Goal: Task Accomplishment & Management: Manage account settings

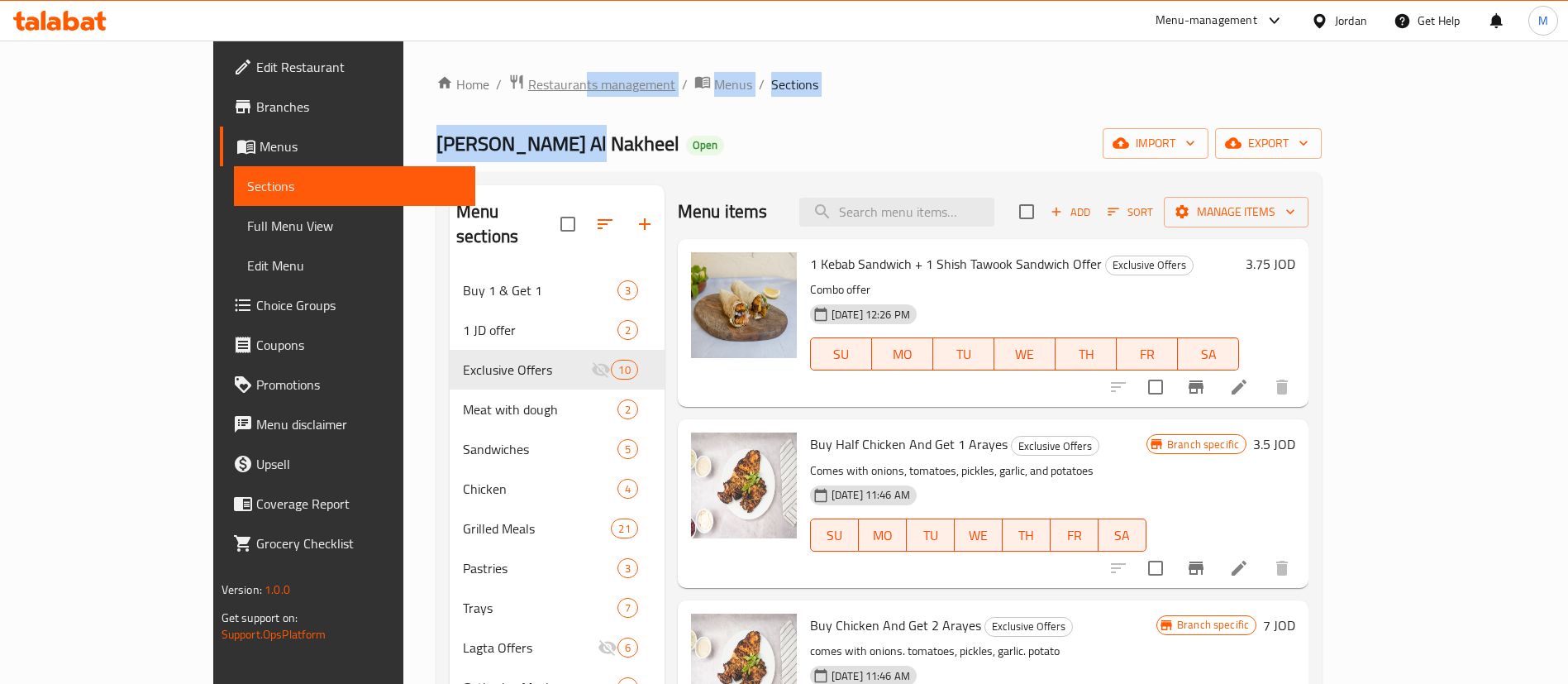
drag, startPoint x: 441, startPoint y: 100, endPoint x: 447, endPoint y: 84, distance: 17.1
click at [447, 84] on div "Home / Restaurants management / Menus / Sections Mashawi Zahrat Al Nakheel Open…" at bounding box center [879, 478] width 885 height 809
click at [528, 84] on span "Restaurants management" at bounding box center [601, 84] width 147 height 20
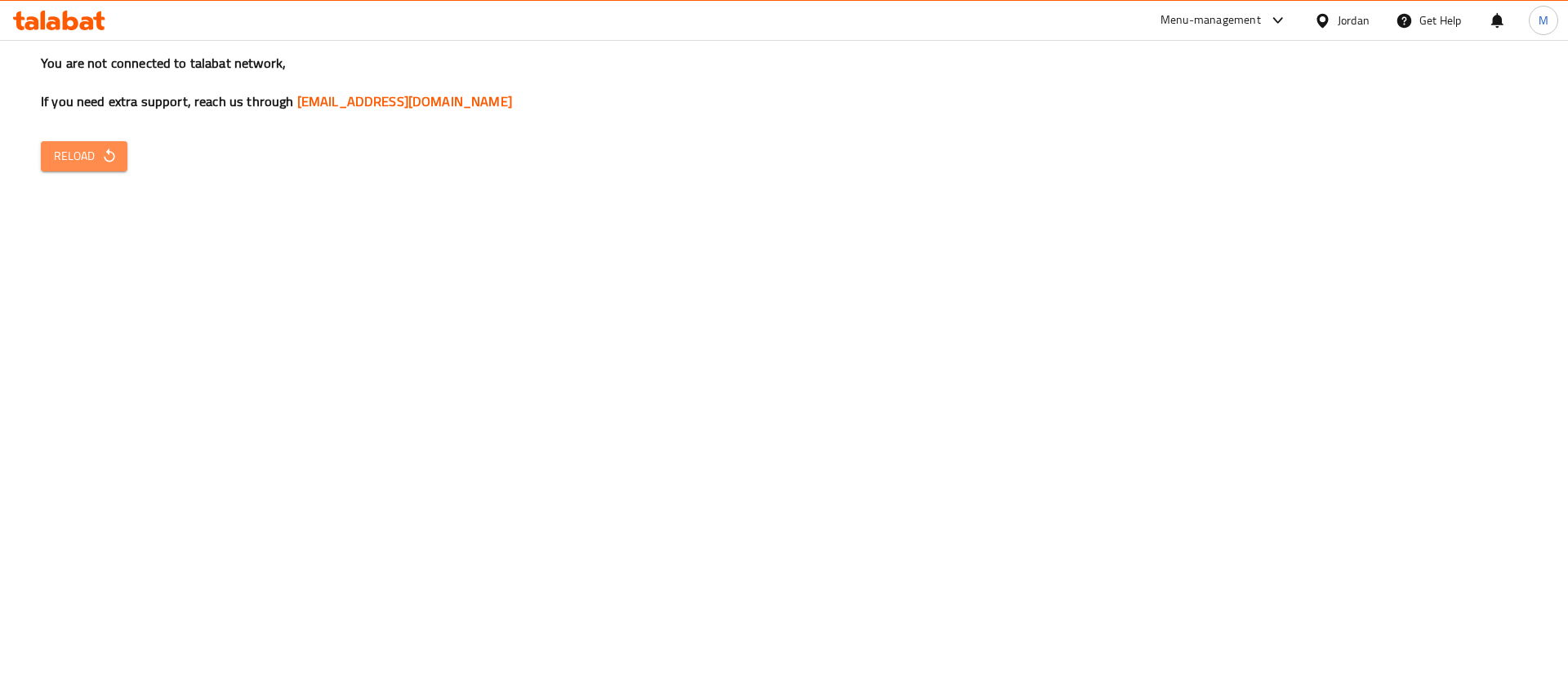
click at [99, 147] on span "Reload" at bounding box center [84, 156] width 60 height 20
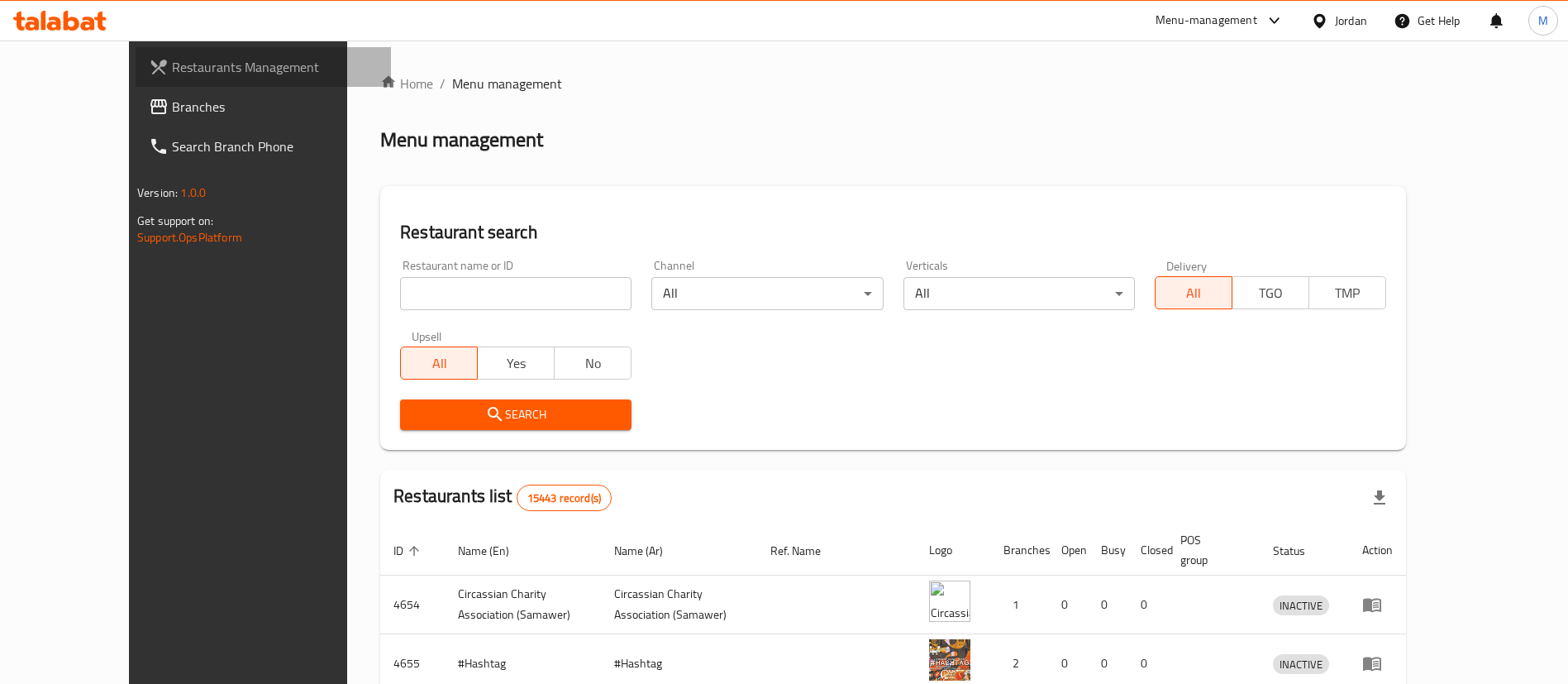
click at [172, 62] on span "Restaurants Management" at bounding box center [275, 66] width 206 height 20
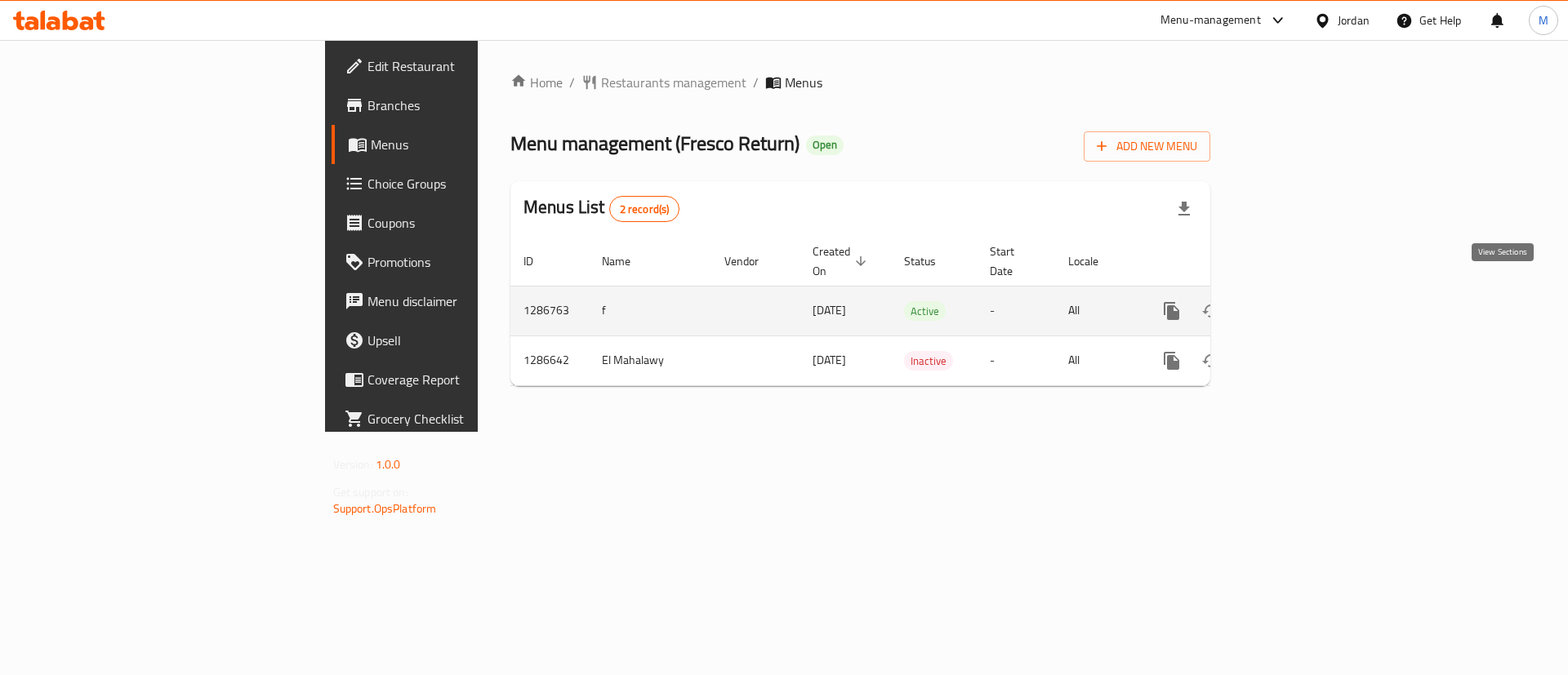
click at [1309, 291] on link "enhanced table" at bounding box center [1290, 311] width 39 height 39
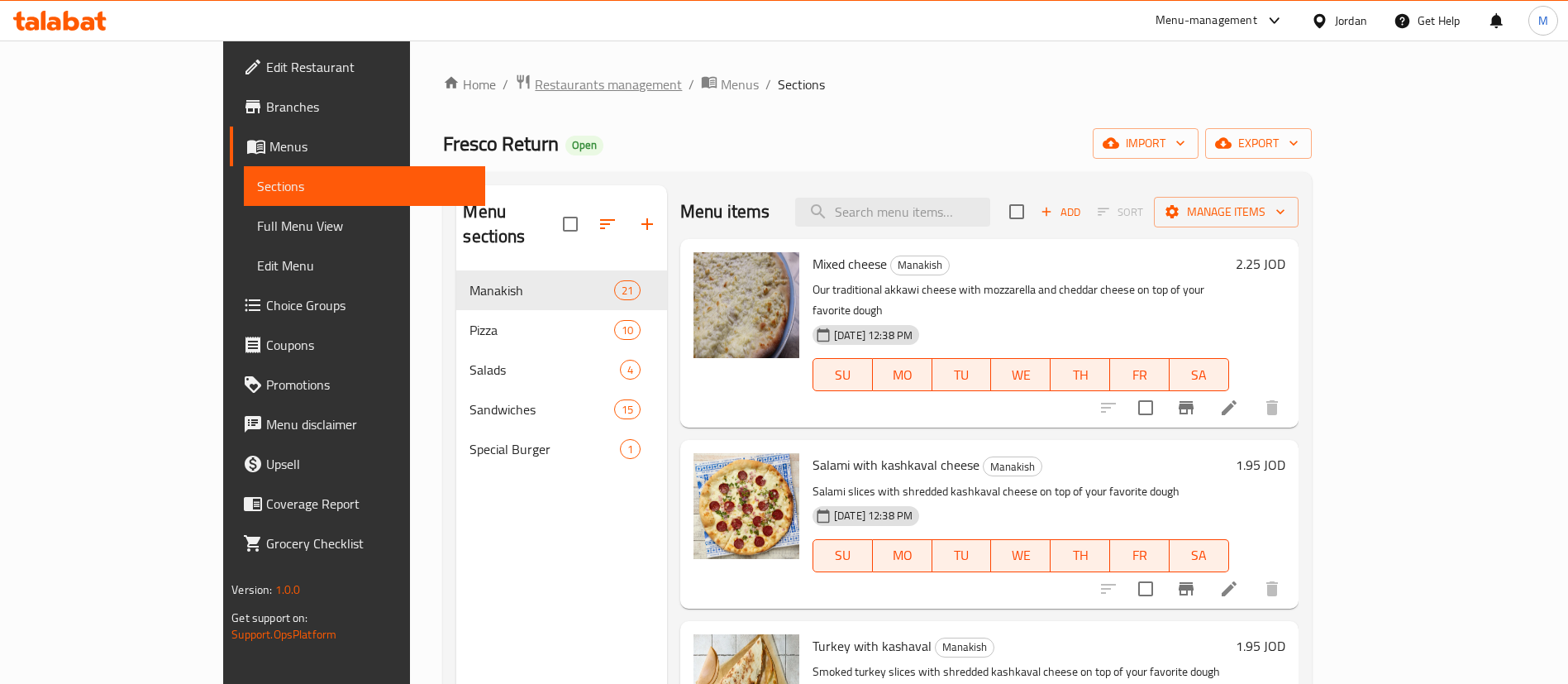
click at [535, 81] on span "Restaurants management" at bounding box center [608, 84] width 147 height 20
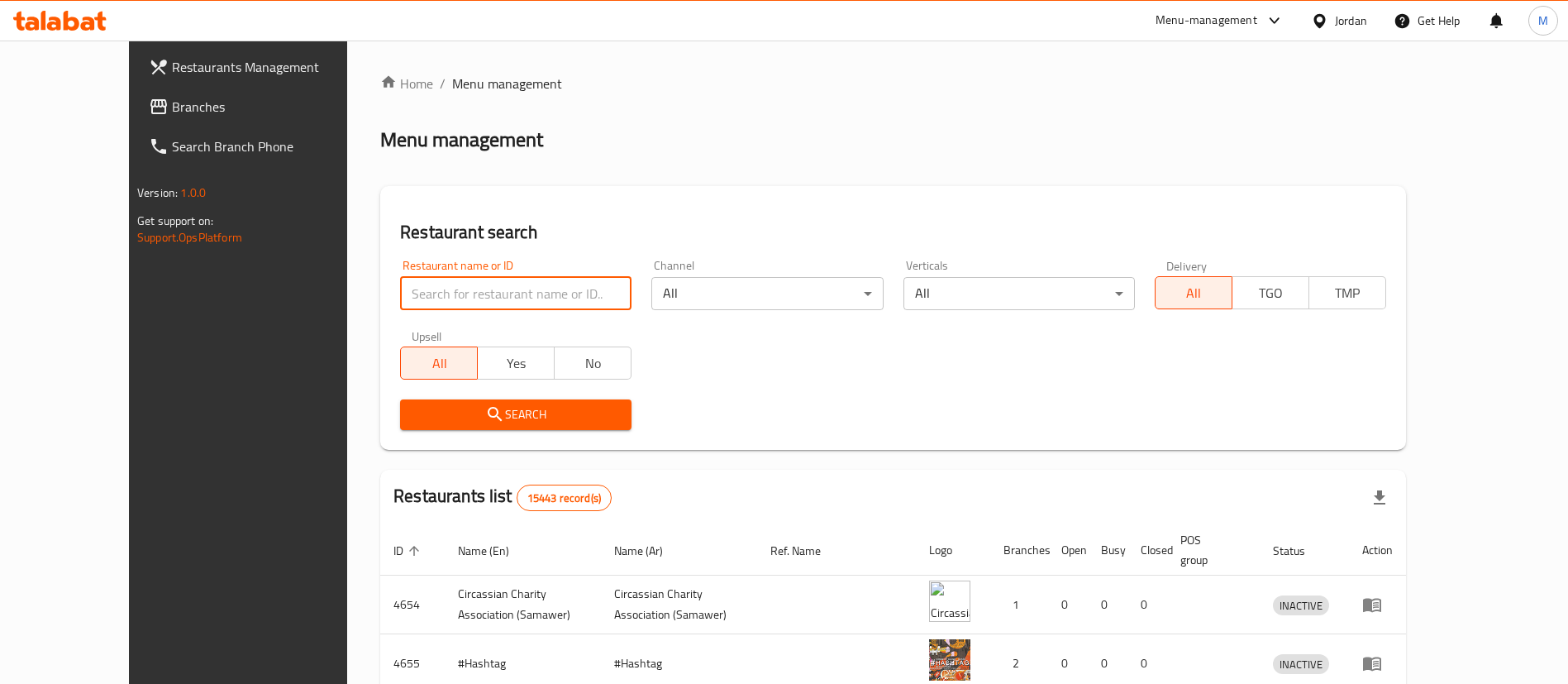
click at [472, 283] on input "search" at bounding box center [516, 293] width 232 height 33
type input "ق"
type input "فريس"
click button "Search" at bounding box center [516, 415] width 232 height 31
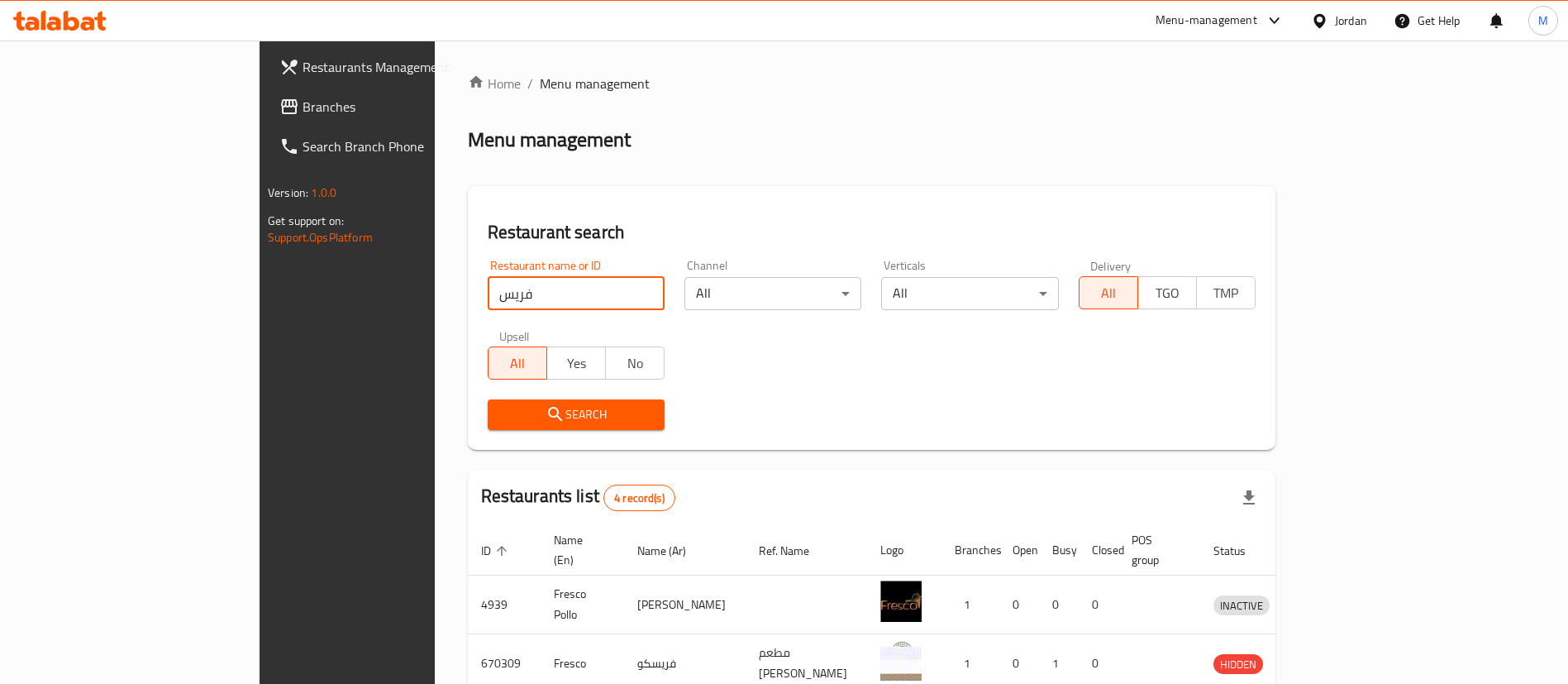
scroll to position [198, 0]
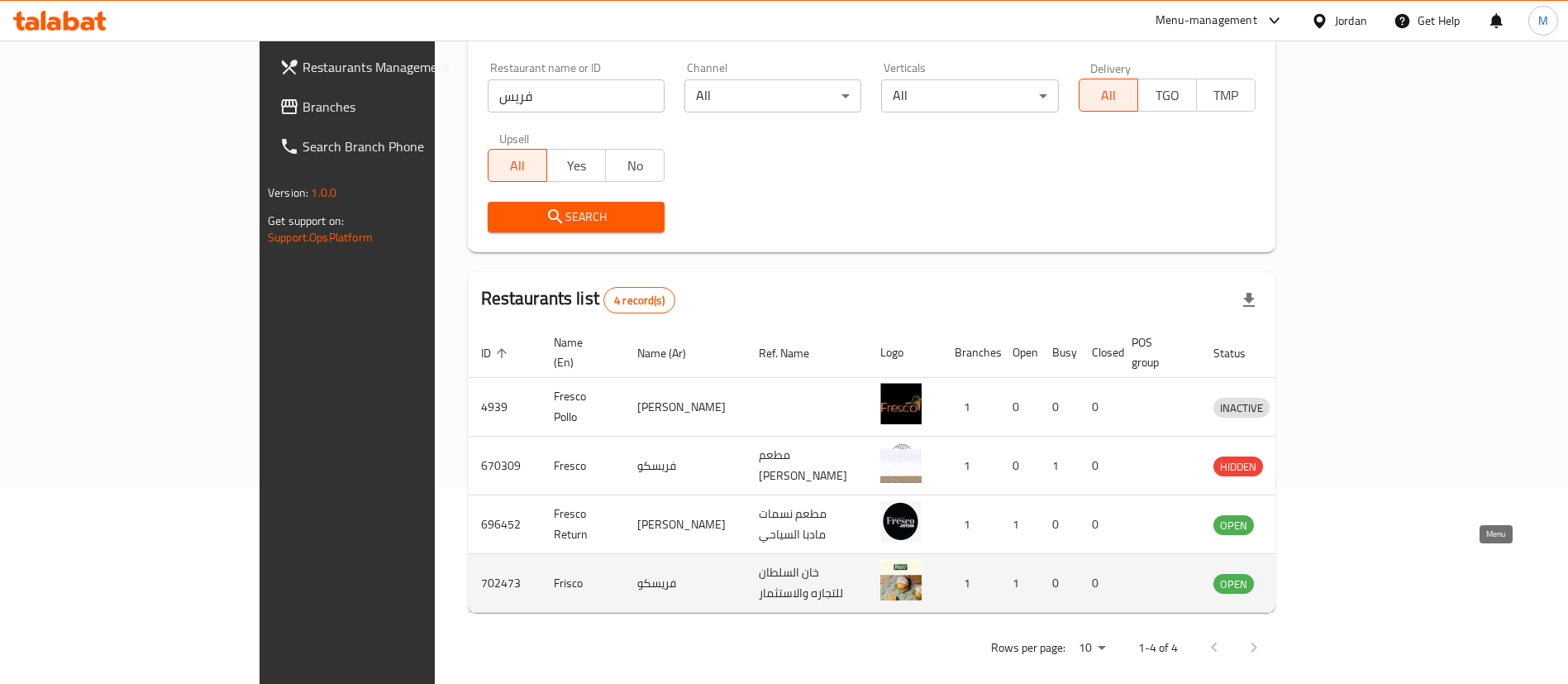
click at [1322, 573] on icon "enhanced table" at bounding box center [1312, 582] width 20 height 20
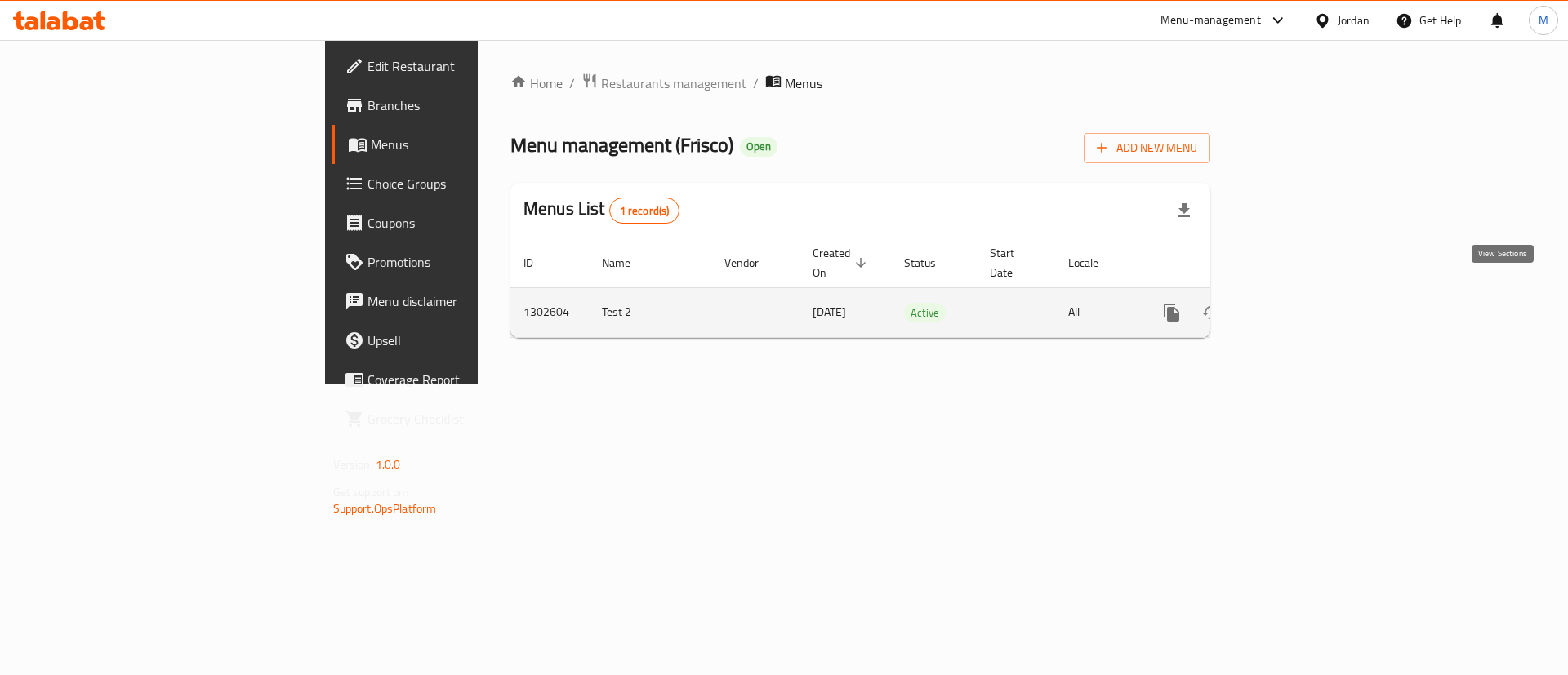
click at [1300, 303] on icon "enhanced table" at bounding box center [1289, 312] width 19 height 19
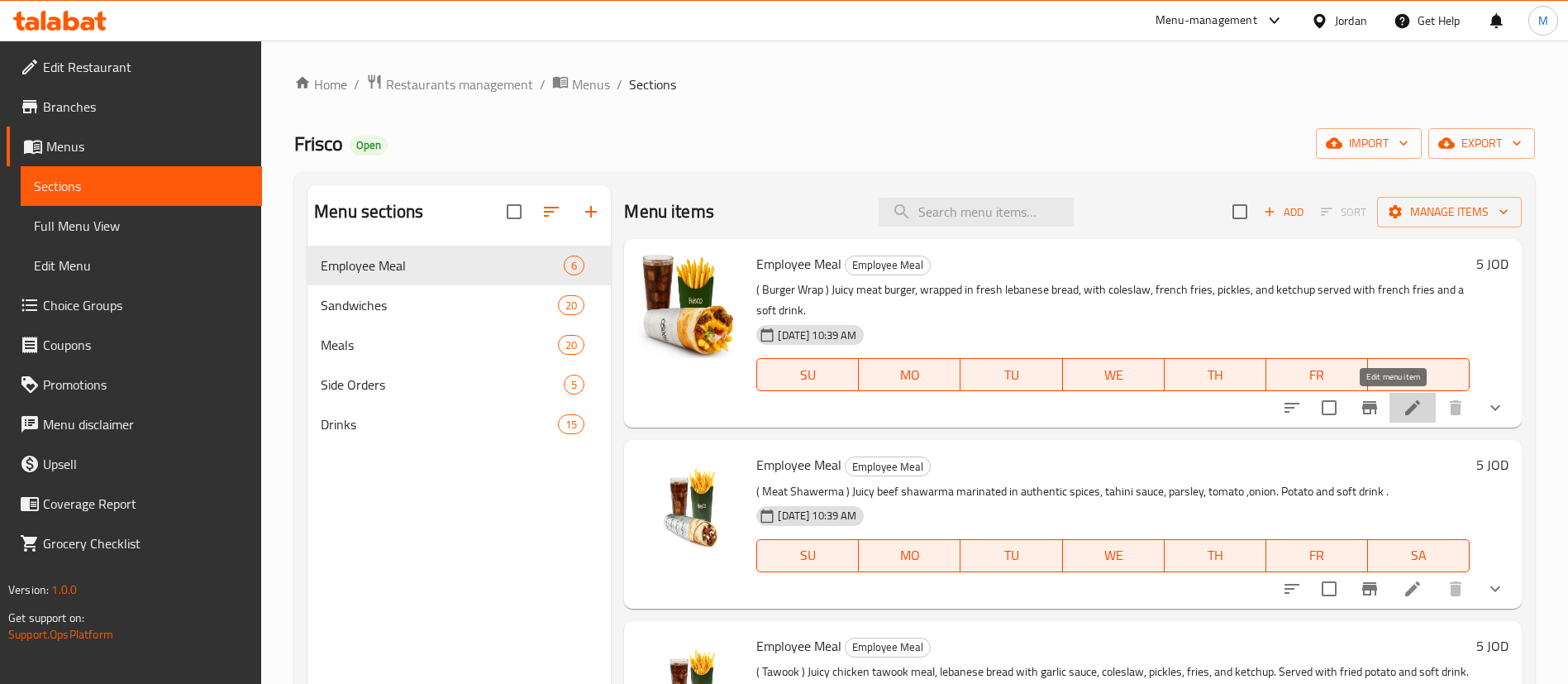
click at [1403, 398] on icon at bounding box center [1412, 407] width 20 height 20
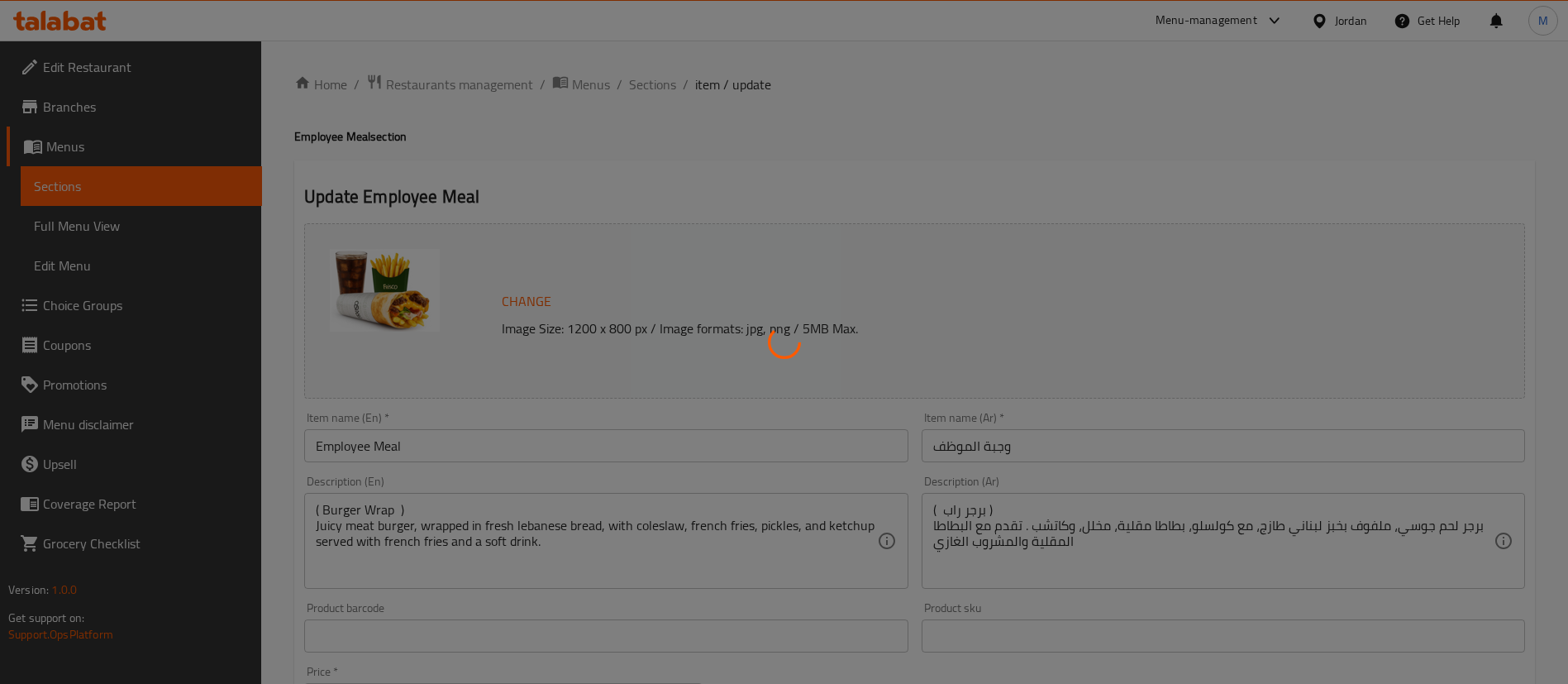
type input "إزالة:"
type input "0"
type input "5"
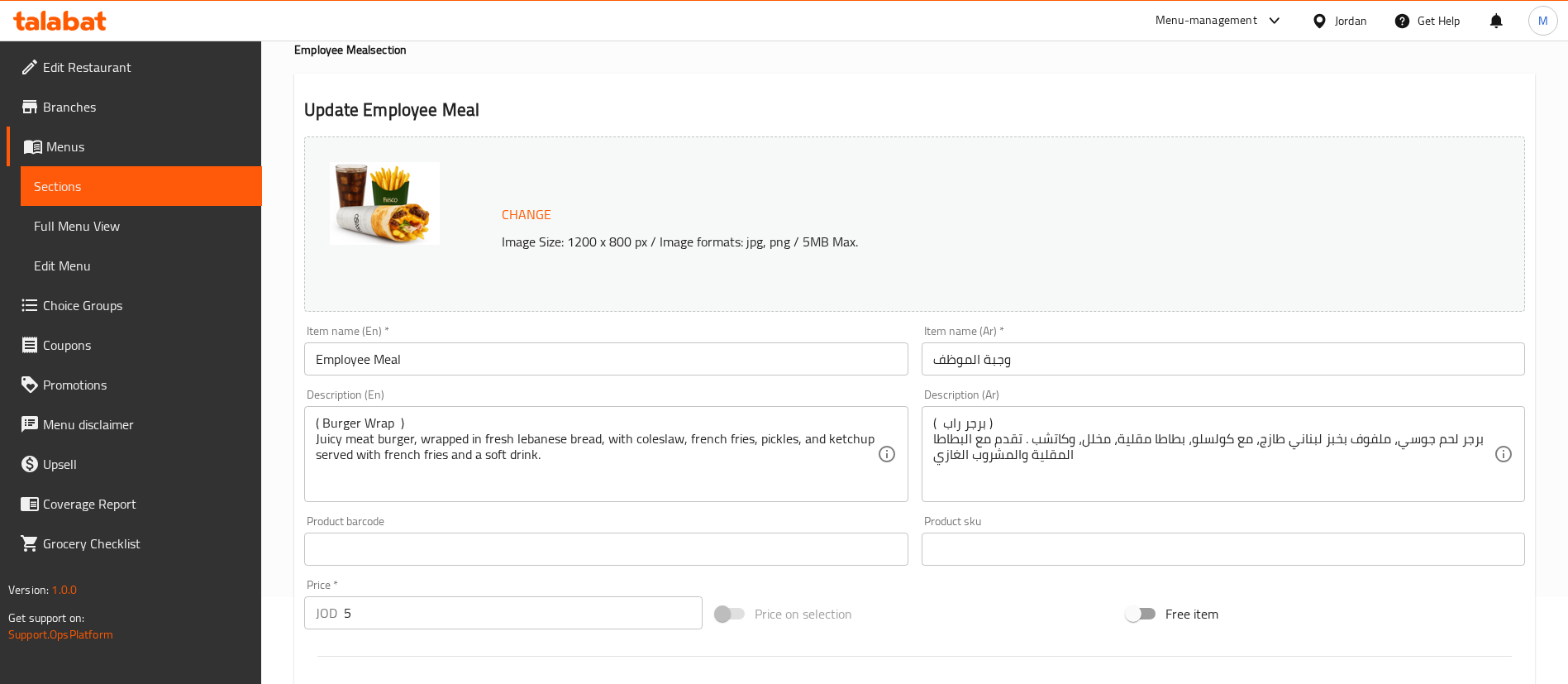
scroll to position [89, 0]
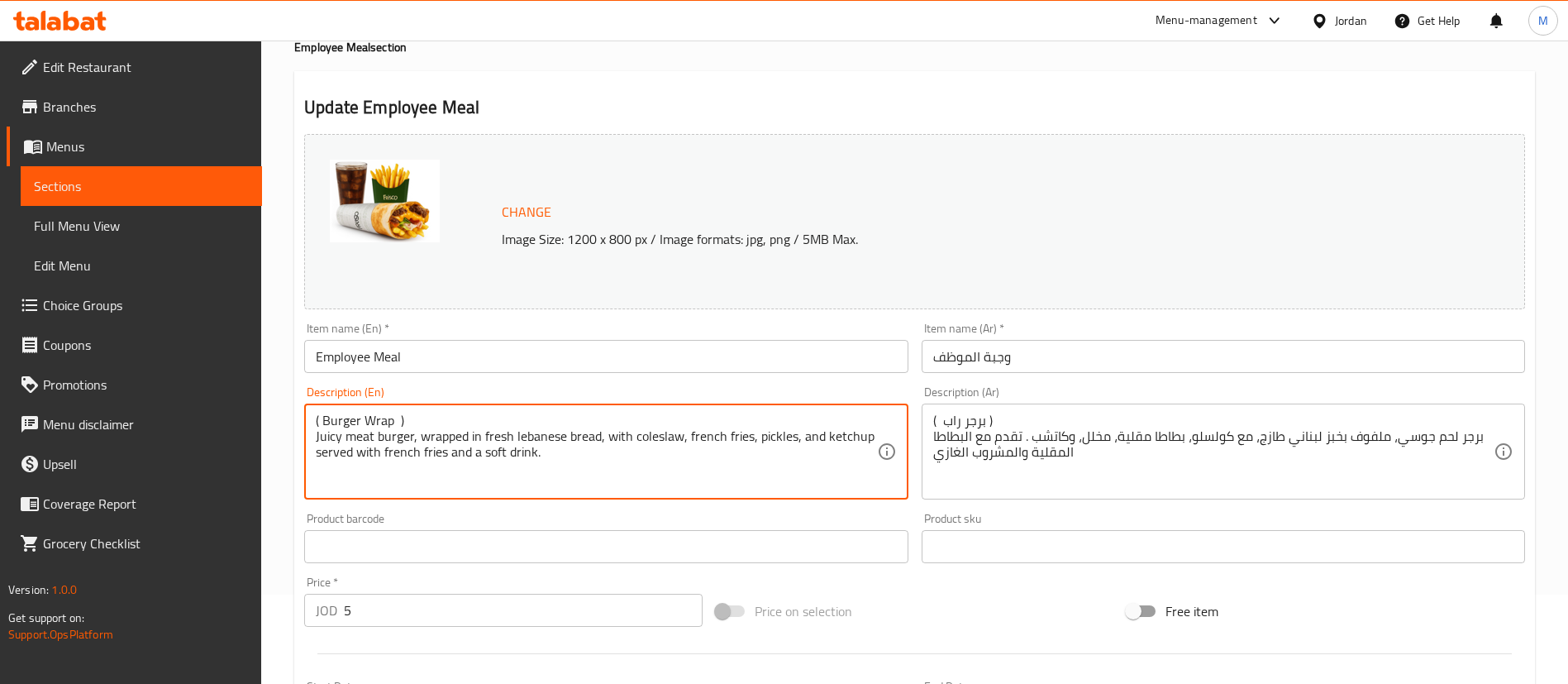
click at [388, 416] on textarea "( Burger Wrap ) Juicy meat burger, wrapped in fresh lebanese bread, with colesl…" at bounding box center [595, 451] width 561 height 79
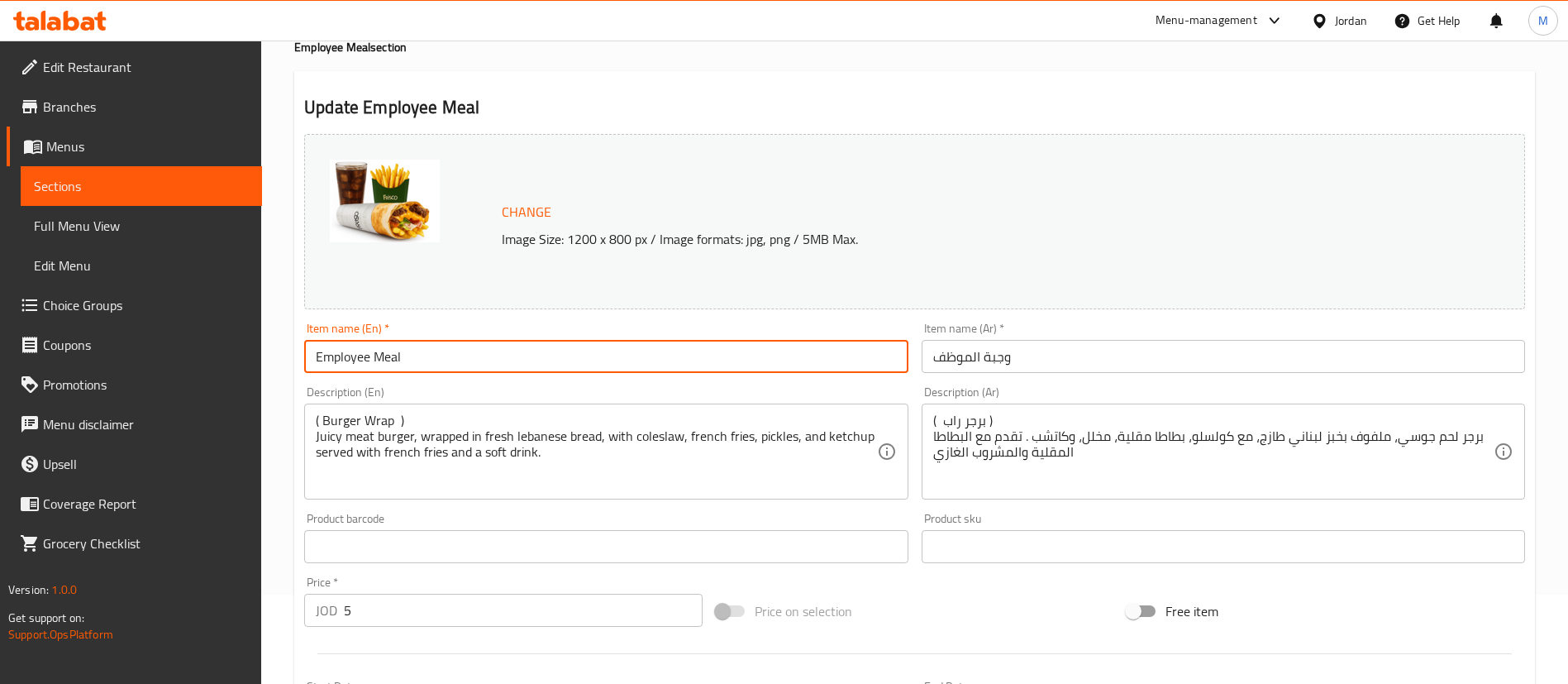
click at [455, 356] on input "Employee Meal" at bounding box center [605, 356] width 603 height 33
paste input "( Burger Wrap )"
type input "Employee Meal - ( Burger Wrap )"
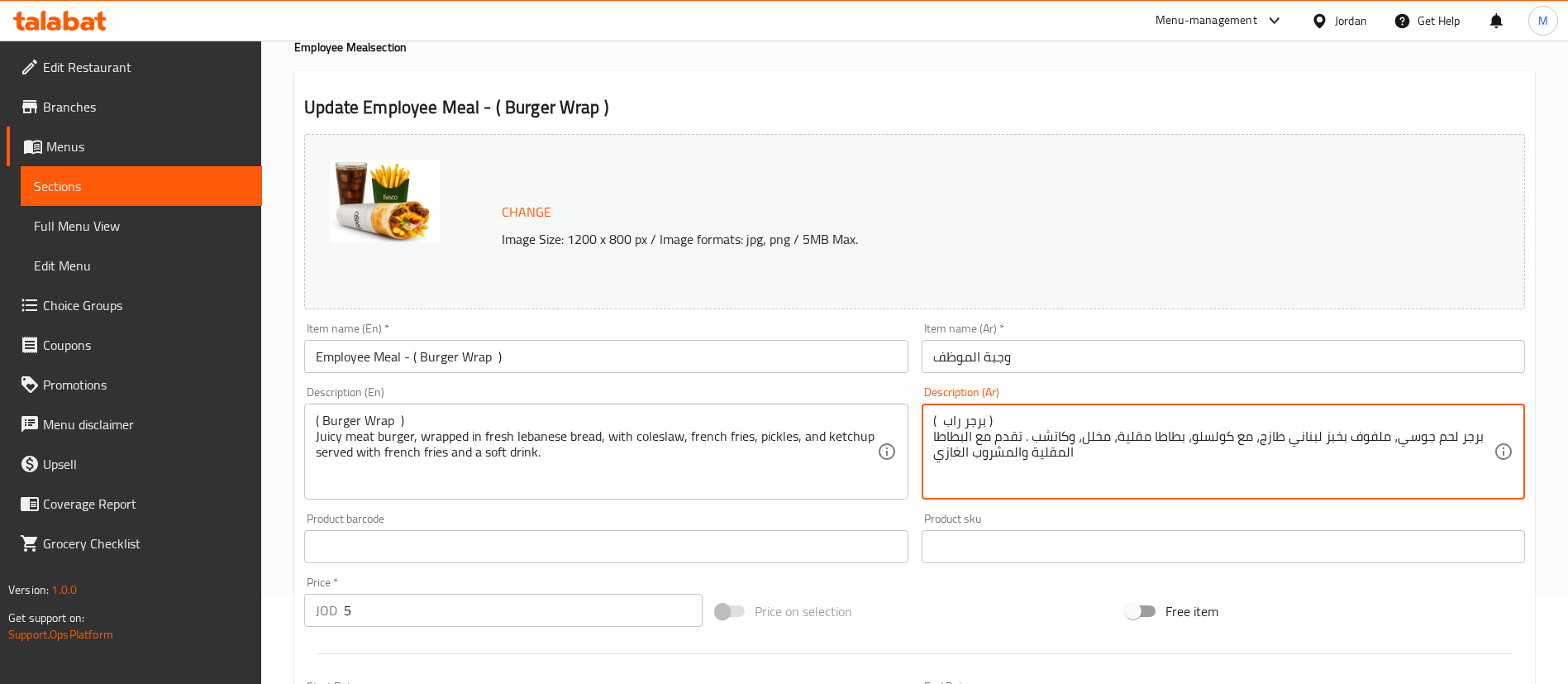
click at [949, 416] on textarea "( برجر راب ) برجر لحم جوسي، ملفوف بخبز لبناني طازج، مع كولسلو، بطاطا مقلية، مخل…" at bounding box center [1213, 451] width 561 height 79
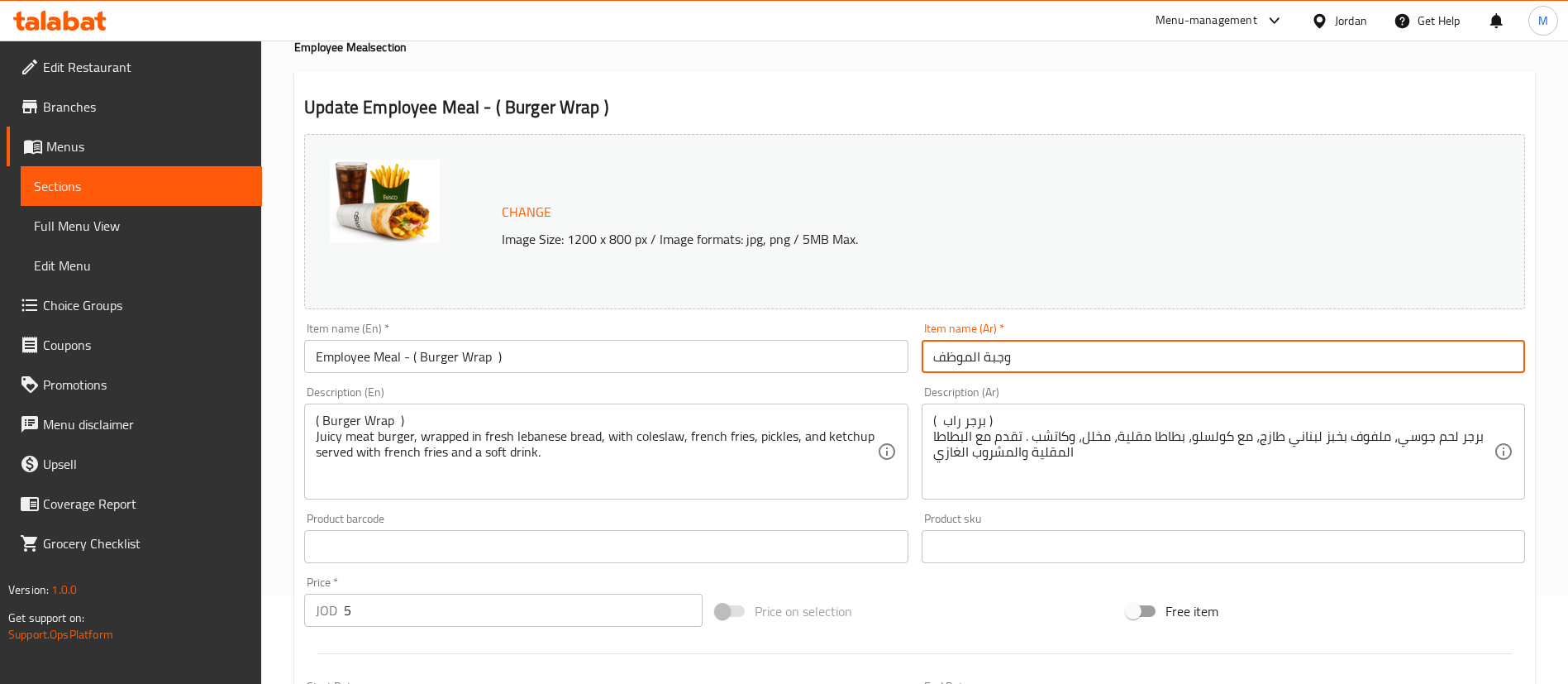
click at [1069, 359] on input "وجبة الموظف" at bounding box center [1223, 356] width 603 height 33
paste input "( برجر راب )"
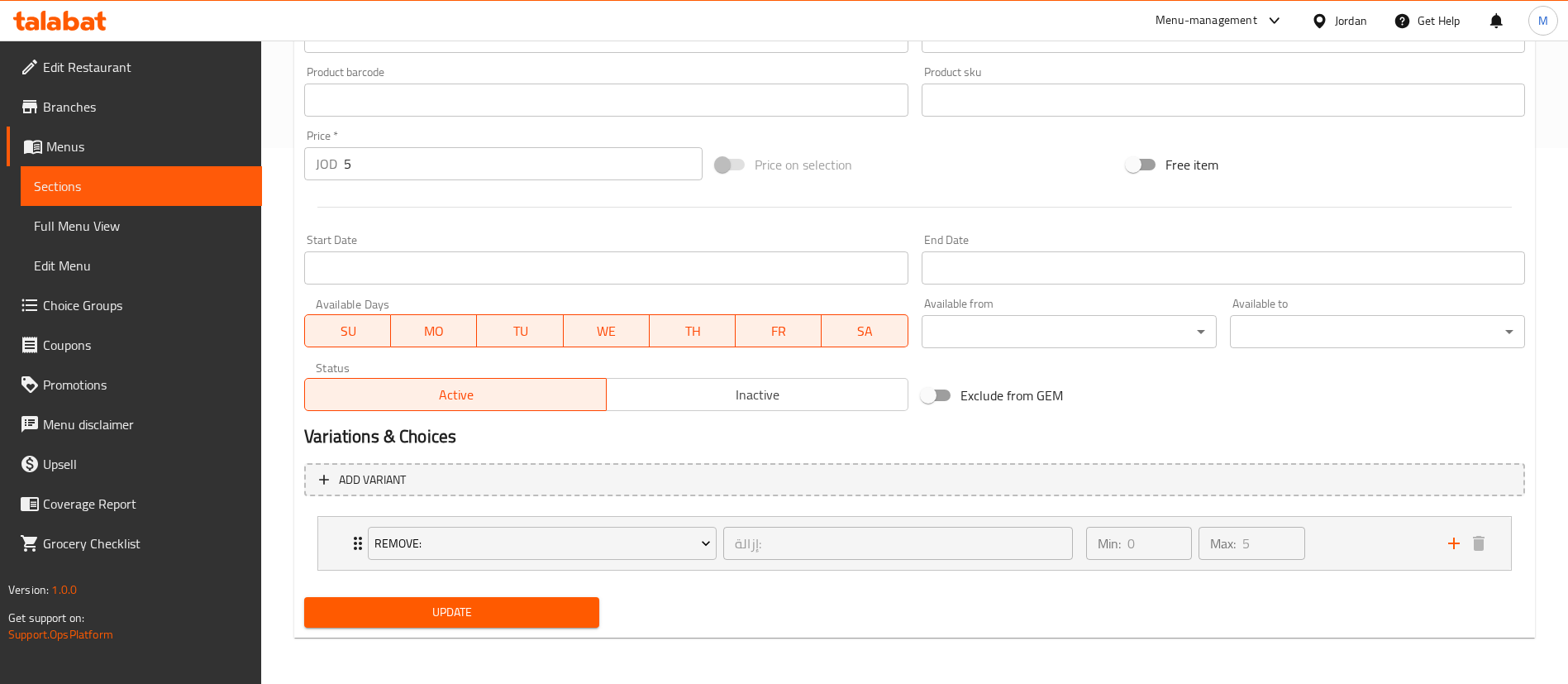
type input "وجبة الموظف - ( برجر راب )"
click at [532, 625] on button "Update" at bounding box center [452, 613] width 295 height 31
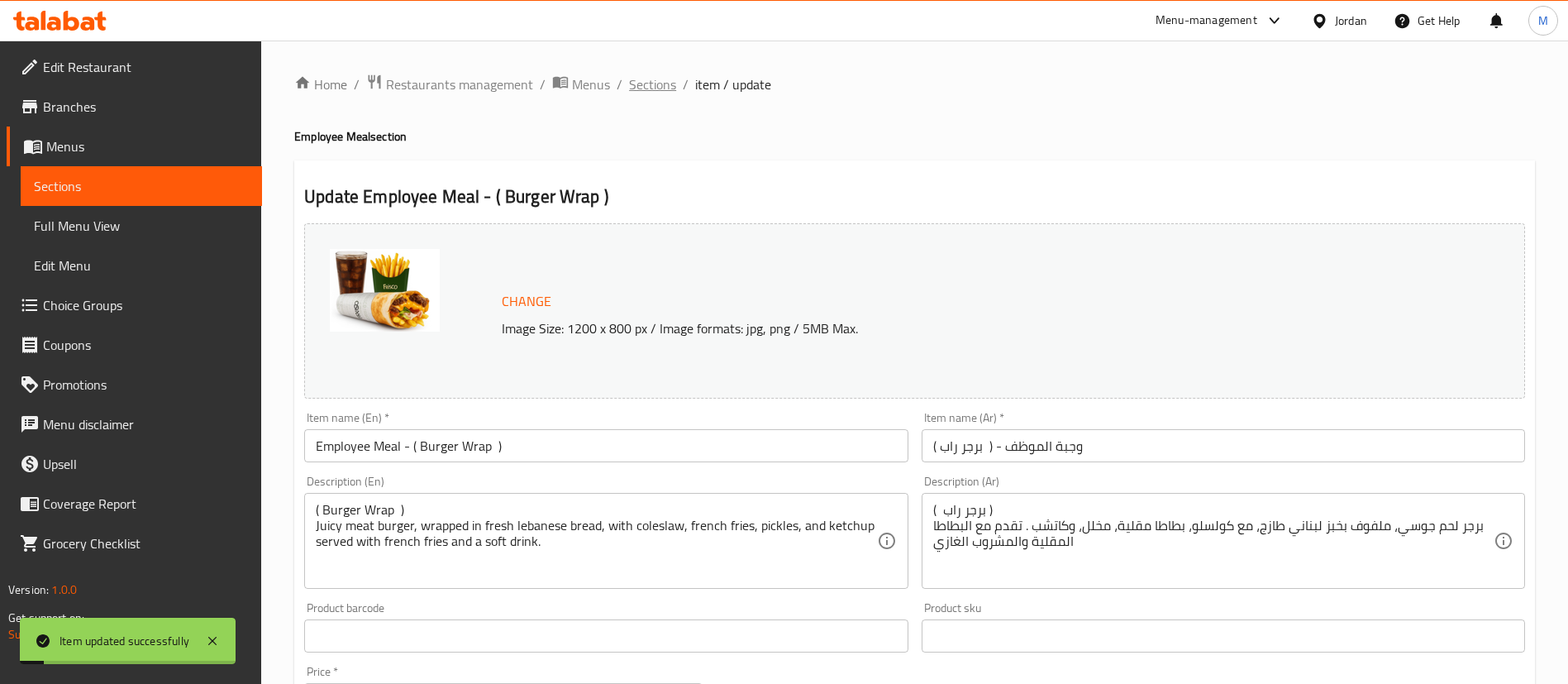
click at [645, 91] on span "Sections" at bounding box center [653, 84] width 47 height 20
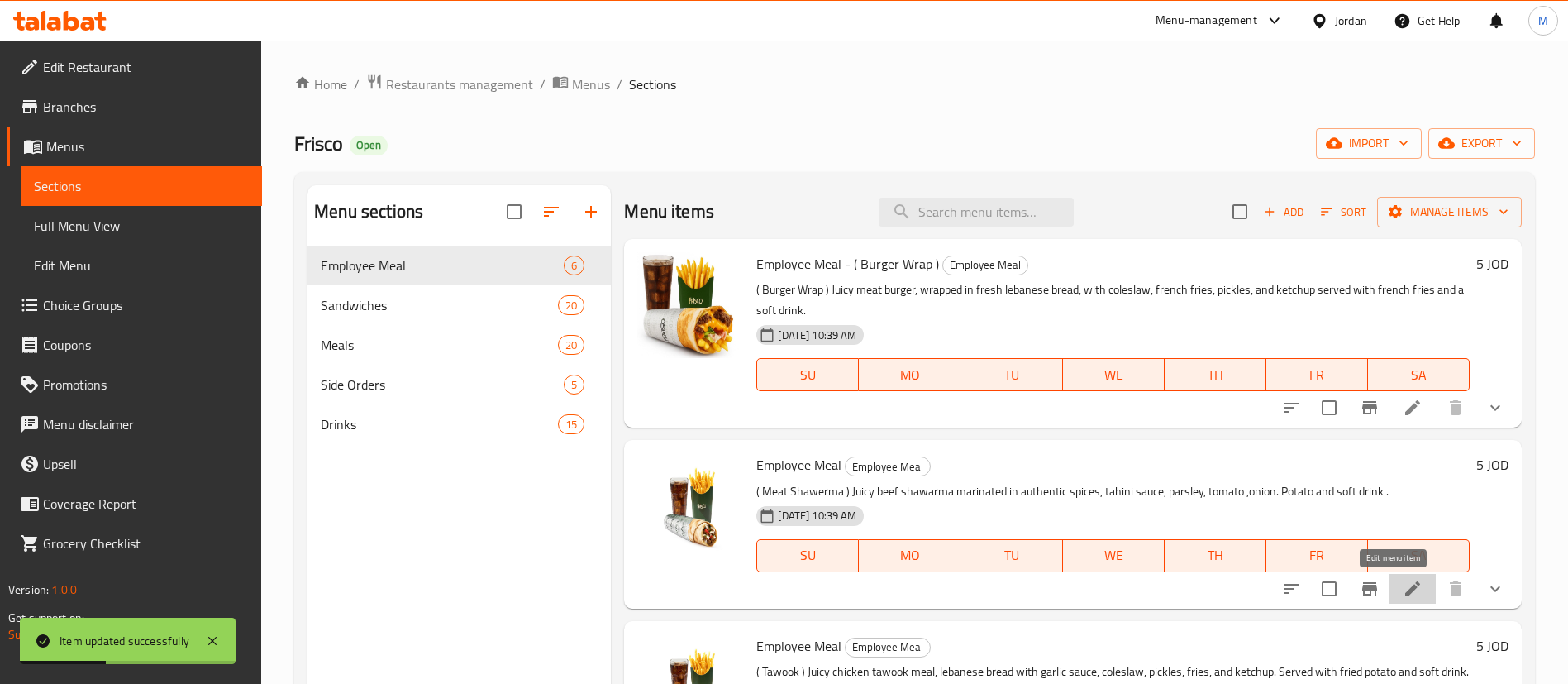
click at [1405, 587] on icon at bounding box center [1413, 589] width 15 height 15
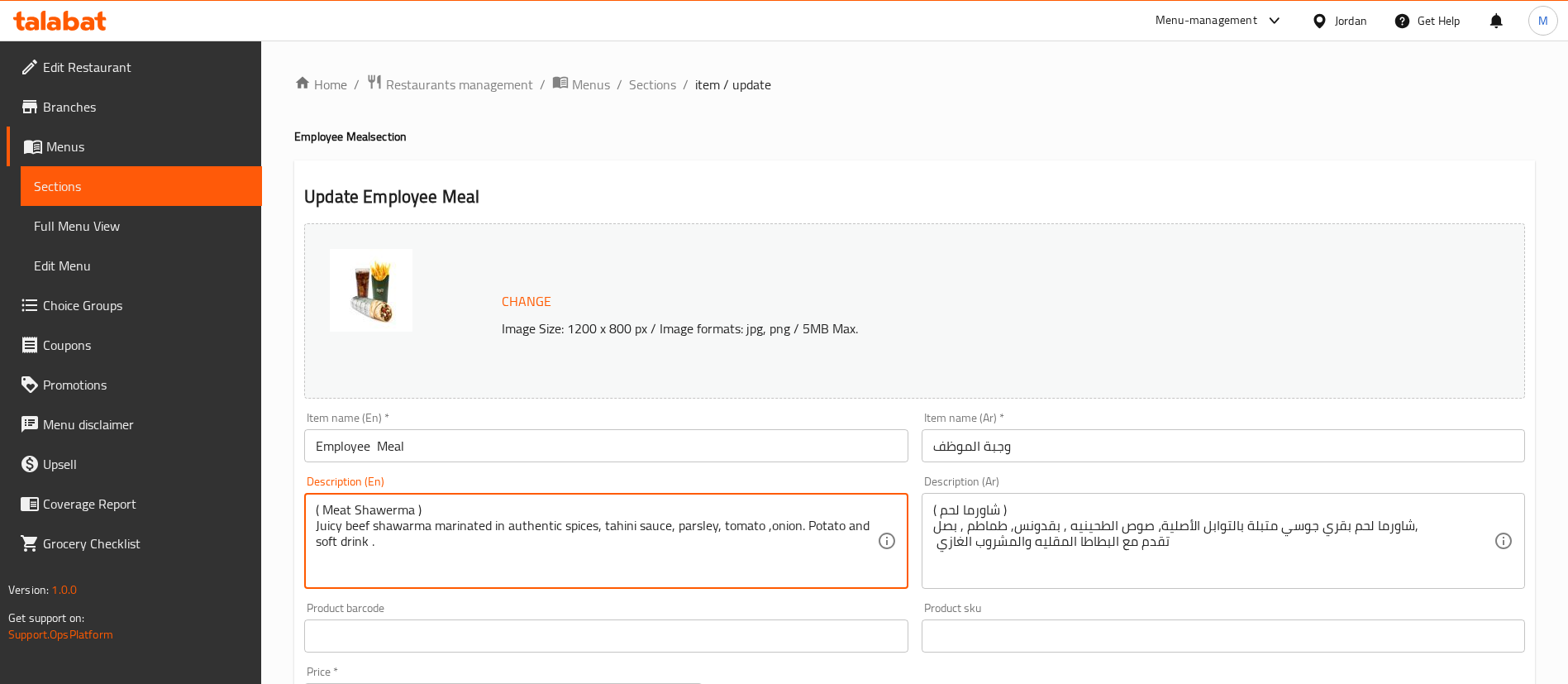
click at [425, 507] on textarea "( Meat Shawerma ) Juicy beef shawarma marinated in authentic spices, tahini sau…" at bounding box center [595, 541] width 561 height 79
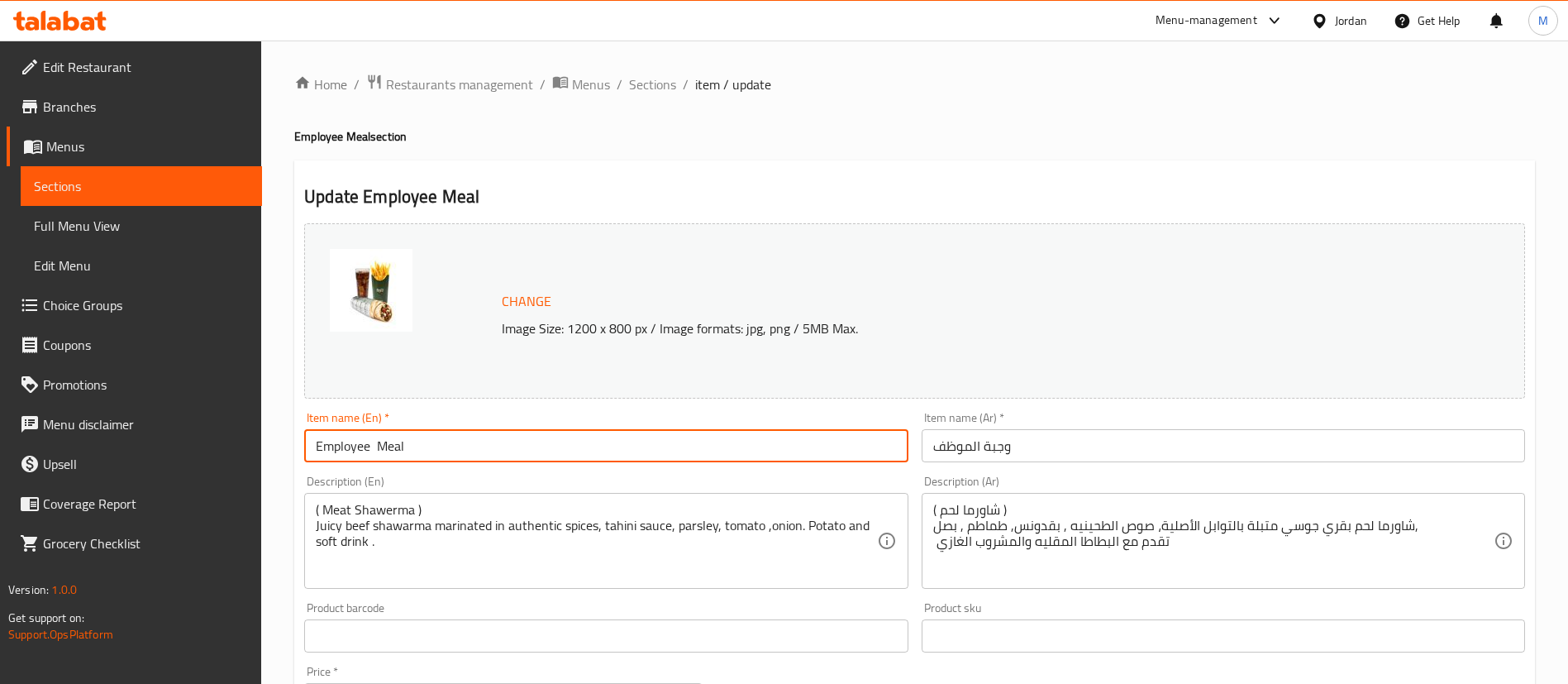
click at [468, 446] on input "Employee Meal" at bounding box center [605, 446] width 603 height 33
paste input "( Meat Shawerma )"
type input "Employee Meal - ( Meat Shawerma )"
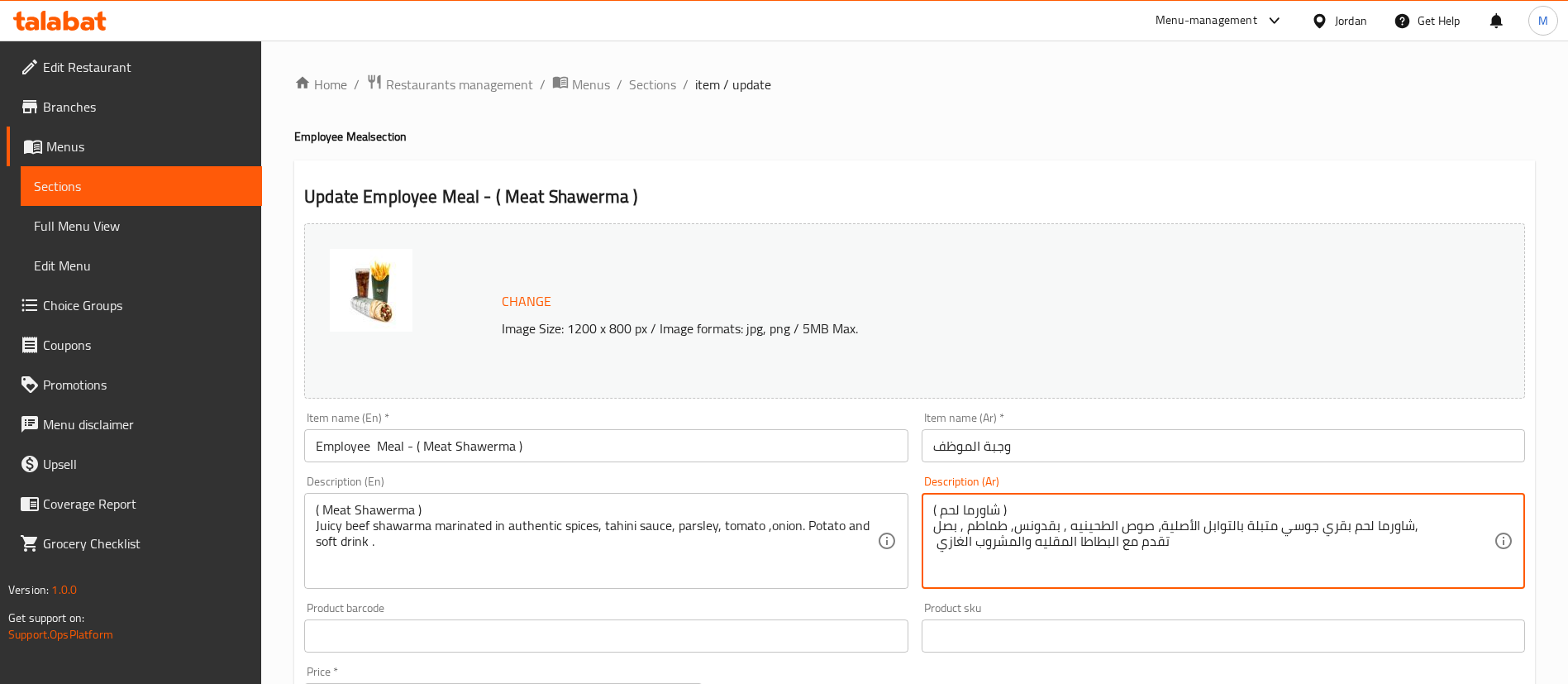
click at [979, 513] on textarea "( شاورما لحم ) شاورما لحم بقري جوسي متبلة بالتوابل الأصلية، صوص الطحينيه , بقدو…" at bounding box center [1213, 541] width 561 height 79
click at [983, 505] on textarea "( شاورما لحم ) شاورما لحم بقري جوسي متبلة بالتوابل الأصلية، صوص الطحينيه , بقدو…" at bounding box center [1213, 541] width 561 height 79
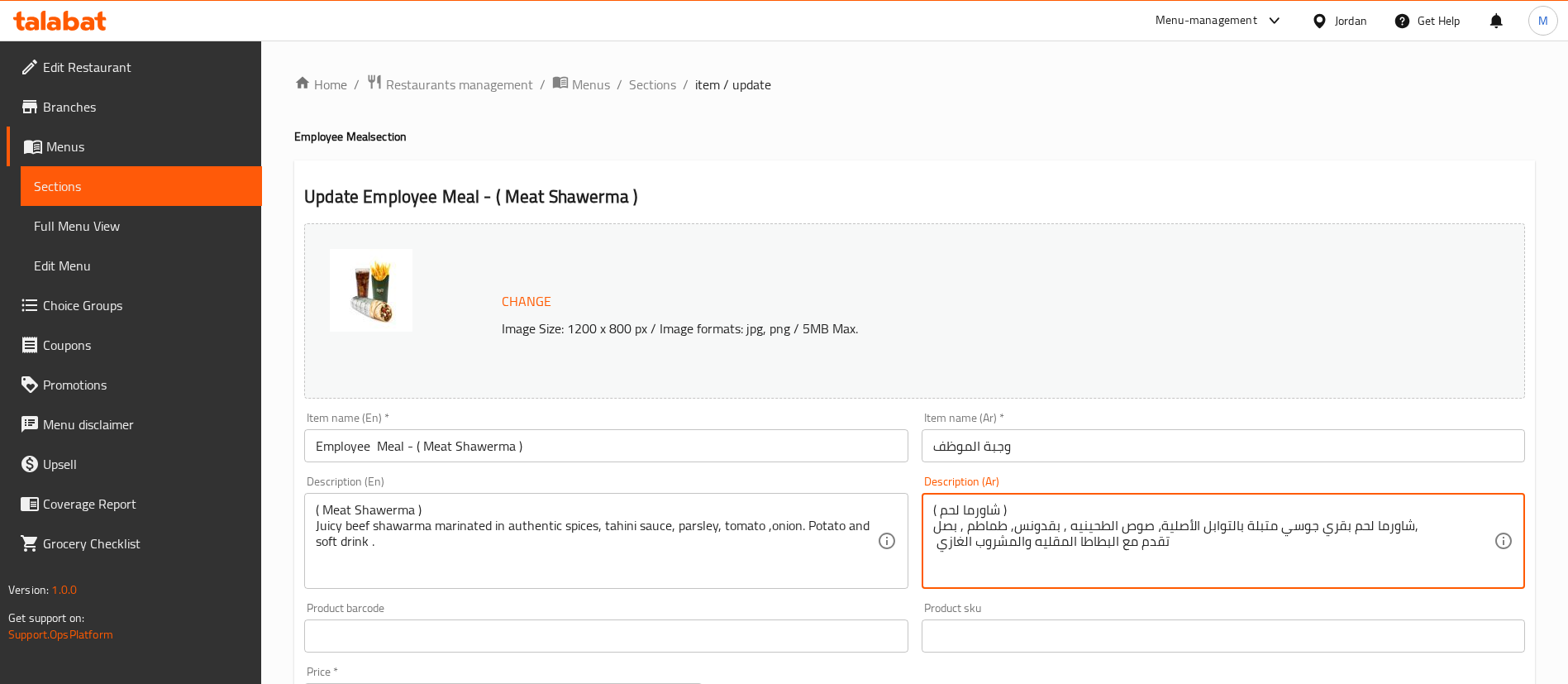
click at [1071, 444] on input "وجبة الموظف" at bounding box center [1223, 446] width 603 height 33
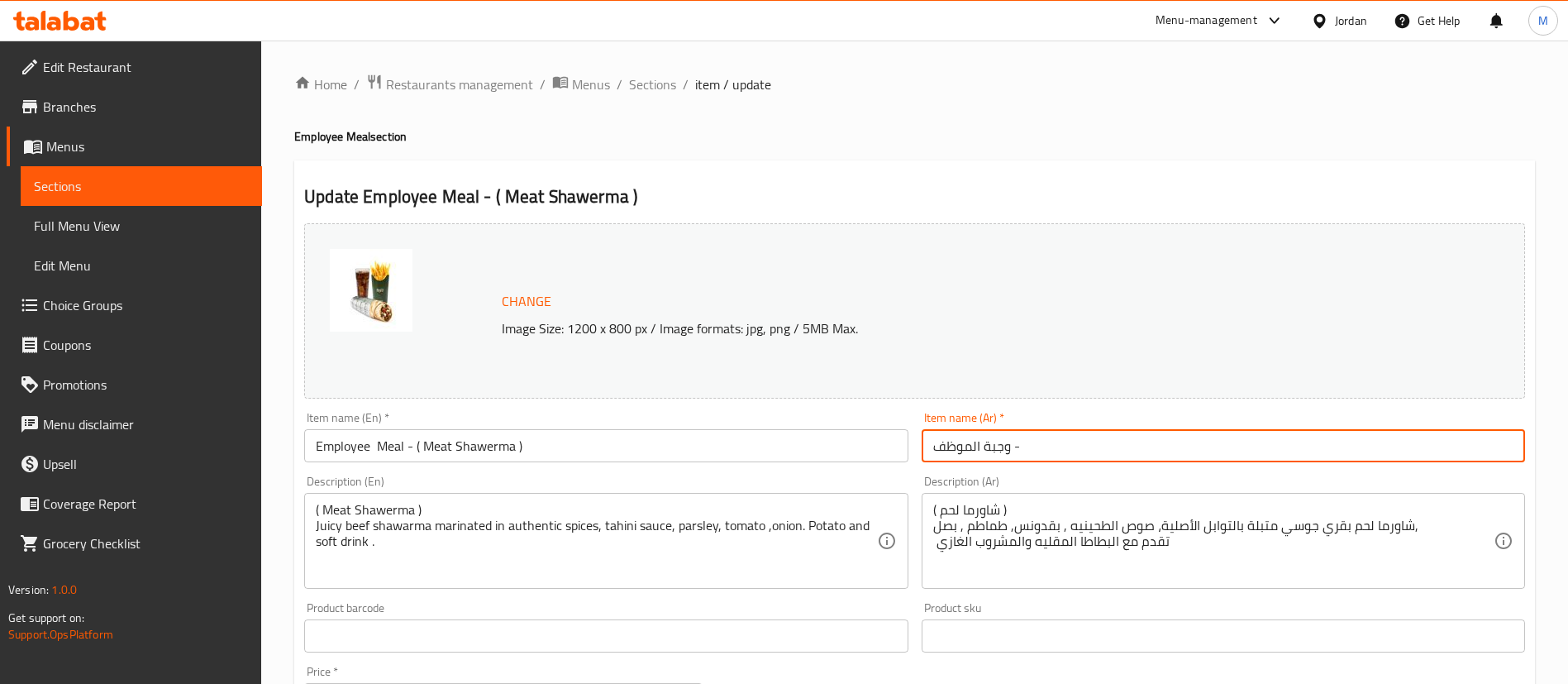
paste input "( شاورما لحم )"
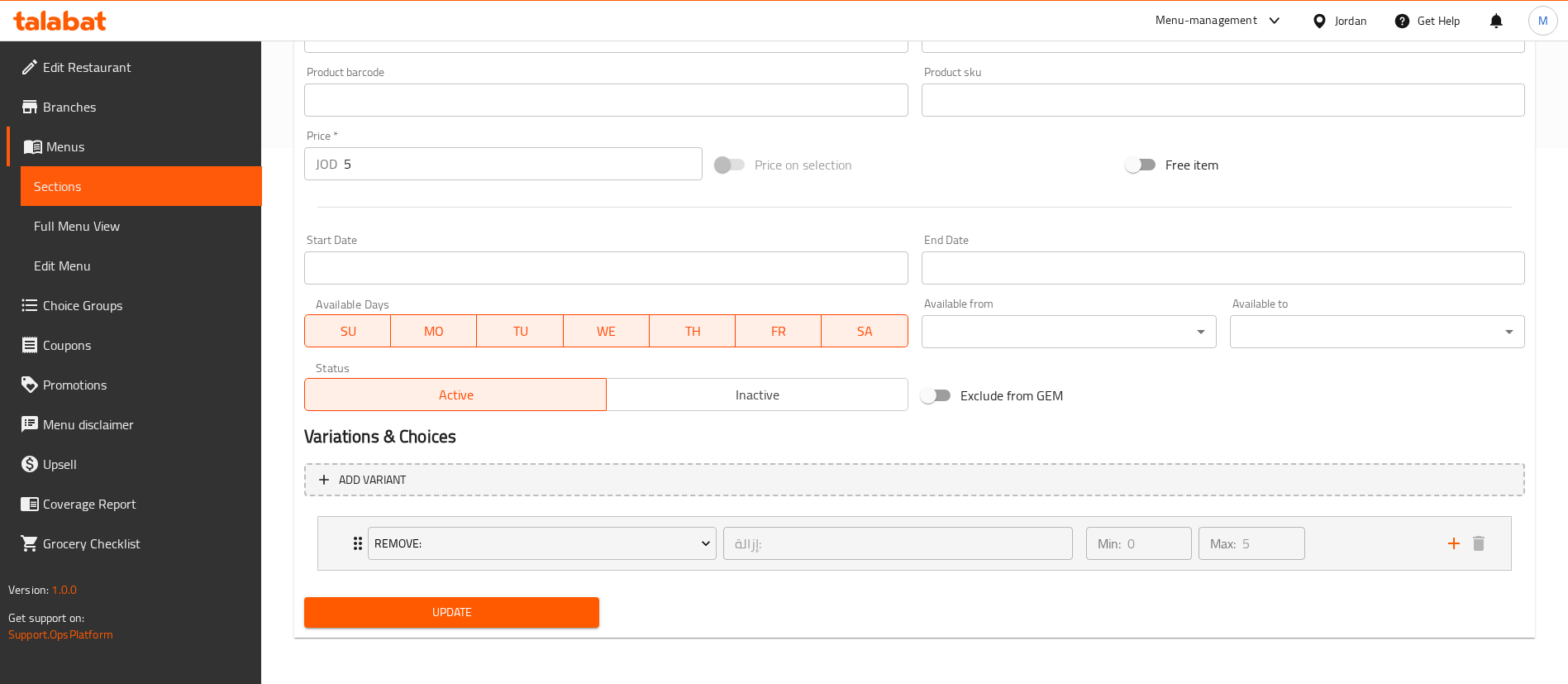
type input "وجبة الموظف - ( شاورما لحم )"
click at [450, 624] on button "Update" at bounding box center [452, 613] width 295 height 31
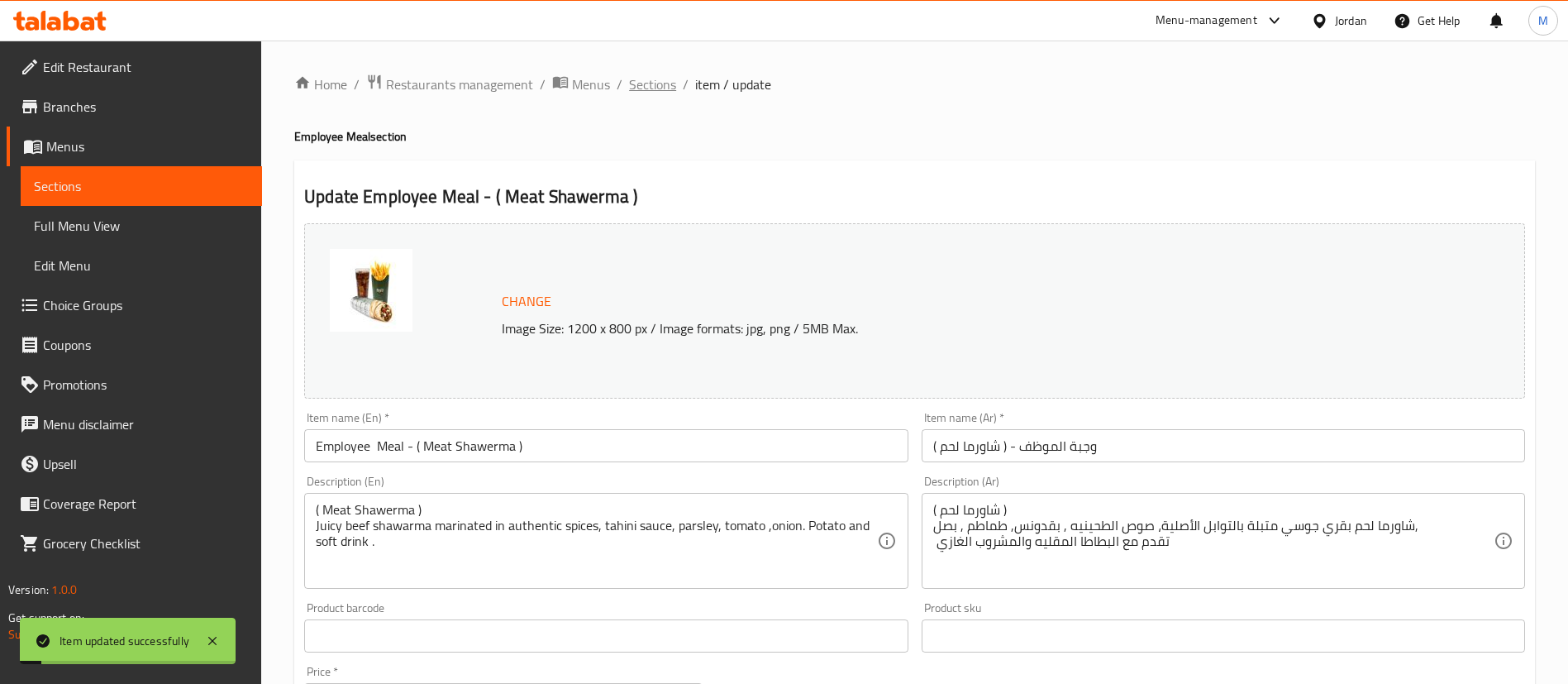
click at [659, 87] on span "Sections" at bounding box center [653, 84] width 47 height 20
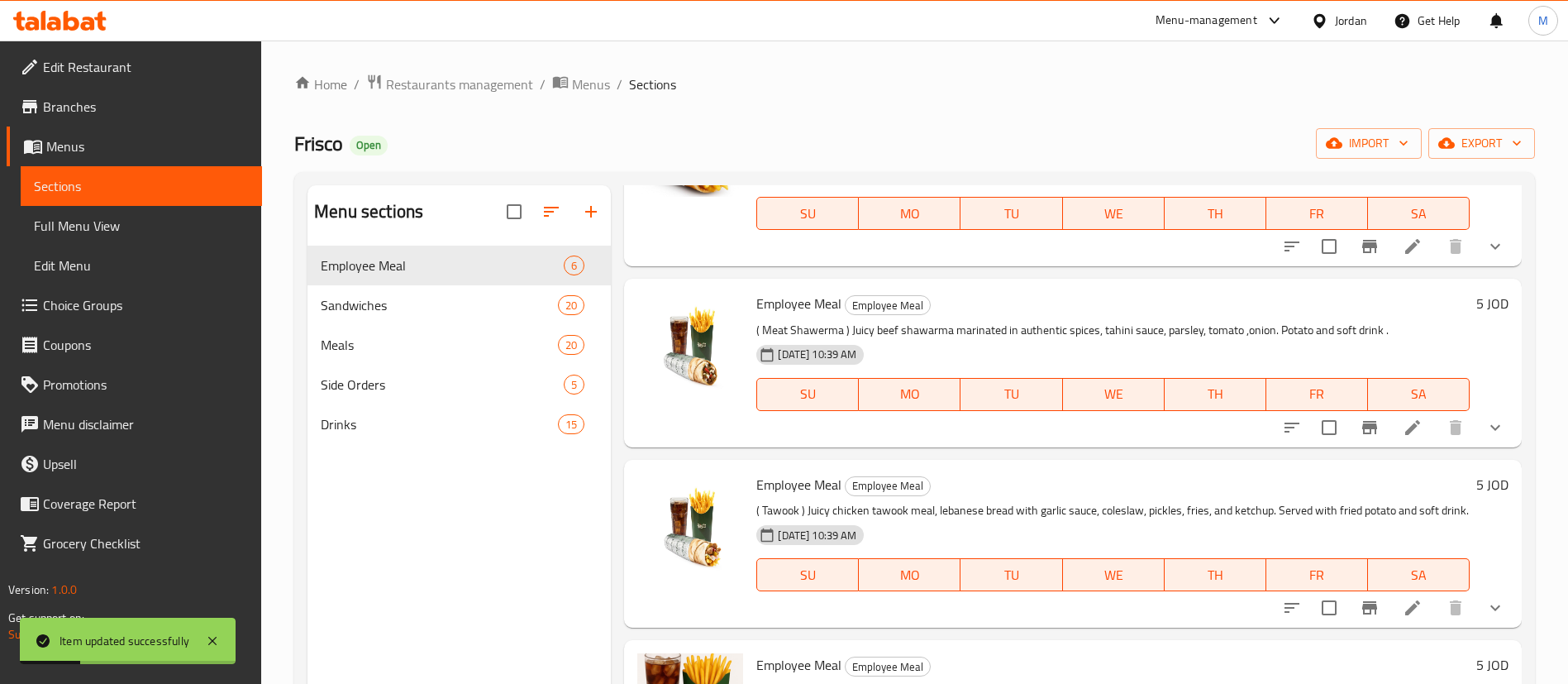
scroll to position [293, 0]
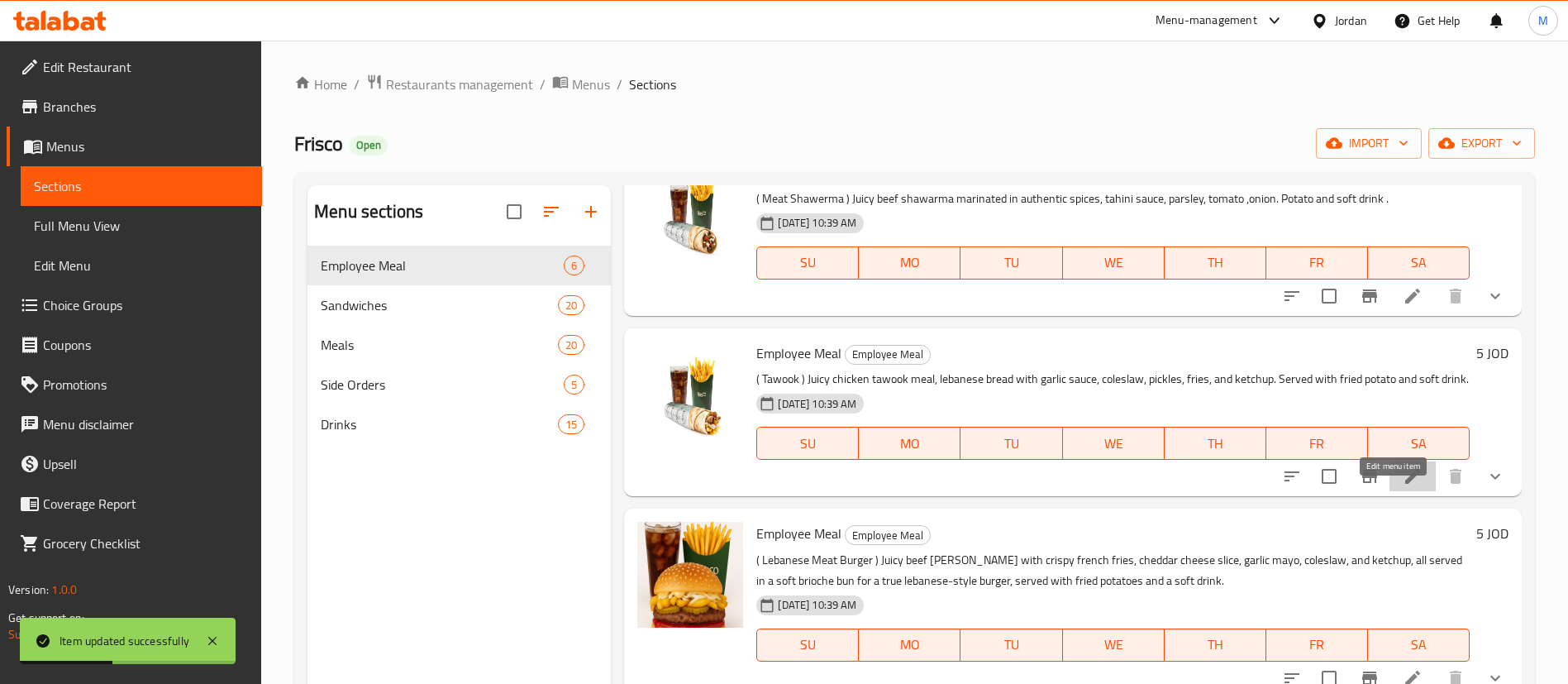
click at [1405, 484] on icon at bounding box center [1413, 477] width 15 height 15
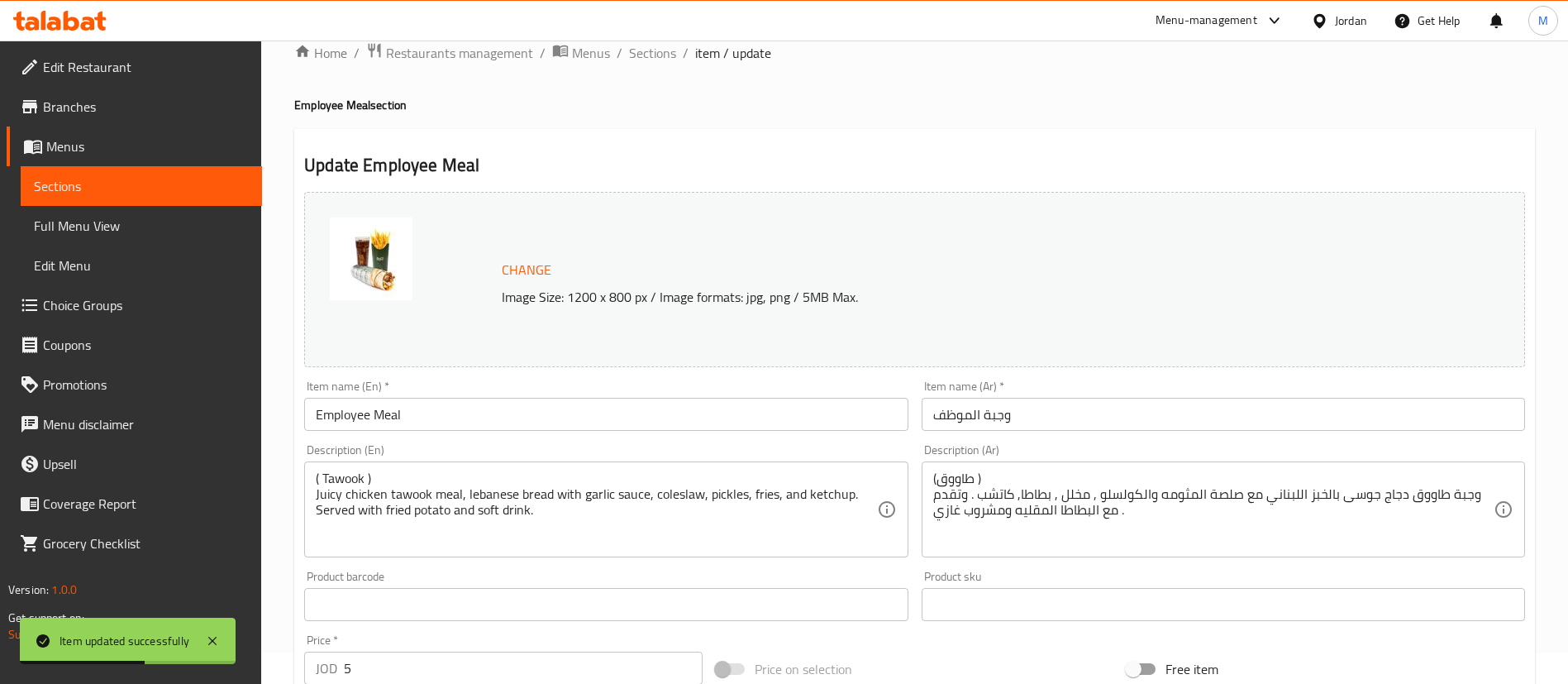
scroll to position [32, 0]
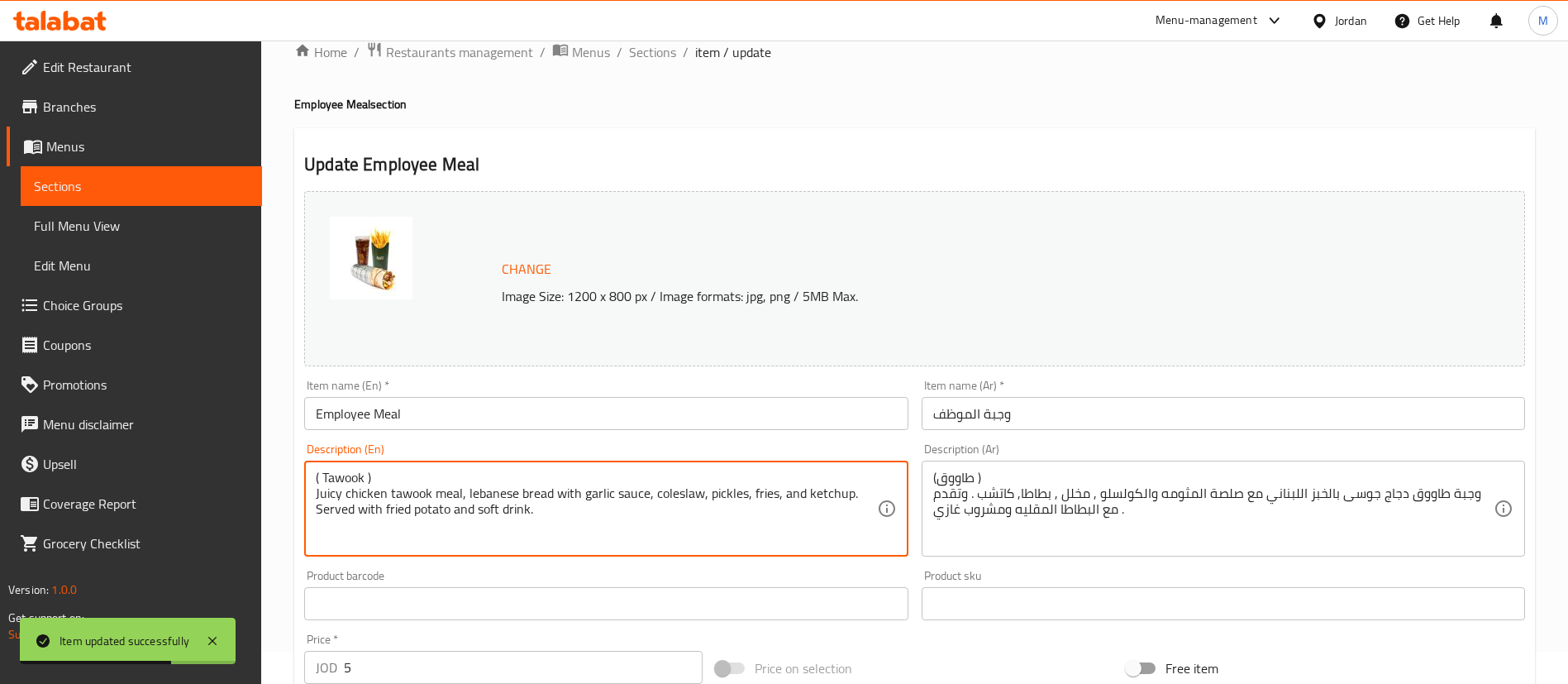
click at [349, 481] on textarea "( Tawook ) Juicy chicken tawook meal, lebanese bread with garlic sauce, colesla…" at bounding box center [595, 509] width 561 height 79
click at [349, 477] on textarea "( Tawook ) Juicy chicken tawook meal, lebanese bread with garlic sauce, colesla…" at bounding box center [595, 509] width 561 height 79
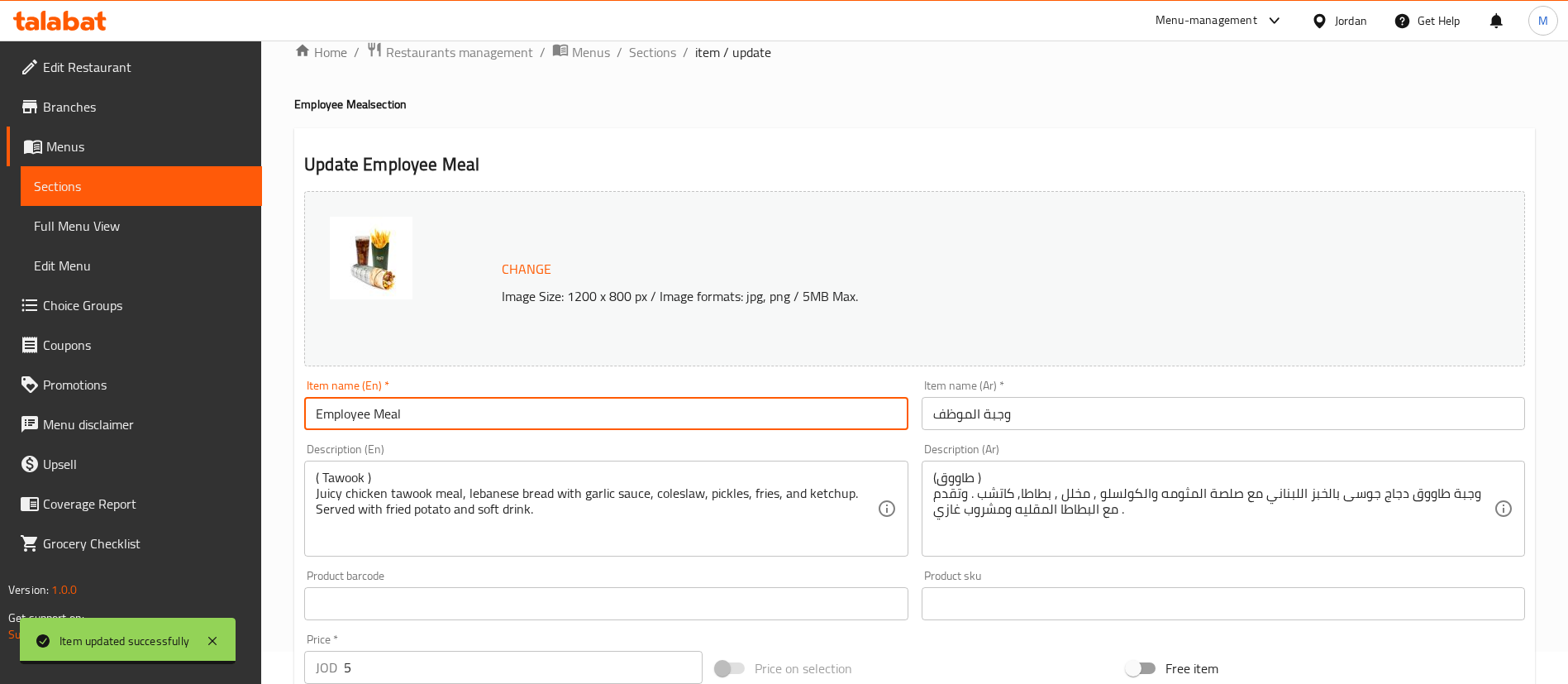
click at [468, 412] on input "Employee Meal" at bounding box center [605, 413] width 603 height 33
paste input "( Tawook )"
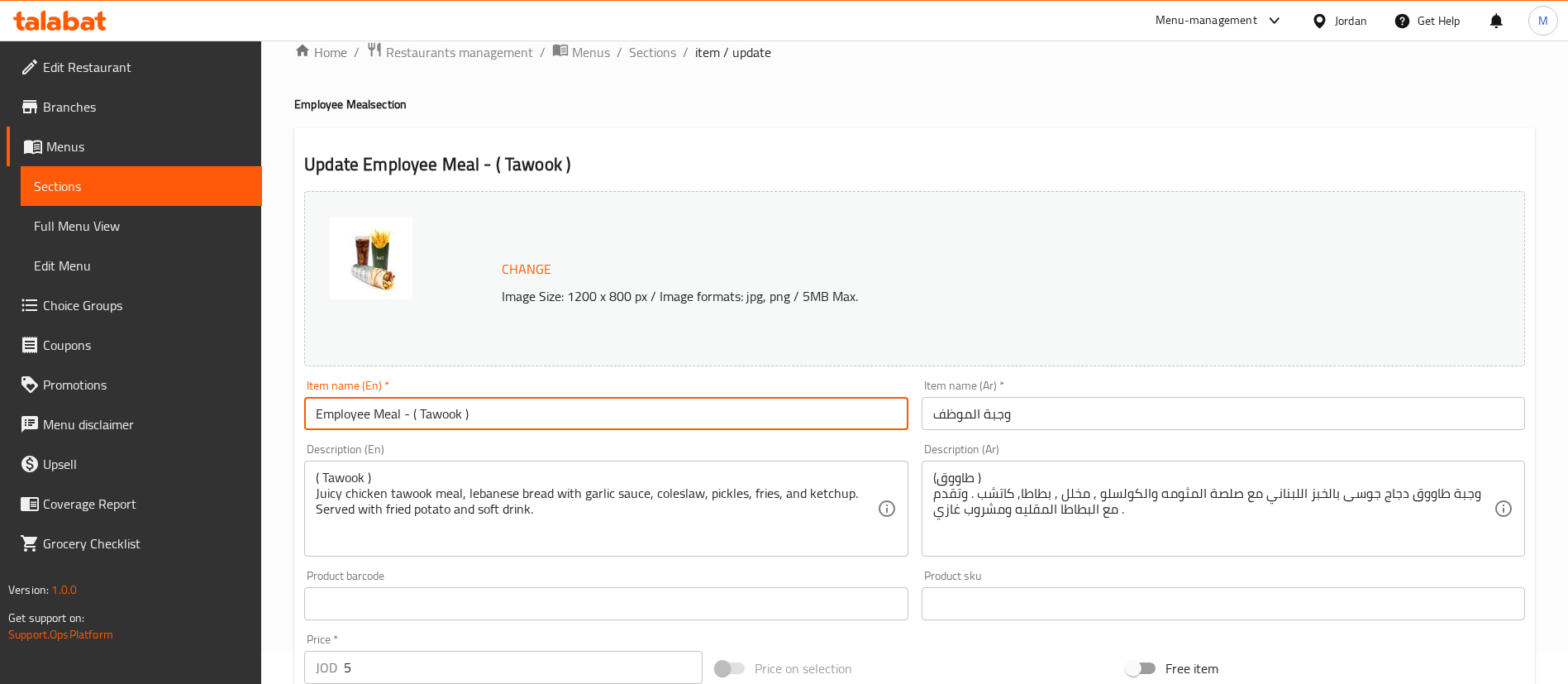
type input "Employee Meal - ( Tawook )"
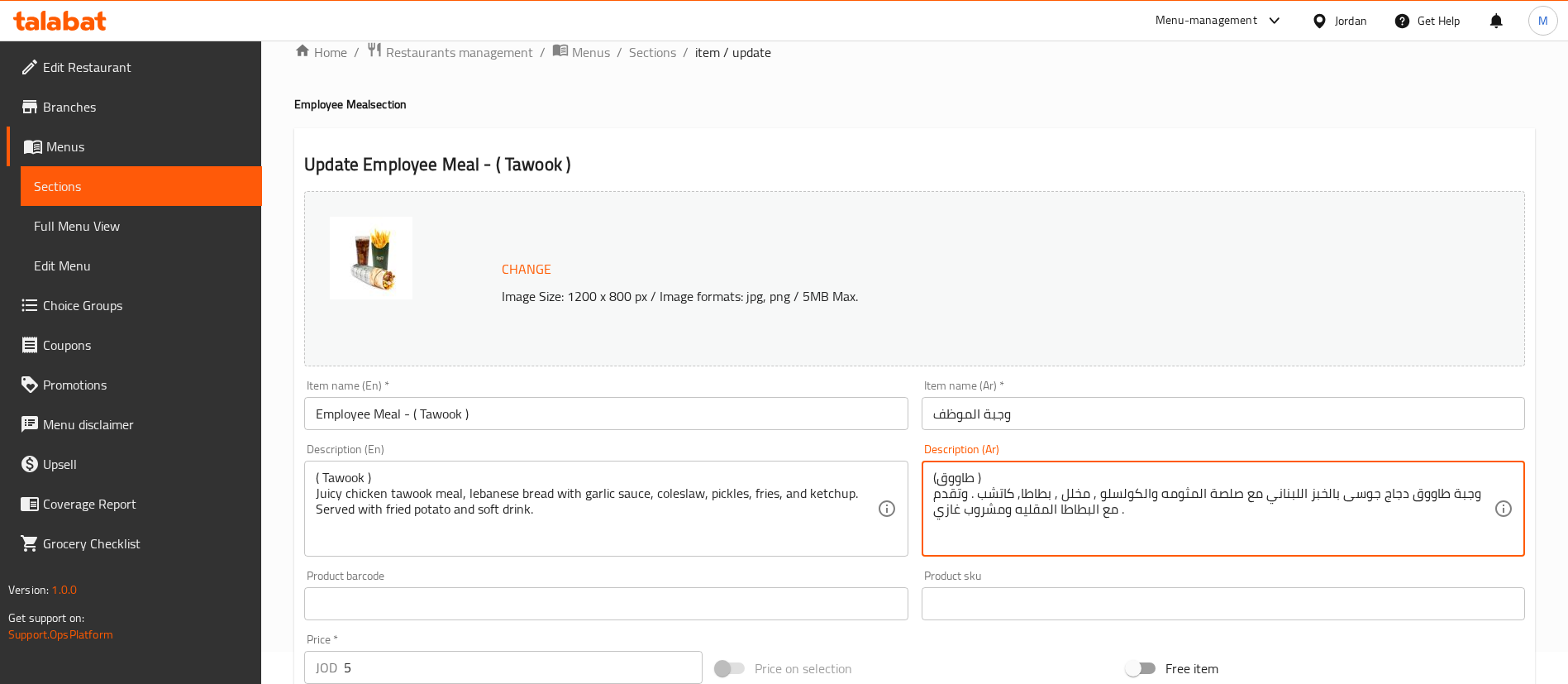
click at [951, 474] on textarea "(طاووق ) وجبة طاووق دجاج جوسى بالخبز اللبناني مع صلصة المثومه والكولسلو , مخلل …" at bounding box center [1213, 509] width 561 height 79
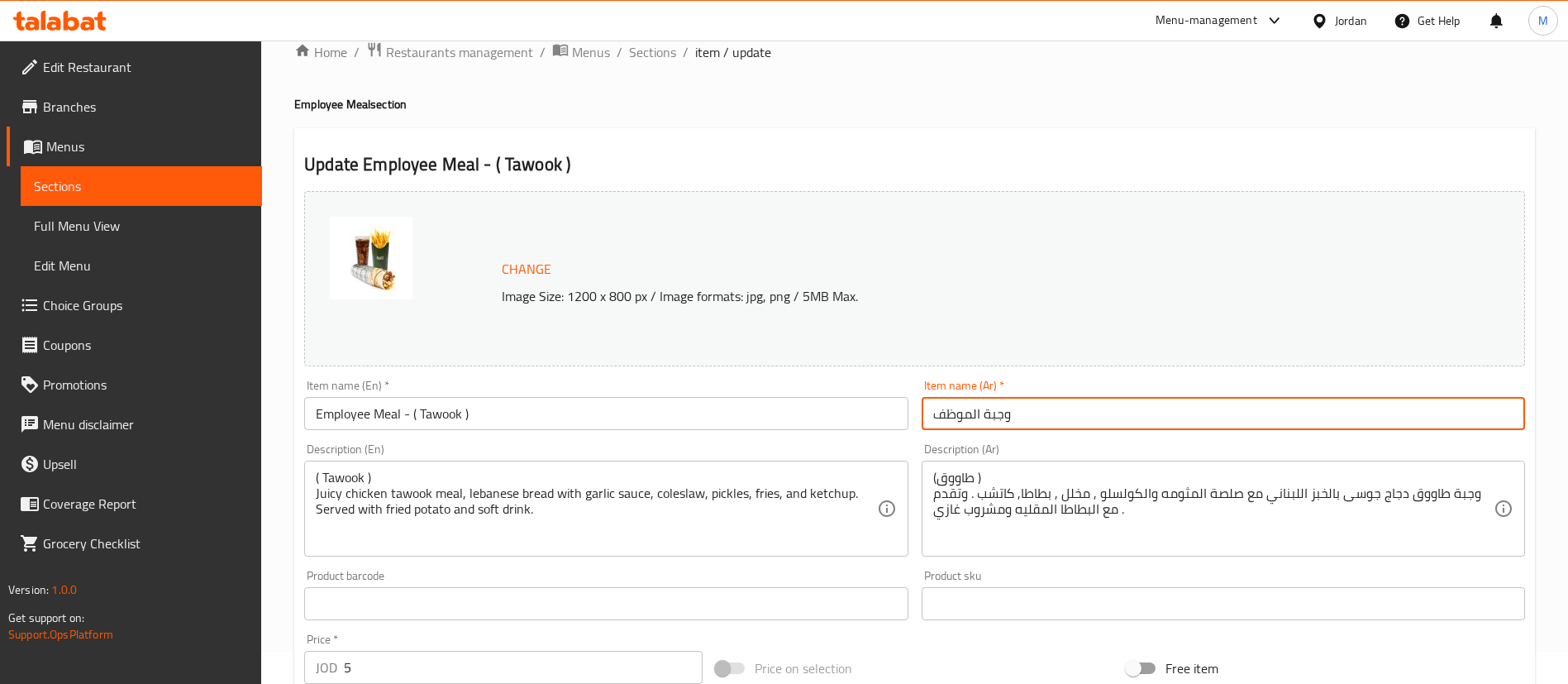
click at [1058, 402] on input "وجبة الموظف" at bounding box center [1223, 413] width 603 height 33
paste input "(طاووق )"
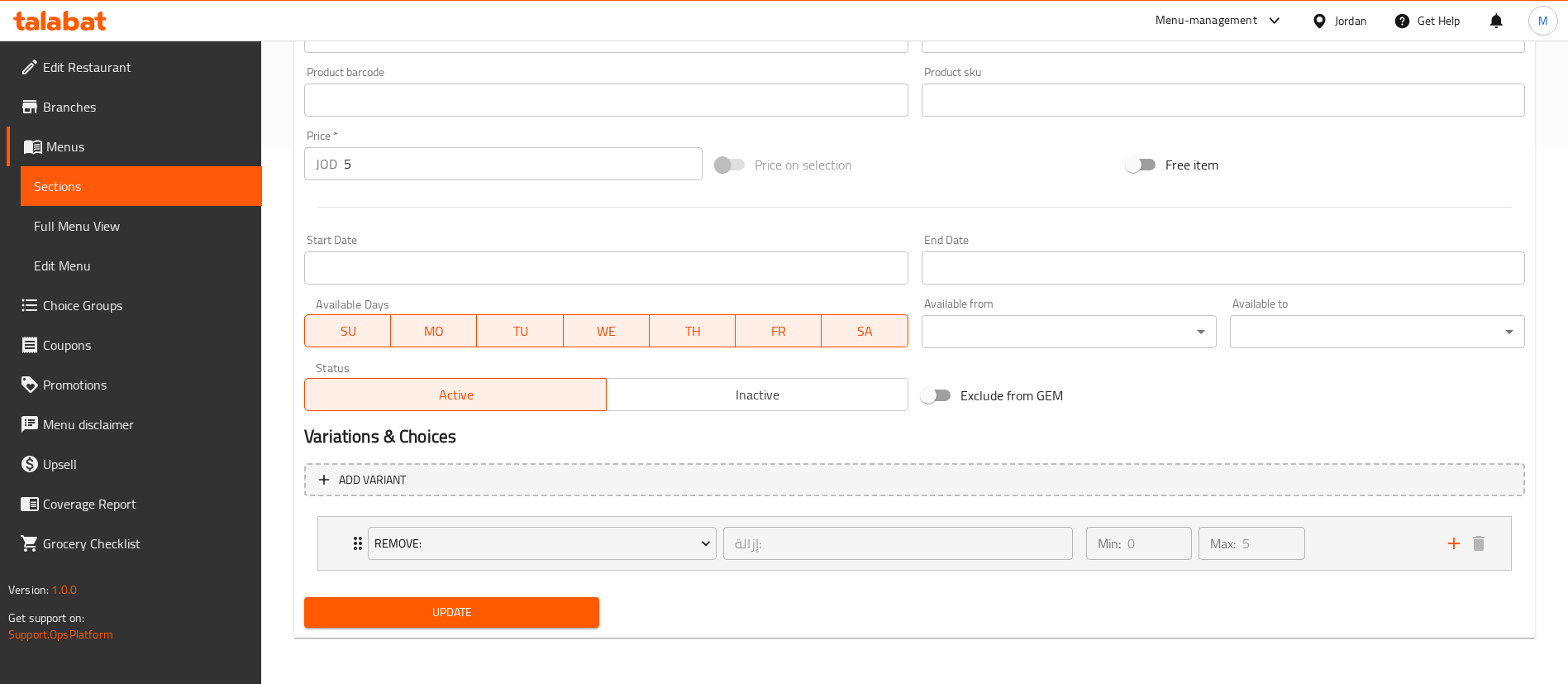
type input "وجبة الموظف - (طاووق )"
click at [522, 613] on span "Update" at bounding box center [451, 613] width 269 height 20
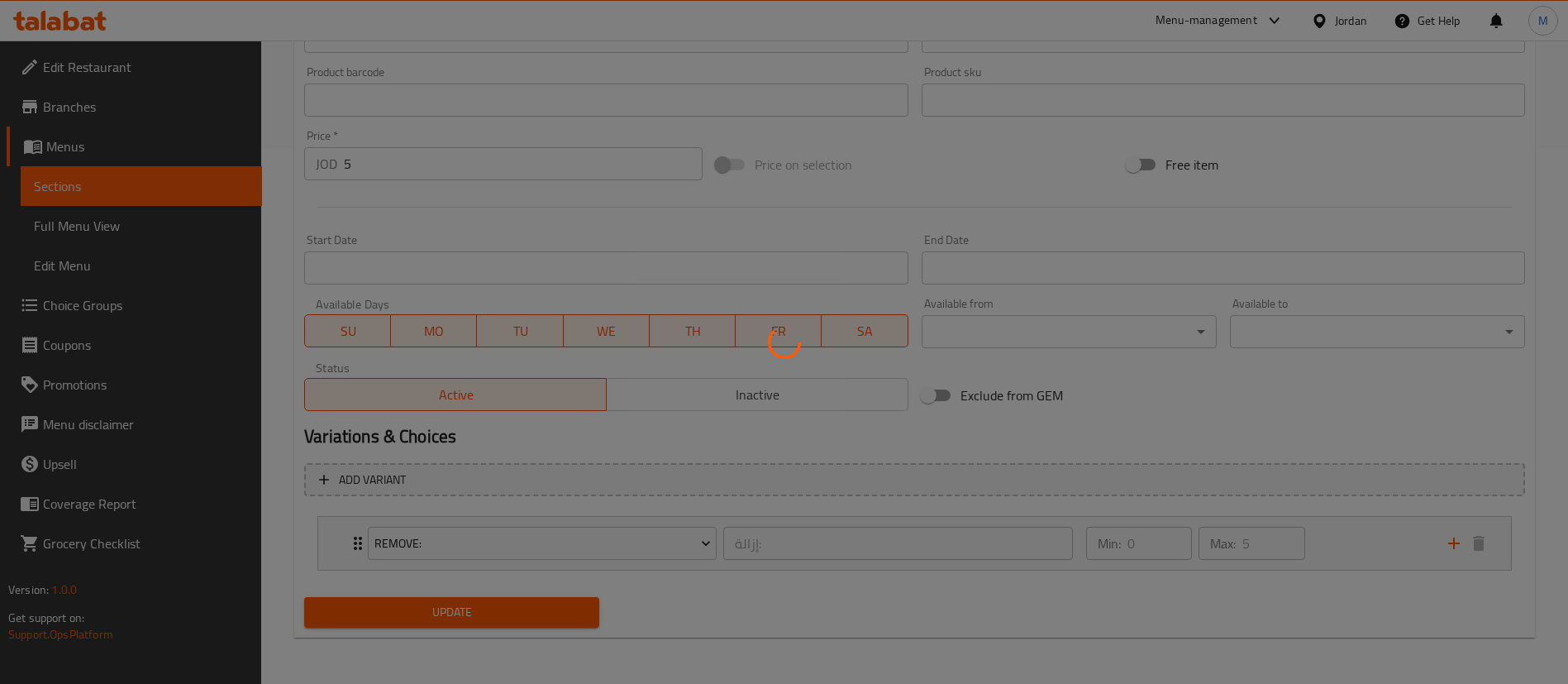
scroll to position [0, 0]
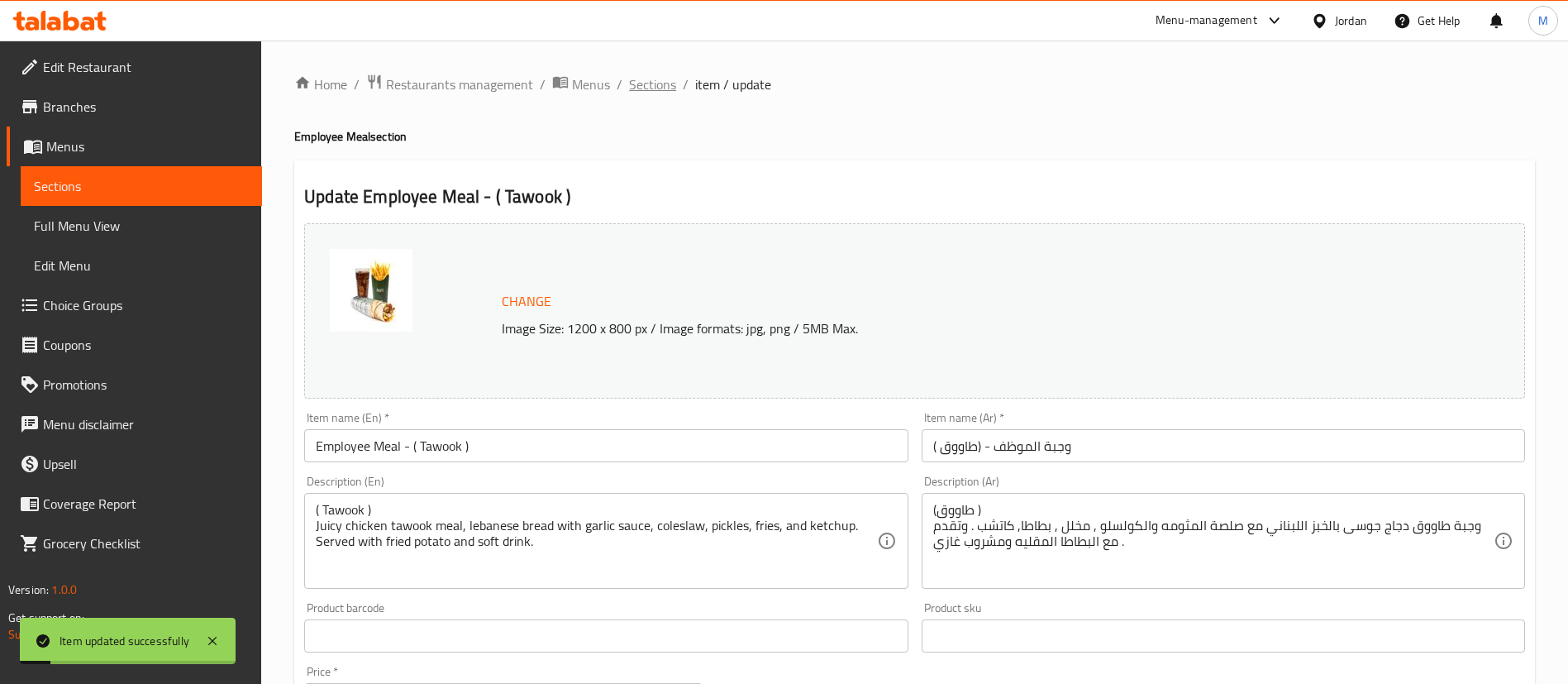
click at [652, 77] on span "Sections" at bounding box center [653, 84] width 47 height 20
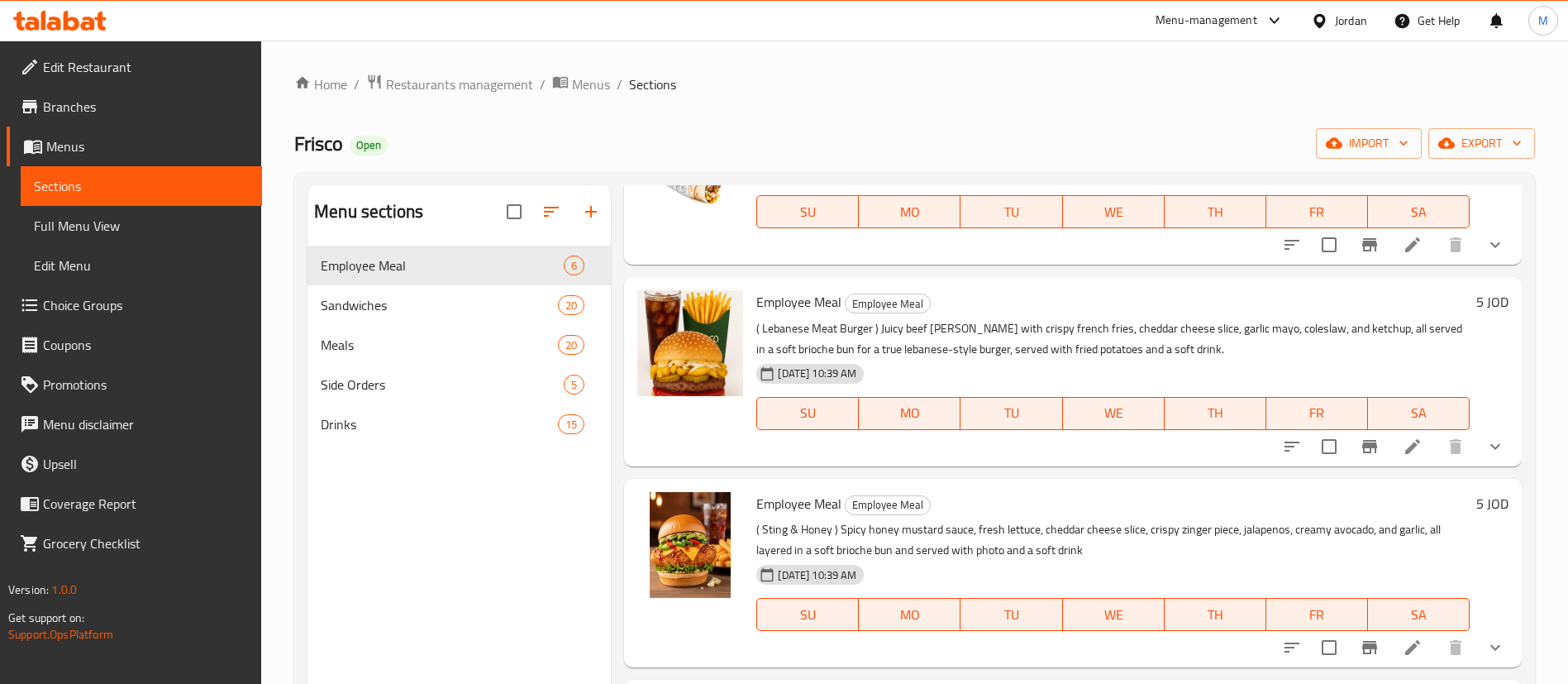
scroll to position [232, 0]
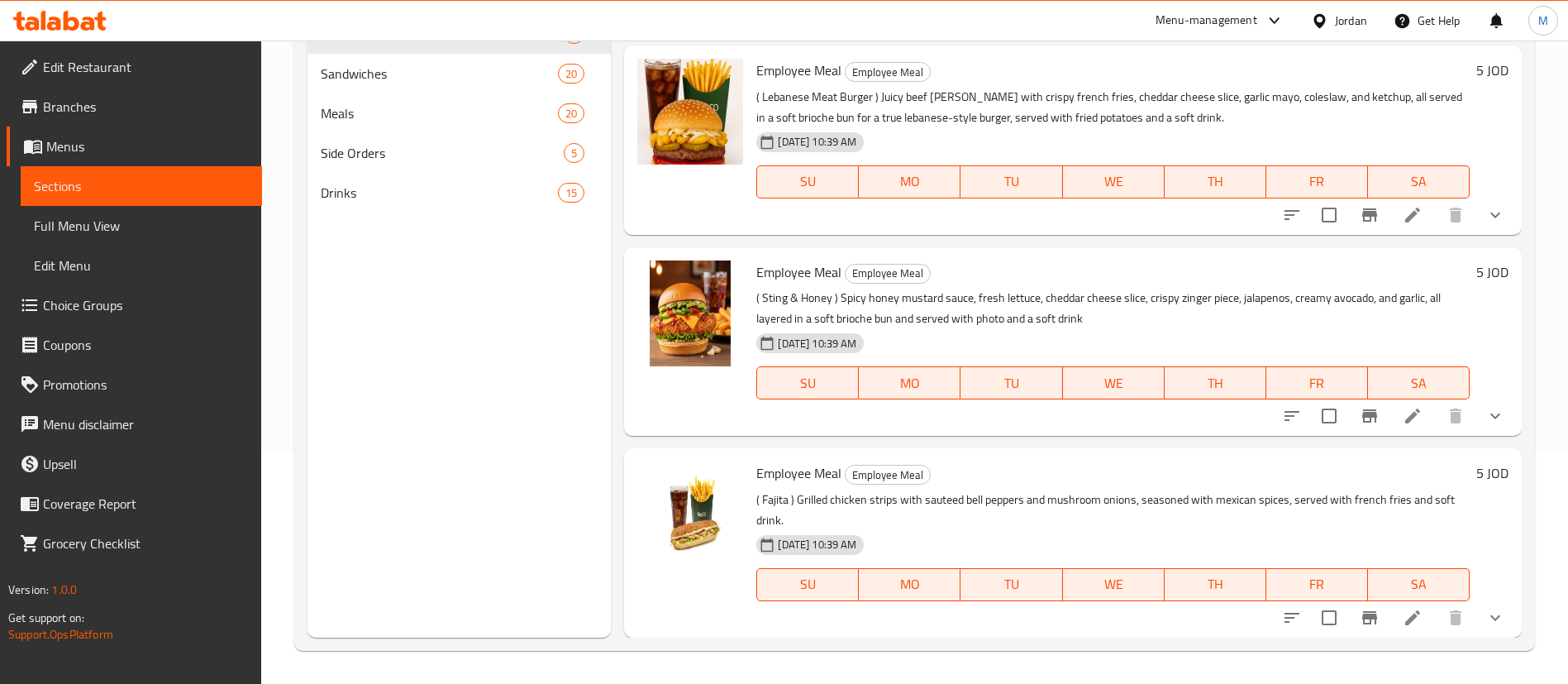
click at [1342, 468] on h6 "Employee Meal Employee Meal" at bounding box center [1113, 473] width 713 height 23
click at [1405, 417] on icon at bounding box center [1413, 416] width 15 height 15
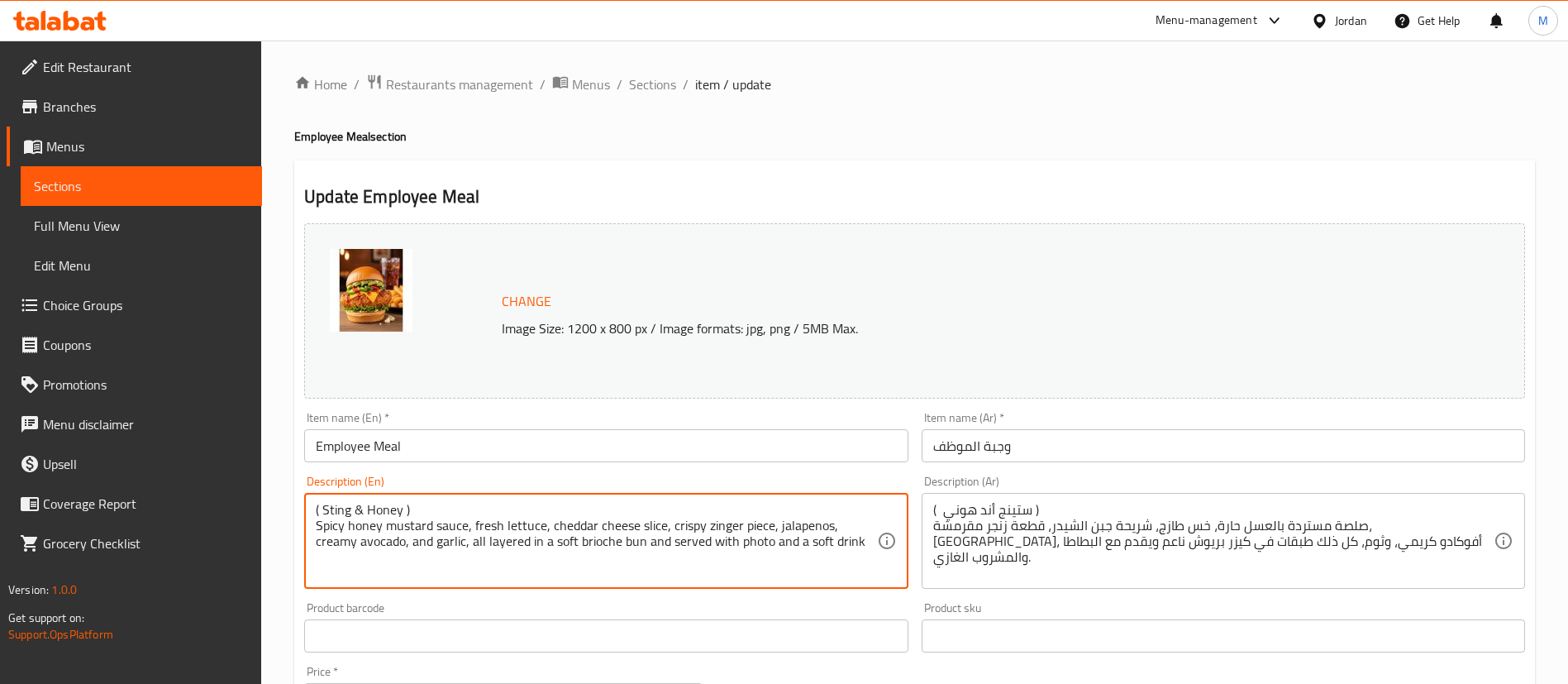
click at [374, 510] on textarea "( Sting & Honey ) Spicy honey mustard sauce, fresh lettuce, cheddar cheese slic…" at bounding box center [595, 541] width 561 height 79
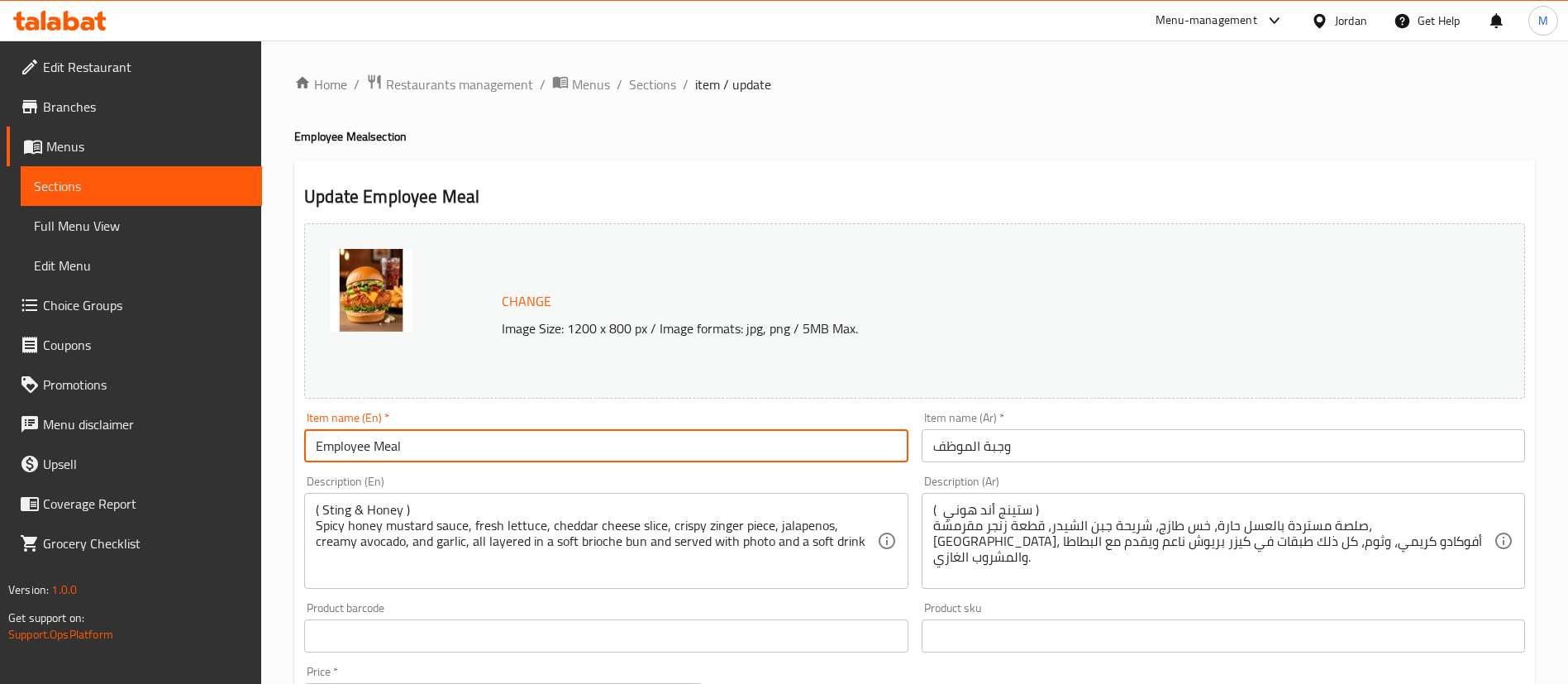
click at [447, 446] on input "Employee Meal" at bounding box center [605, 446] width 603 height 33
paste input "( Sting & Honey )"
type input "Employee Meal - ( Sting & Honey )"
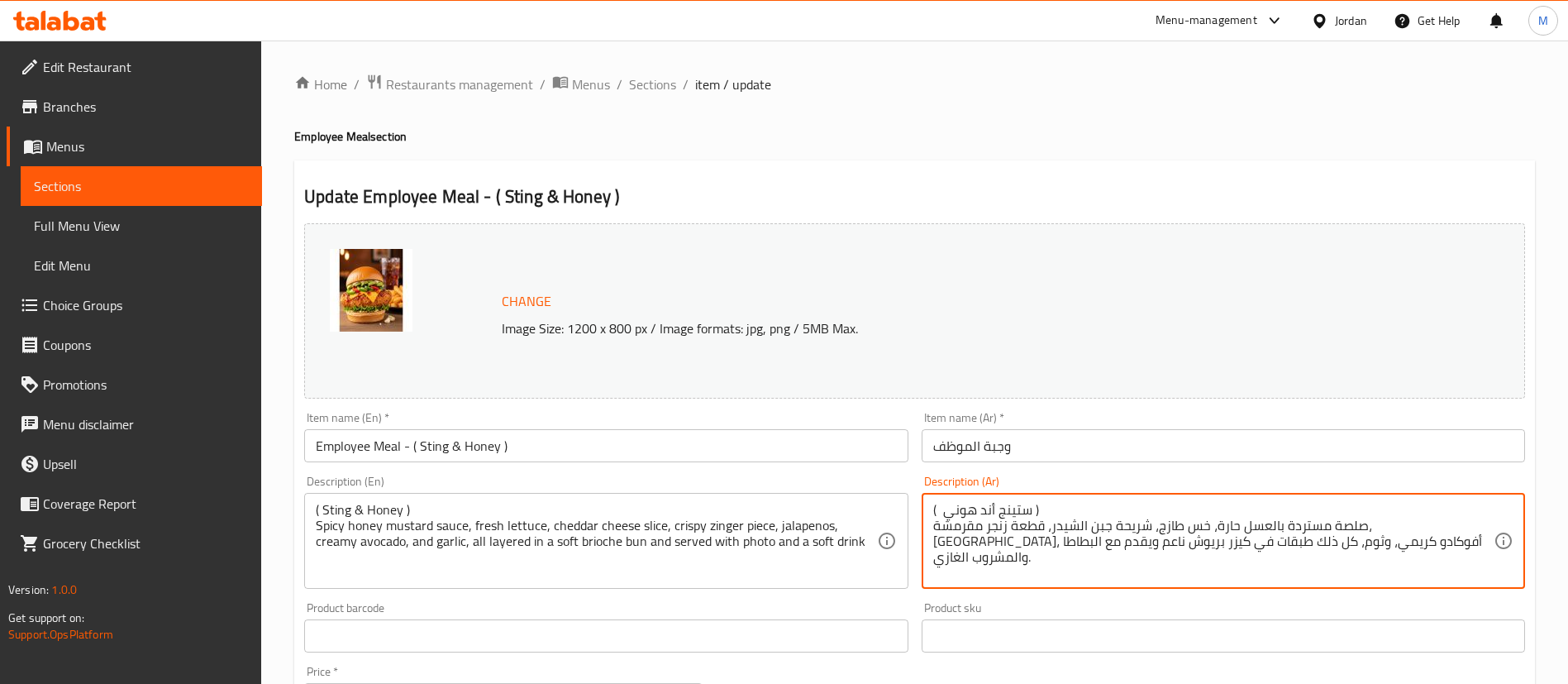
click at [1001, 507] on textarea "( ستينج أند هوني ) صلصة مستردة بالعسل حارة، خس طازج، شريحة جبن الشيدر، قطعة زنج…" at bounding box center [1213, 541] width 561 height 79
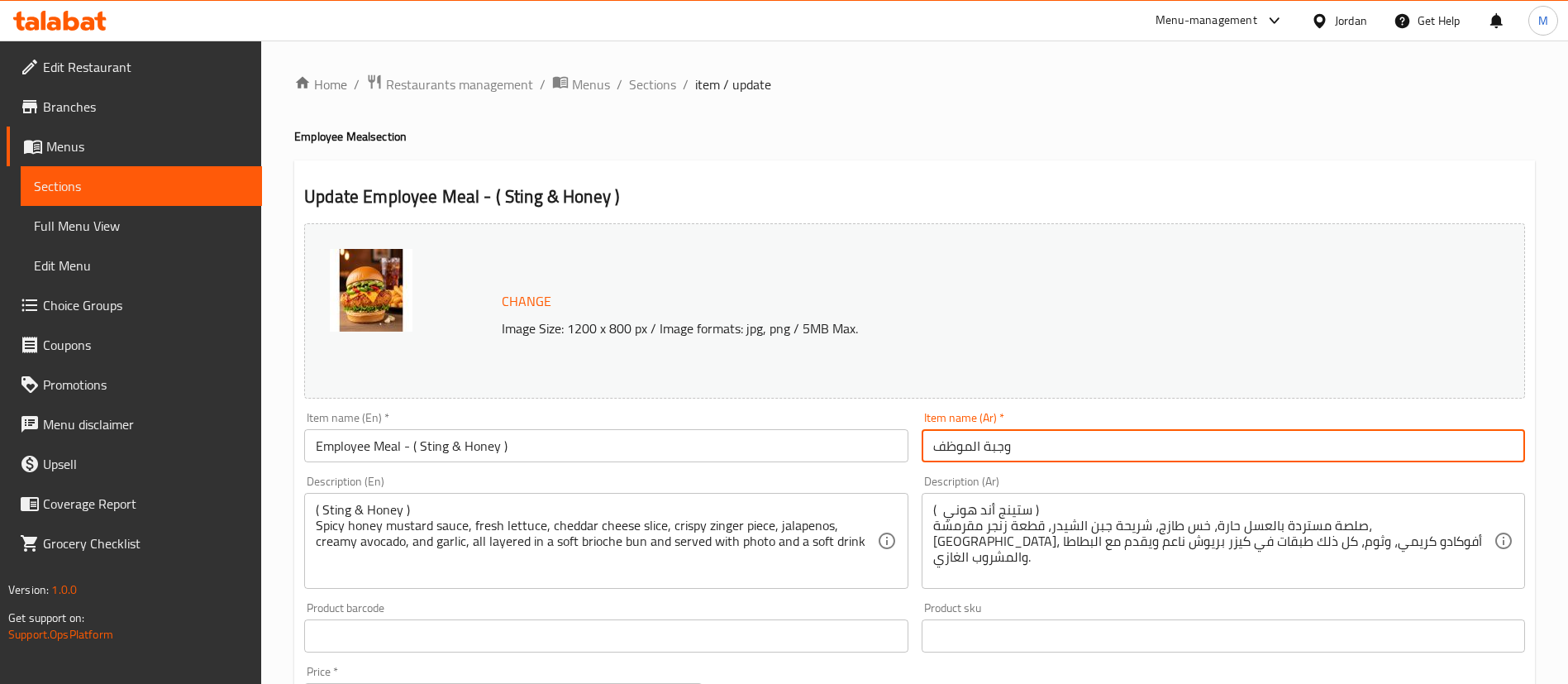
click at [1058, 451] on input "وجبة الموظف" at bounding box center [1223, 446] width 603 height 33
paste input "( ستينج [PERSON_NAME] )"
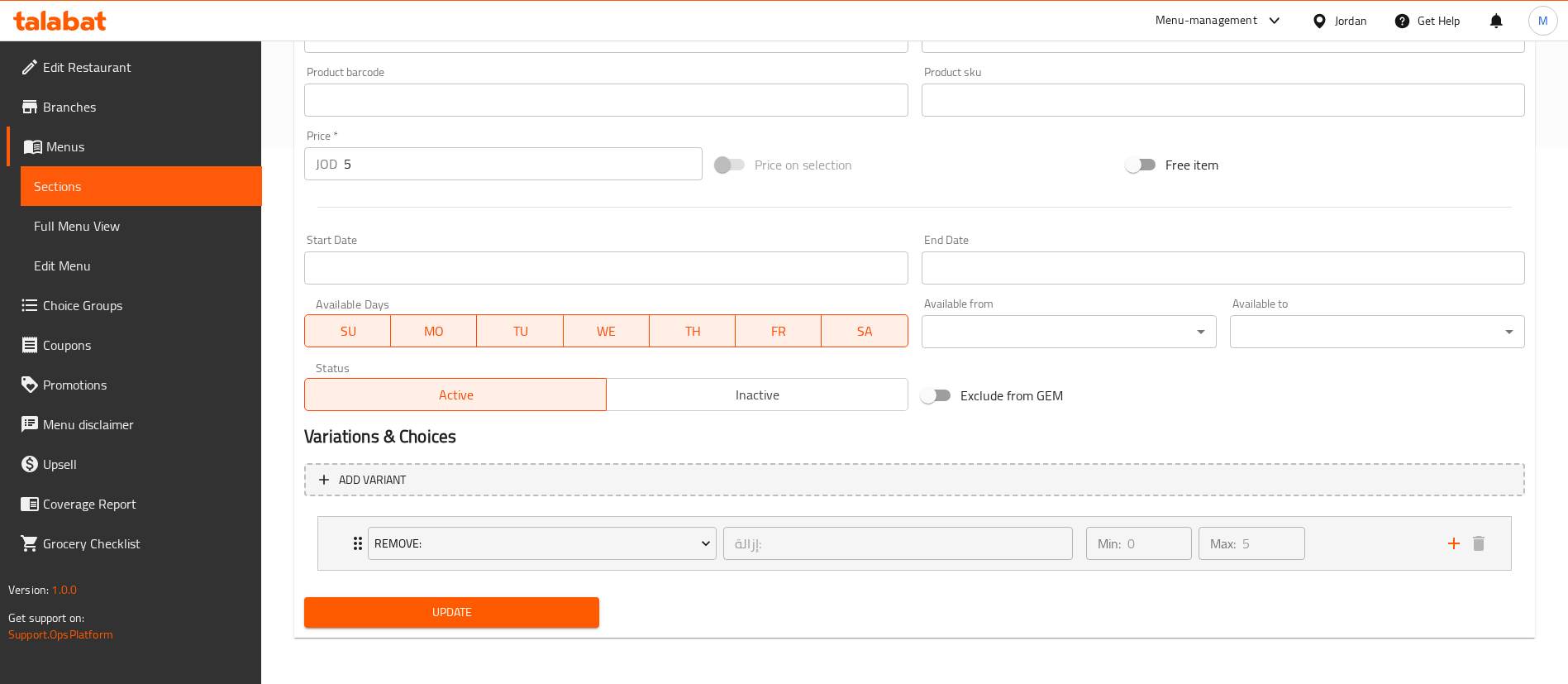
type input "وجبة الموظف - ( ستينج [PERSON_NAME] )"
click at [518, 617] on span "Update" at bounding box center [451, 613] width 269 height 20
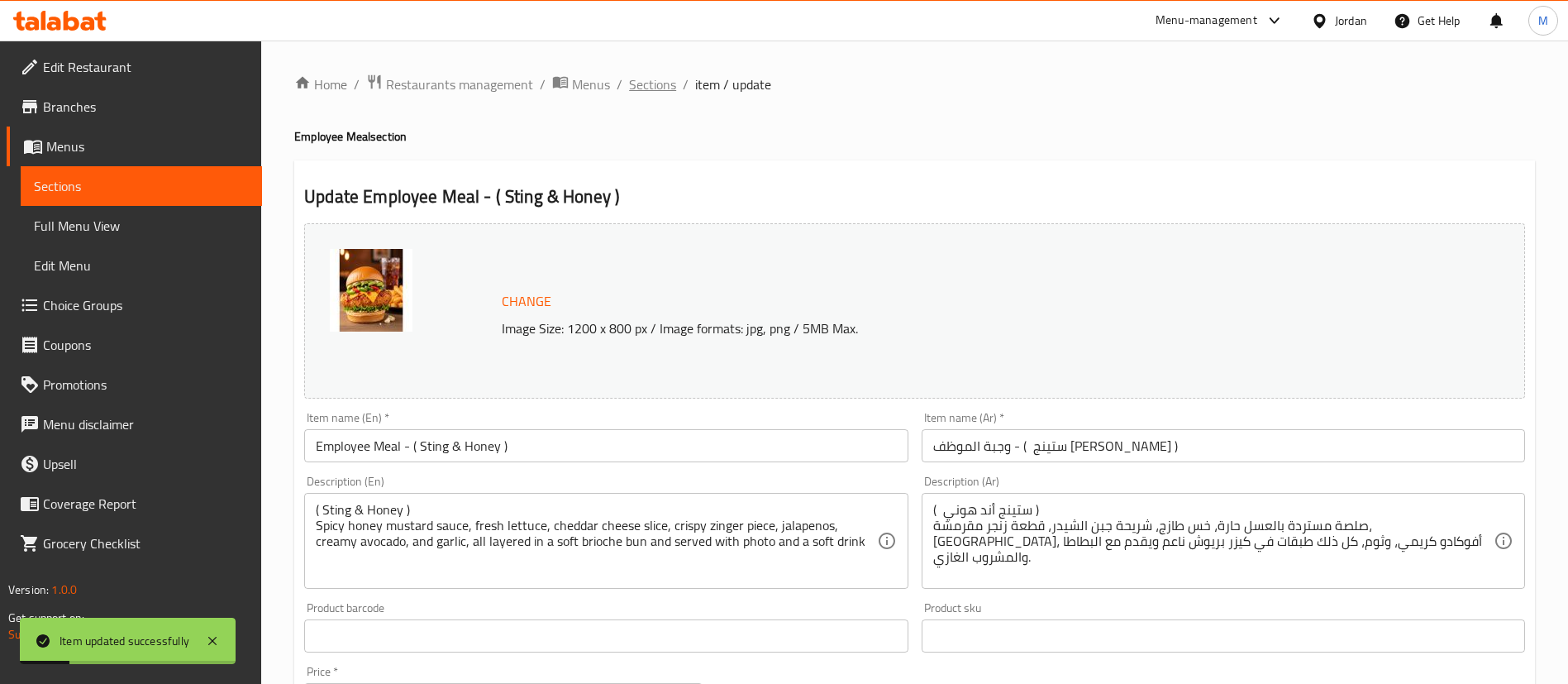
click at [645, 94] on span "Sections" at bounding box center [653, 84] width 47 height 20
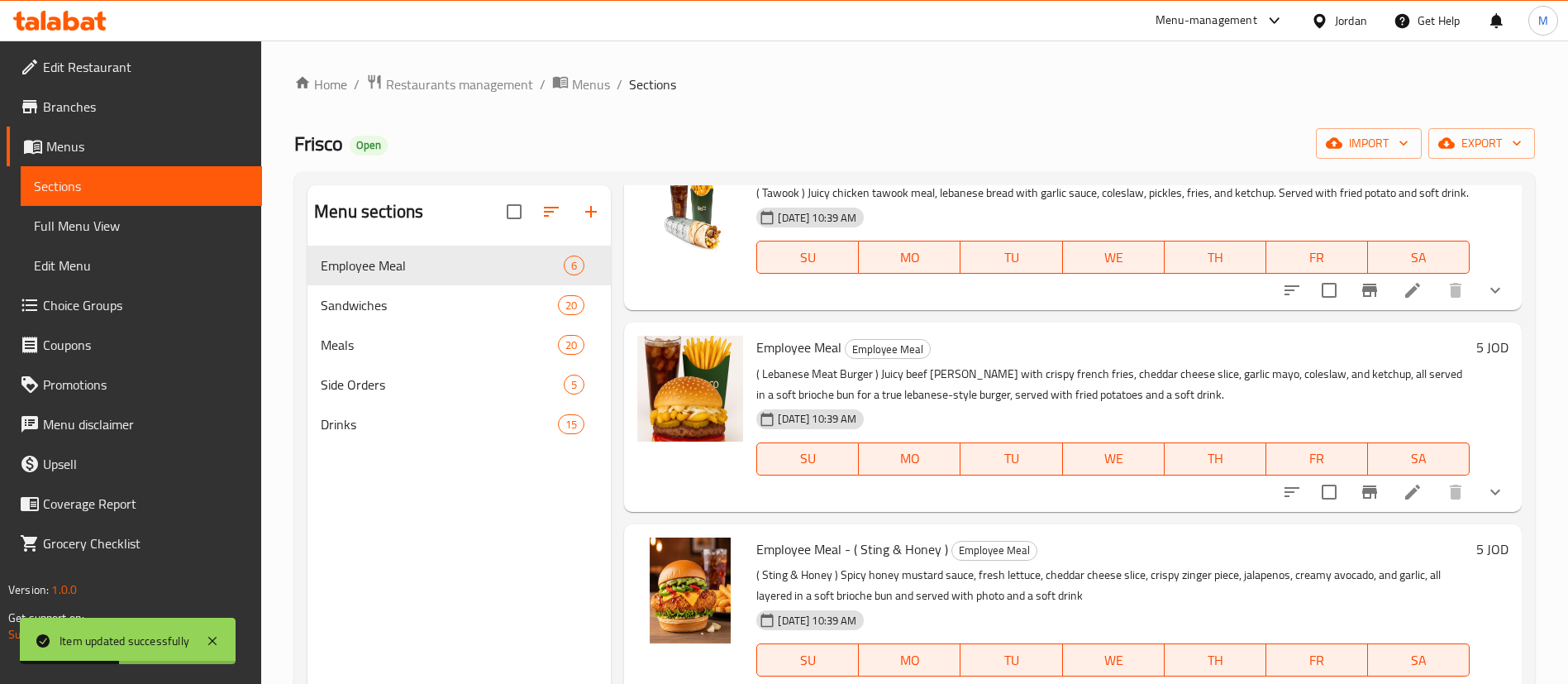
scroll to position [488, 0]
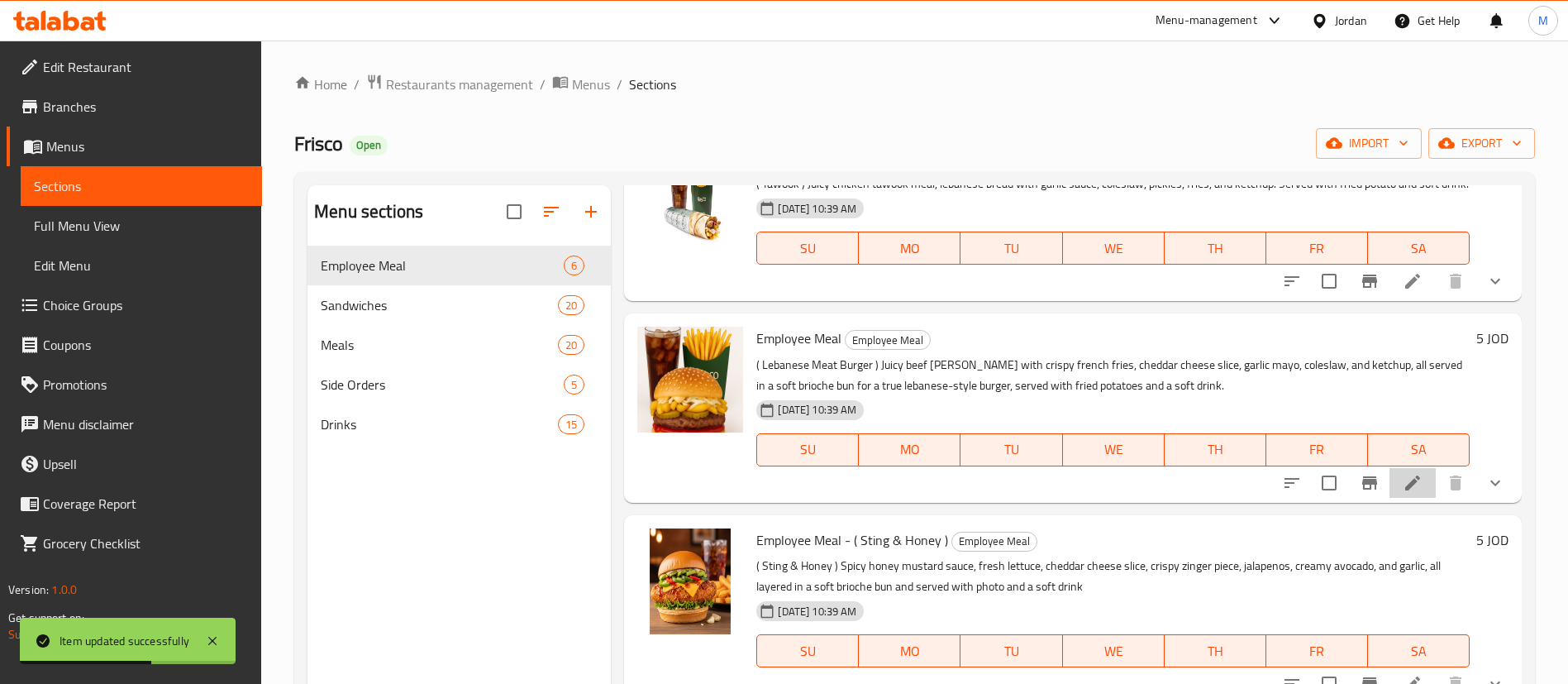
click at [1389, 498] on li at bounding box center [1412, 483] width 47 height 30
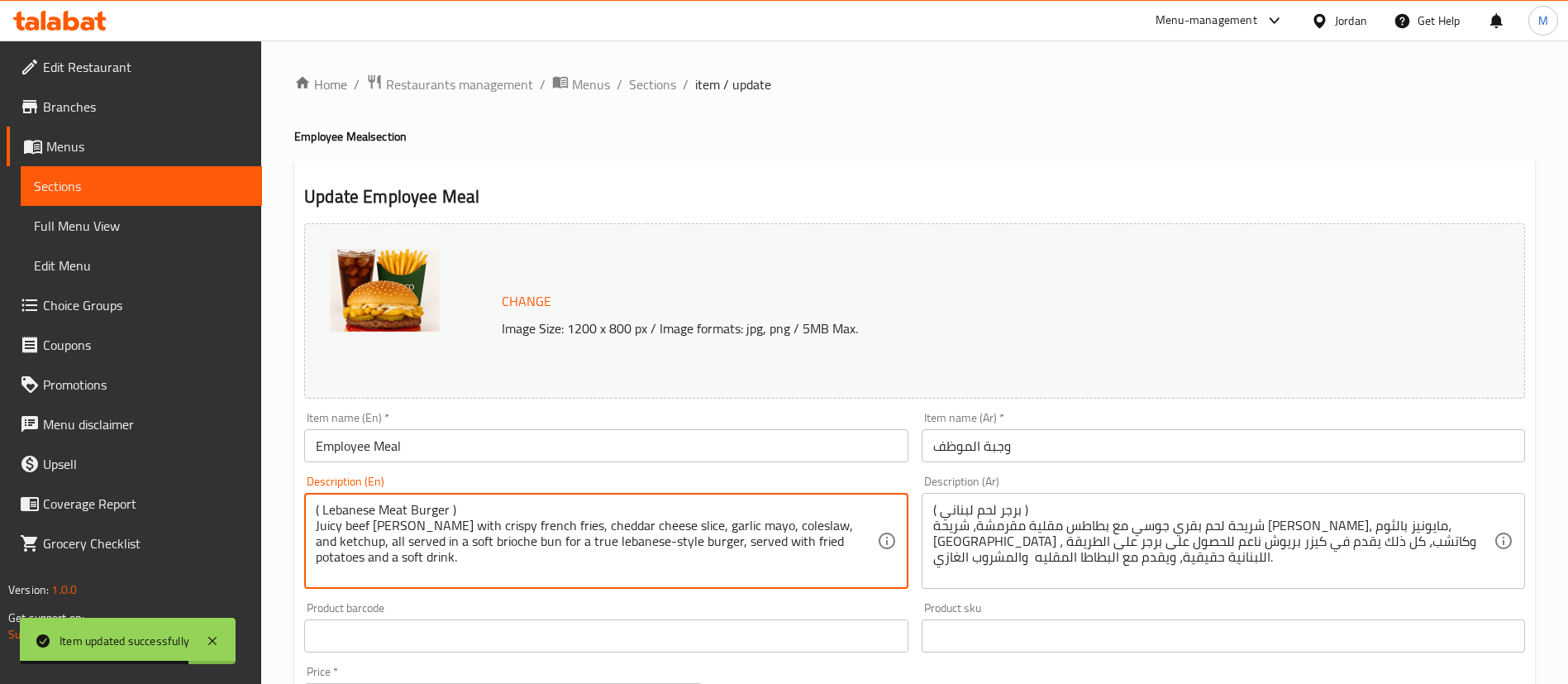
click at [403, 507] on textarea "( Lebanese Meat Burger ) Juicy beef [PERSON_NAME] with crispy french fries, che…" at bounding box center [595, 541] width 561 height 79
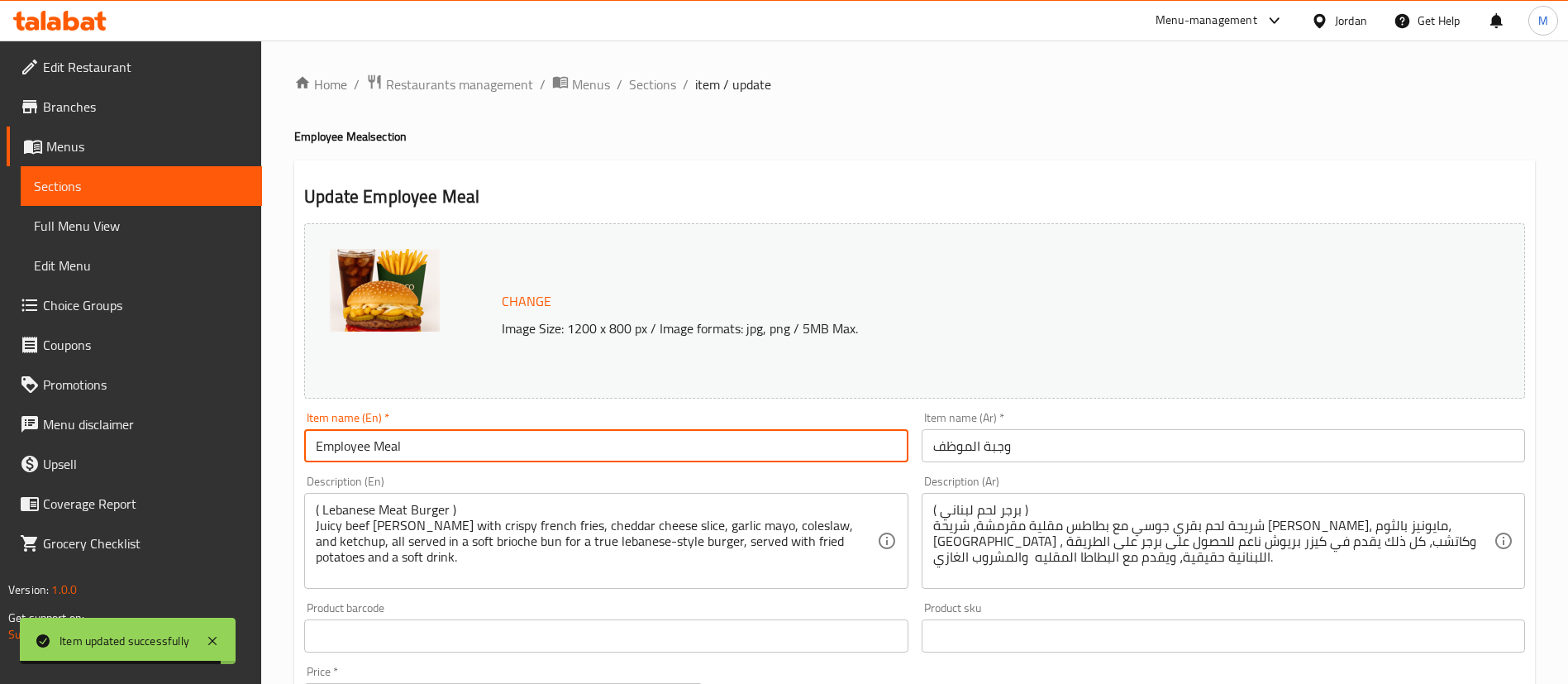
click at [466, 442] on input "Employee Meal" at bounding box center [605, 446] width 603 height 33
paste input "( Lebanese Meat Burger )"
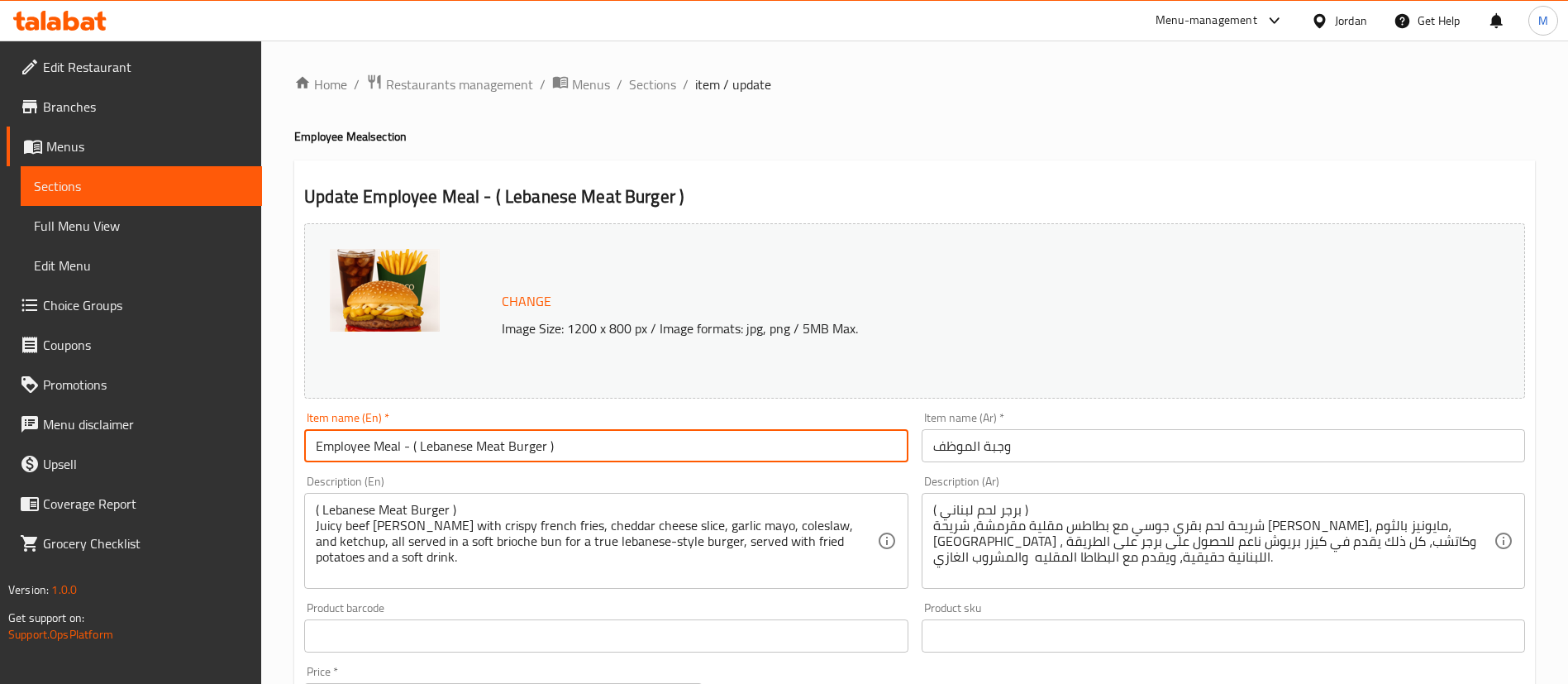
type input "Employee Meal - ( Lebanese Meat Burger )"
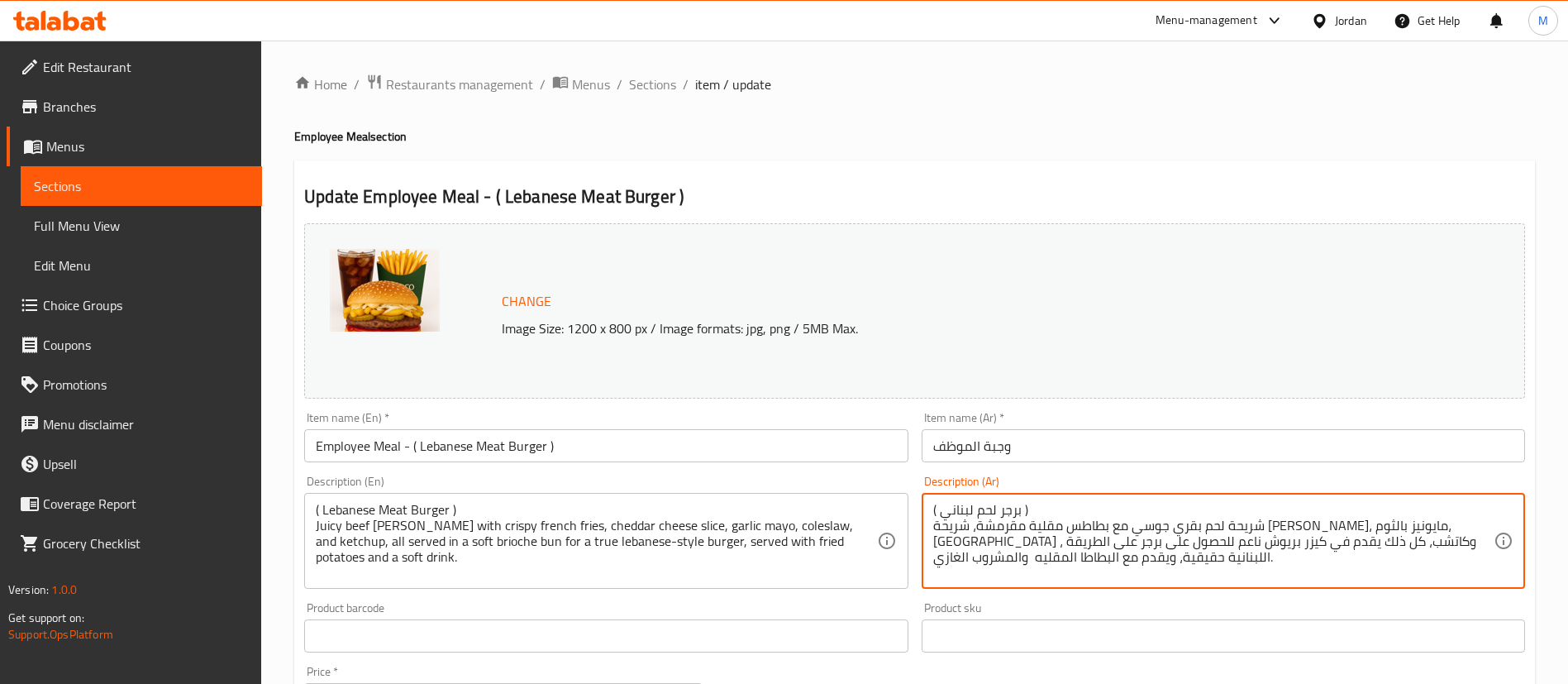
click at [976, 507] on textarea "( برجر لحم لبناني ) شريحة لحم بقري جوسي مع بطاطس مقلية مقرمشة، شريحة [PERSON_NA…" at bounding box center [1213, 541] width 561 height 79
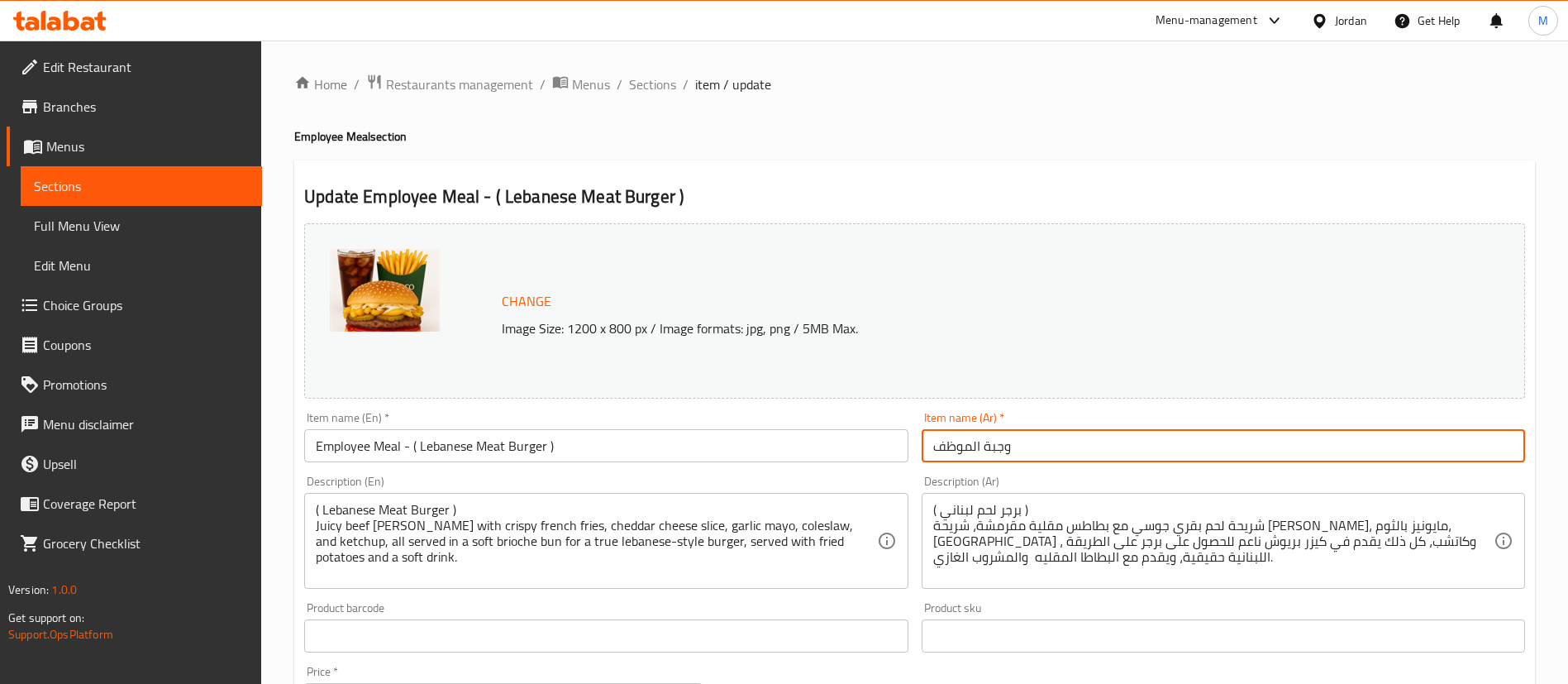
click at [1091, 436] on input "وجبة الموظف" at bounding box center [1223, 446] width 603 height 33
paste input "( برجر لحم لبناني )"
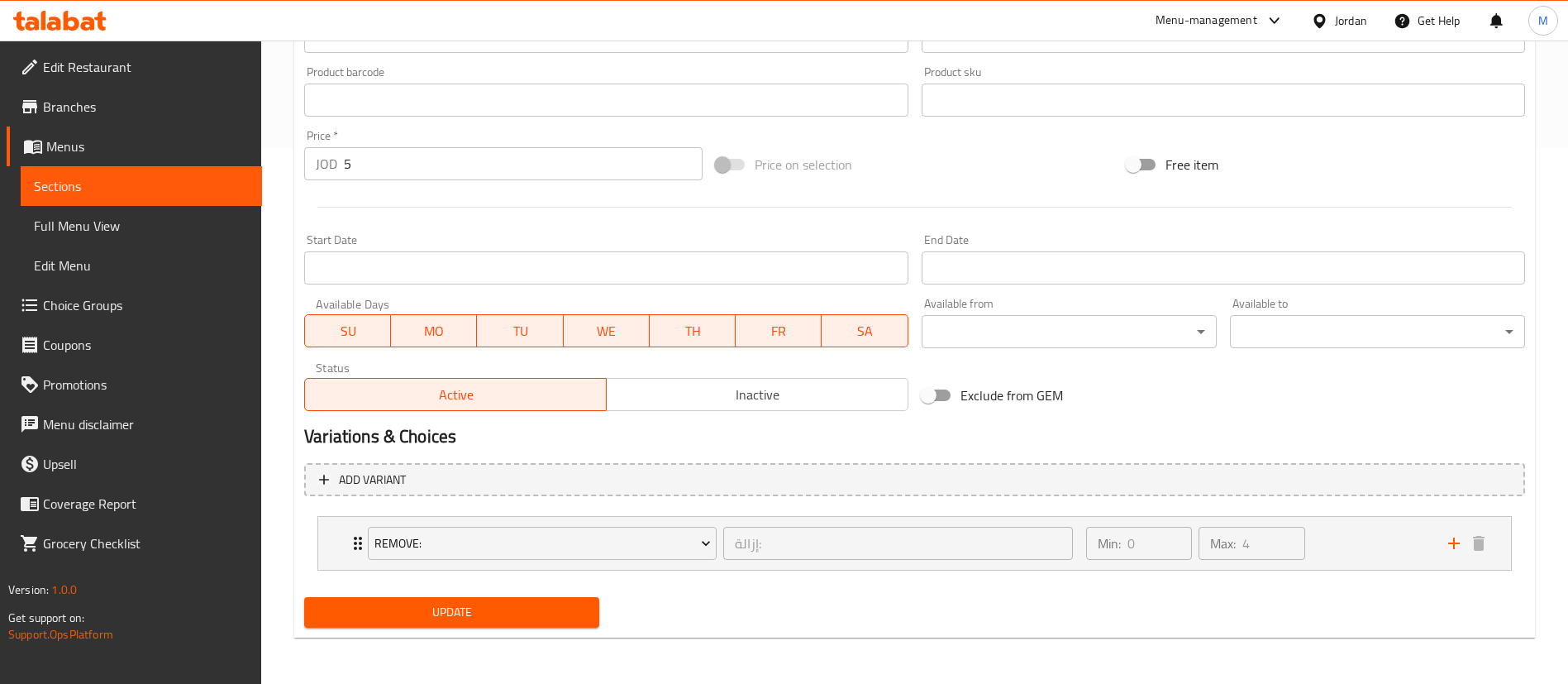
type input "وجبة الموظف - ( برجر لحم لبناني )"
click at [566, 608] on span "Update" at bounding box center [451, 613] width 269 height 20
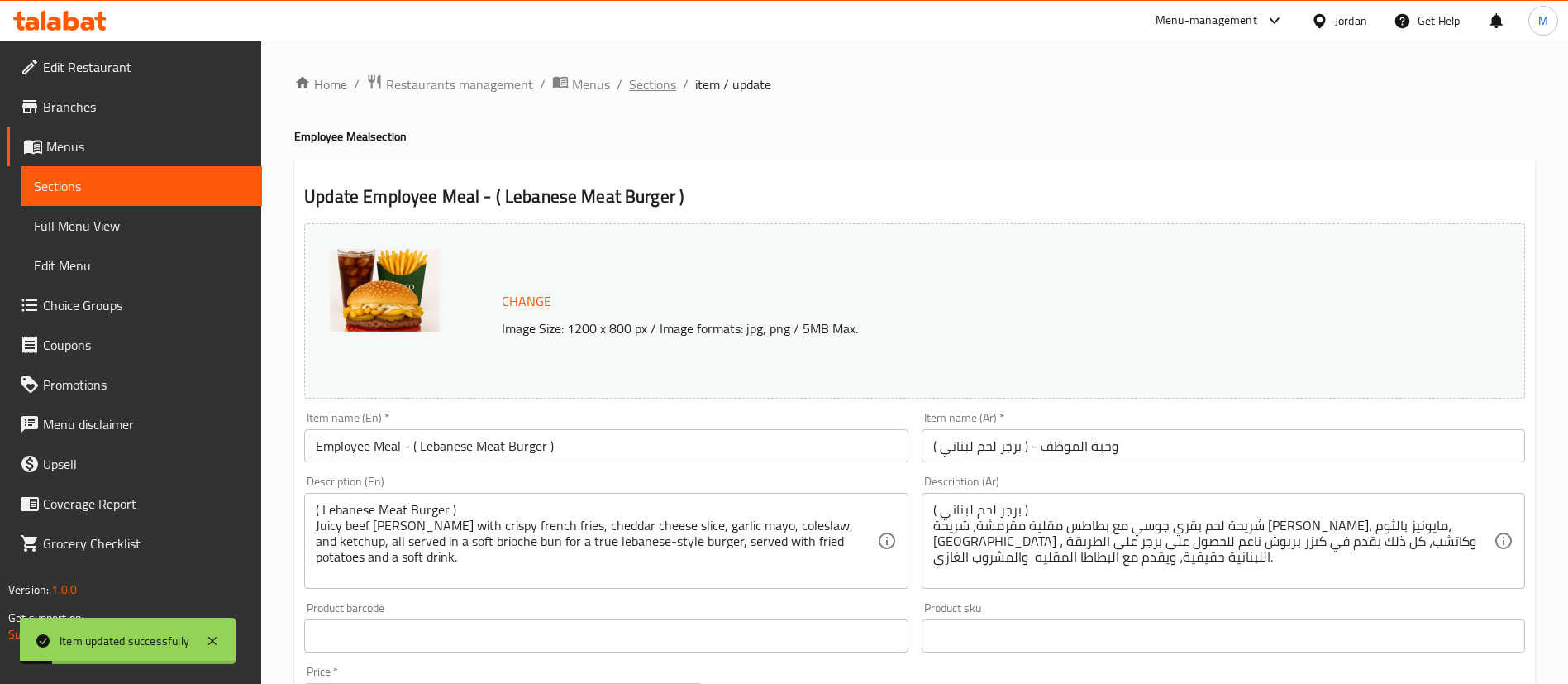
click at [646, 76] on span "Sections" at bounding box center [653, 84] width 47 height 20
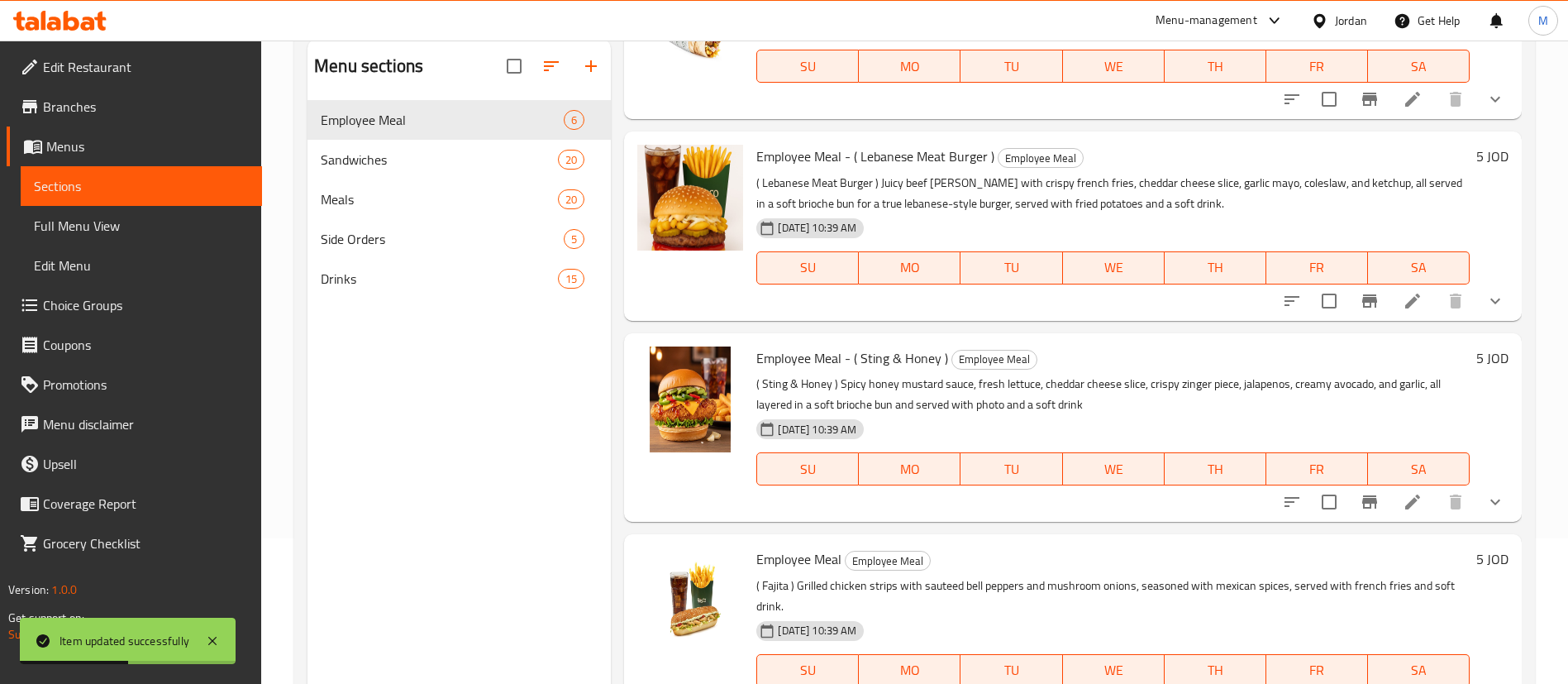
scroll to position [232, 0]
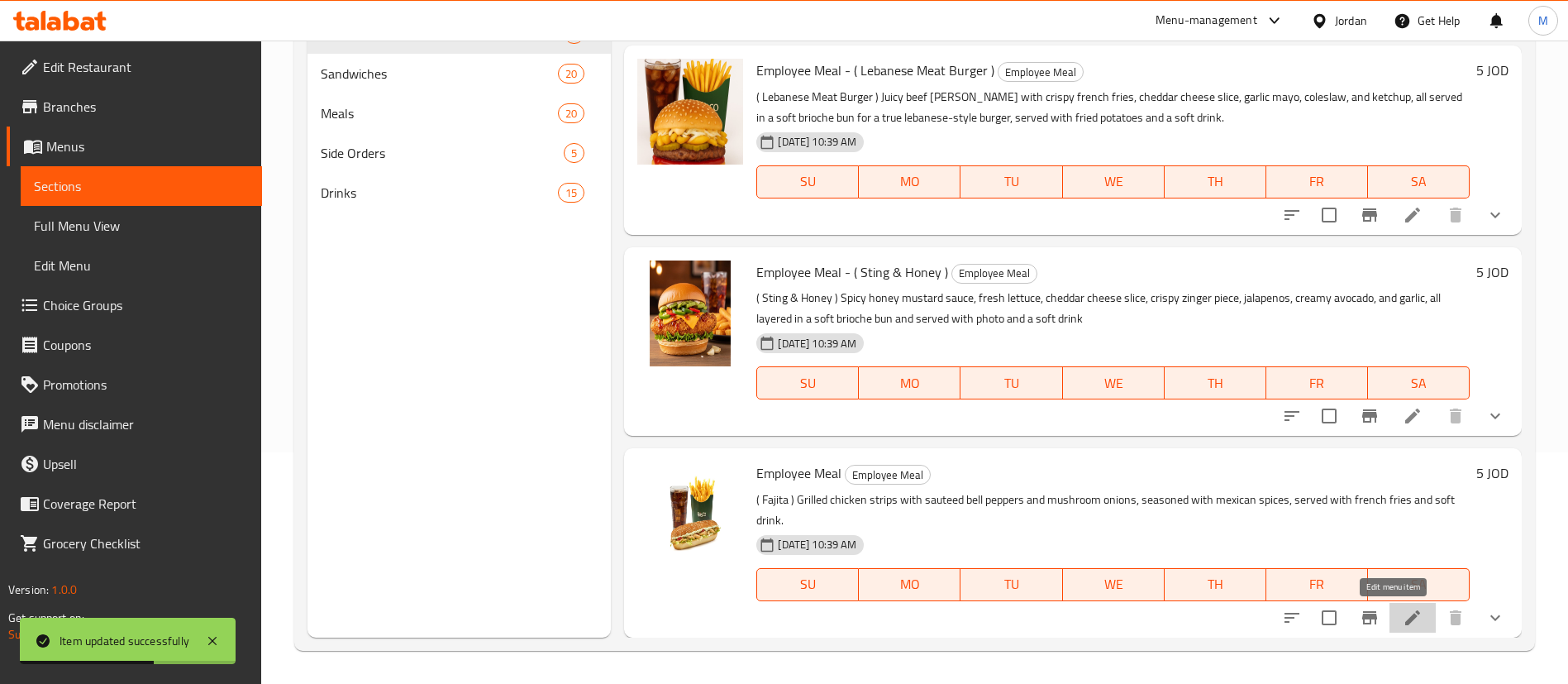
click at [1403, 625] on icon at bounding box center [1412, 617] width 20 height 20
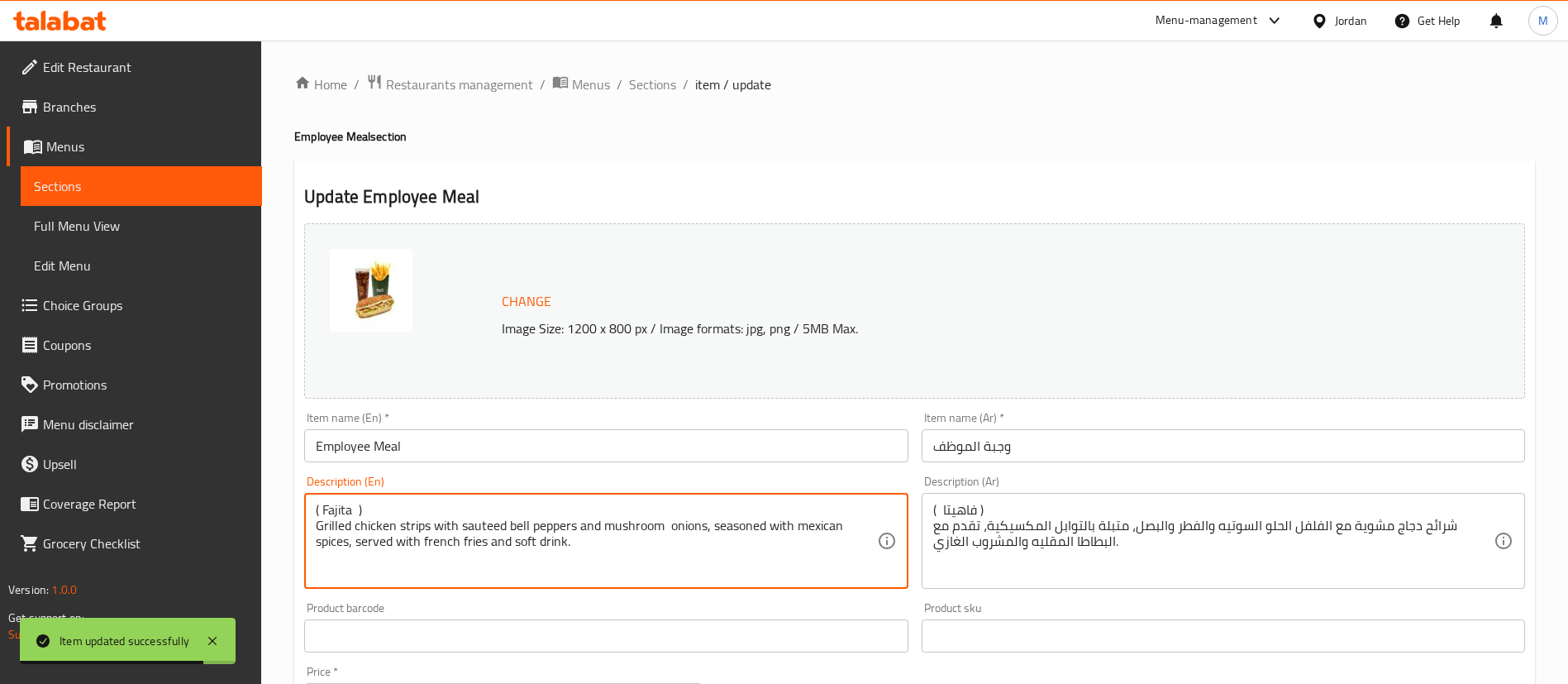
click at [332, 507] on textarea "( Fajita ) Grilled chicken strips with sauteed bell peppers and mushroom onions…" at bounding box center [595, 541] width 561 height 79
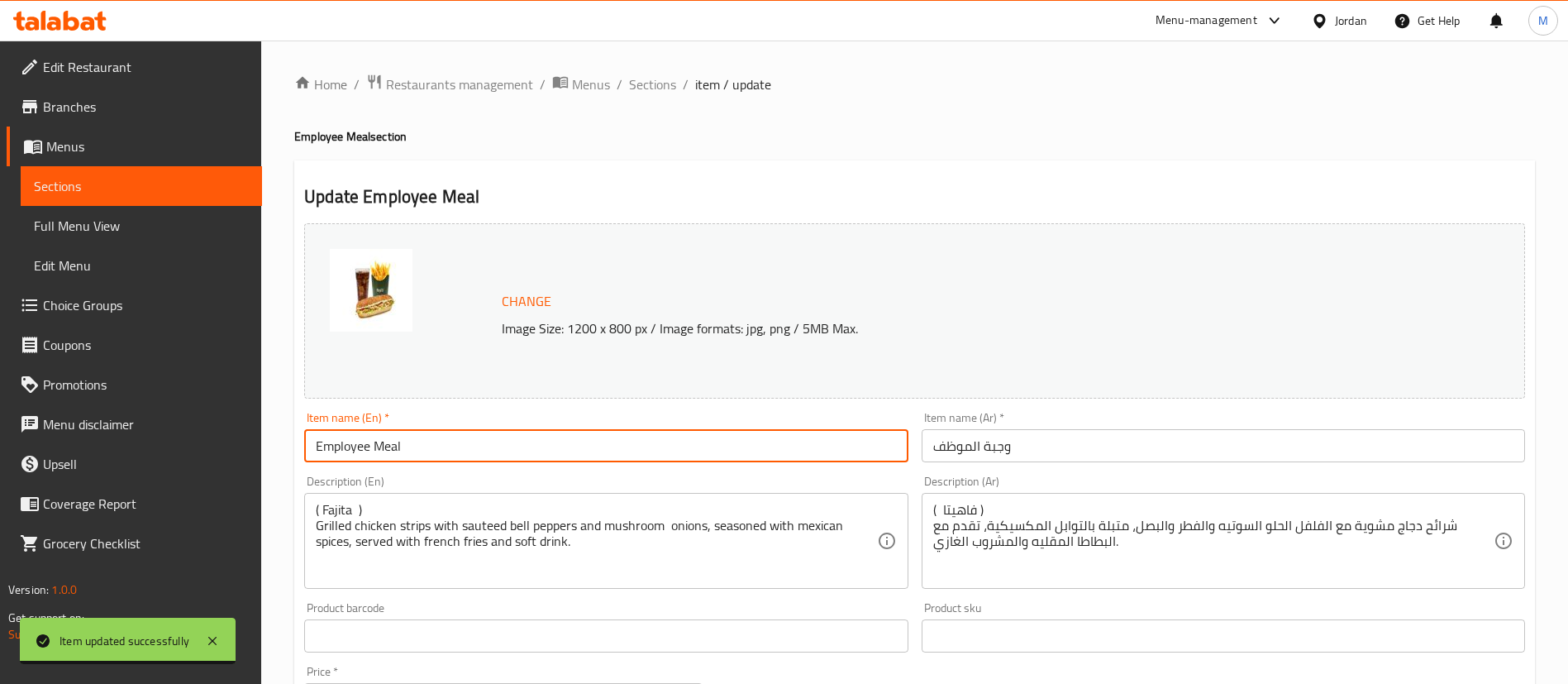
click at [458, 443] on input "Employee Meal" at bounding box center [605, 446] width 603 height 33
paste input "( Fajita )"
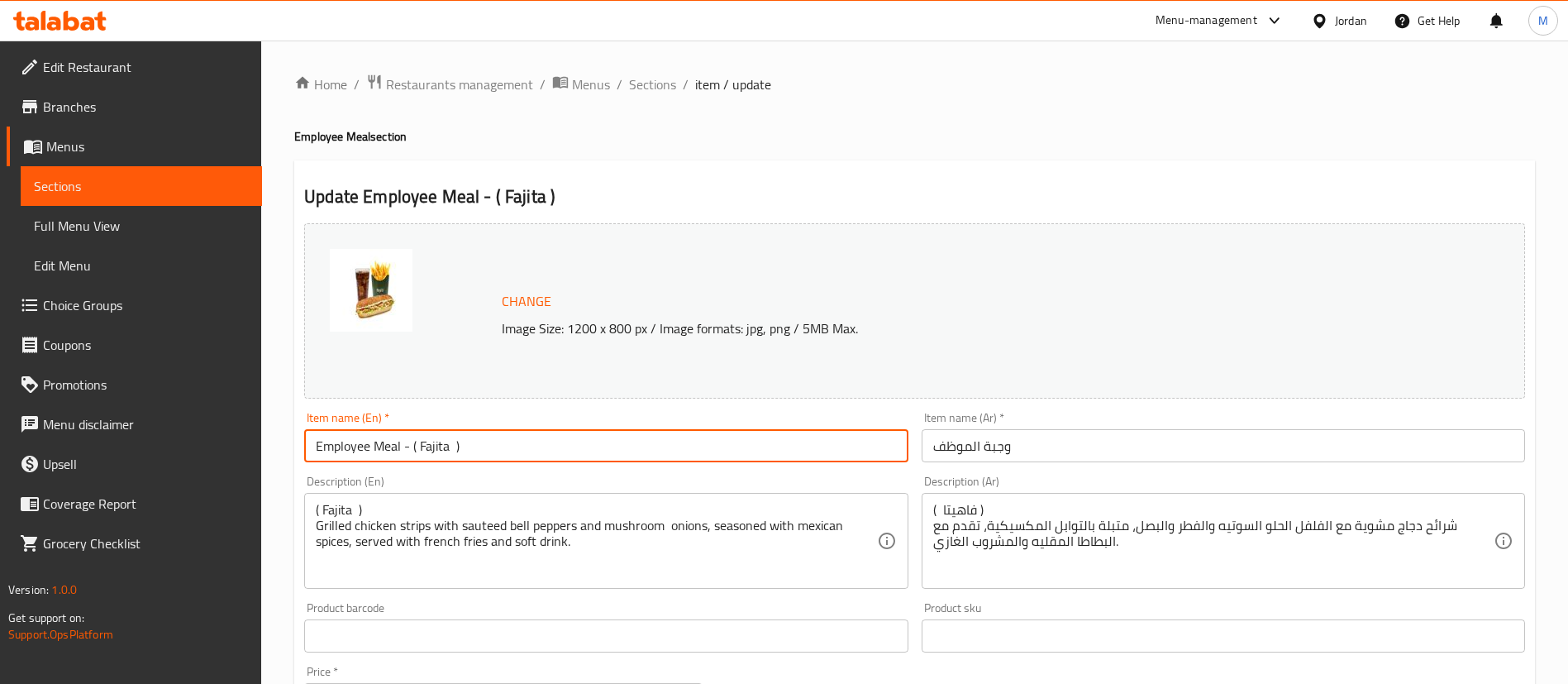
type input "Employee Meal - ( Fajita )"
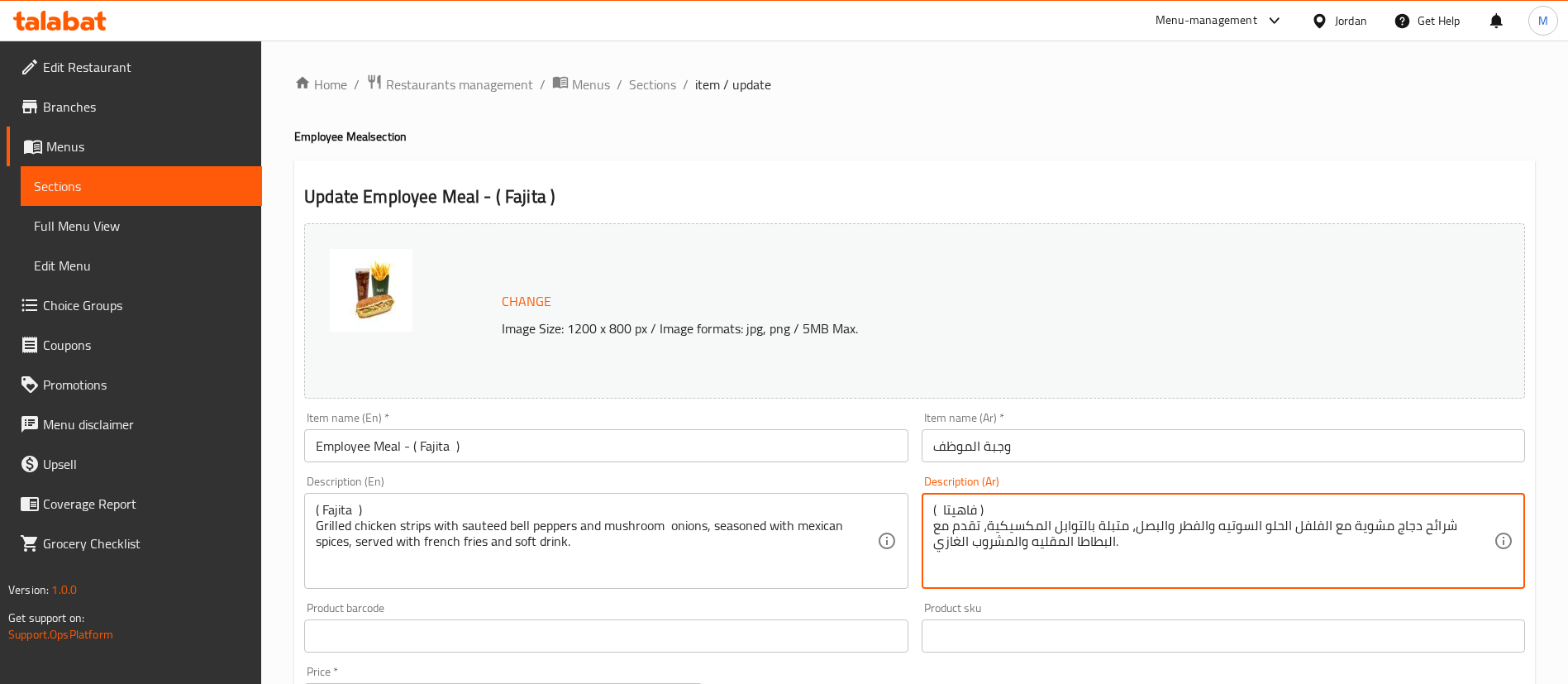
click at [956, 508] on textarea "( فاهيتا ) شرائح دجاج مشوية مع الفلفل الحلو السوتيه والفطر والبصل، متبلة بالتوا…" at bounding box center [1213, 541] width 561 height 79
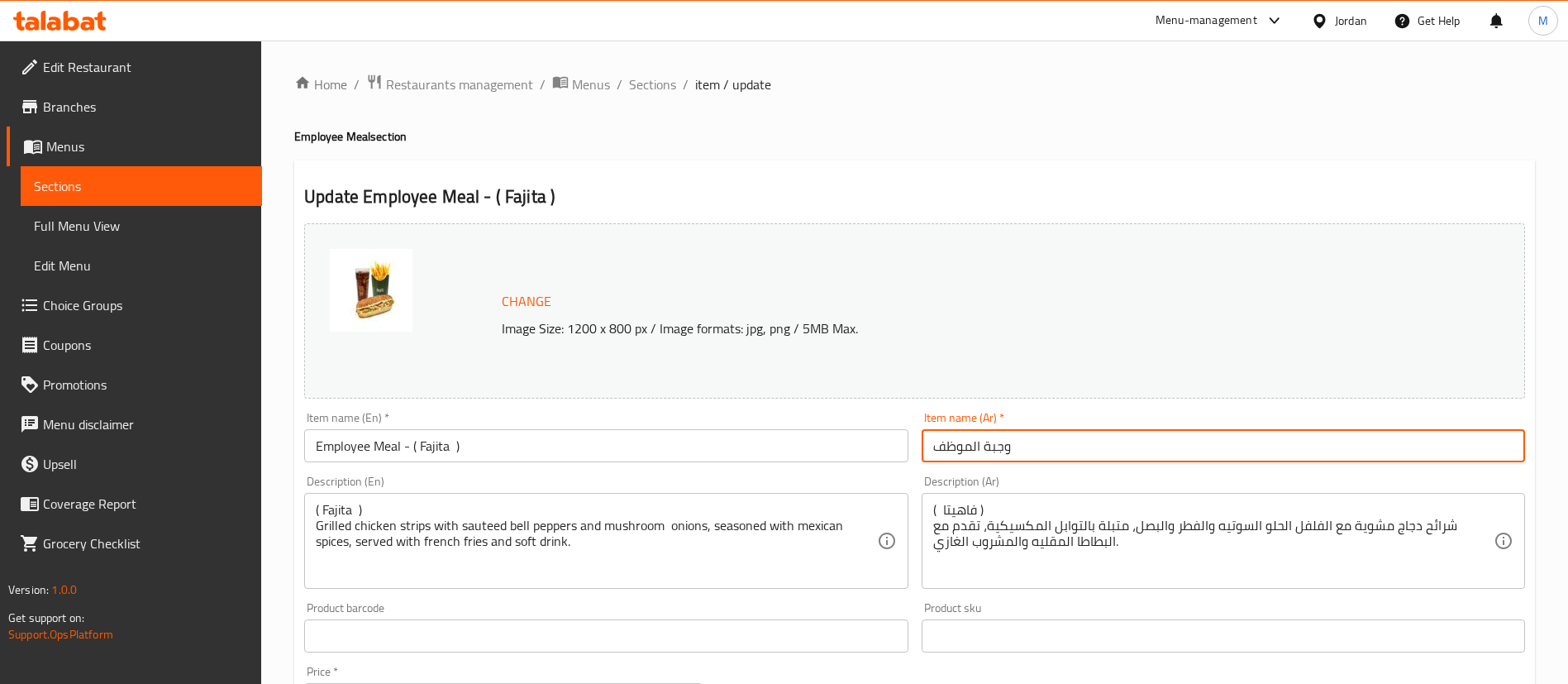
click at [1069, 449] on input "وجبة الموظف" at bounding box center [1223, 446] width 603 height 33
paste input "( فاهيتا )"
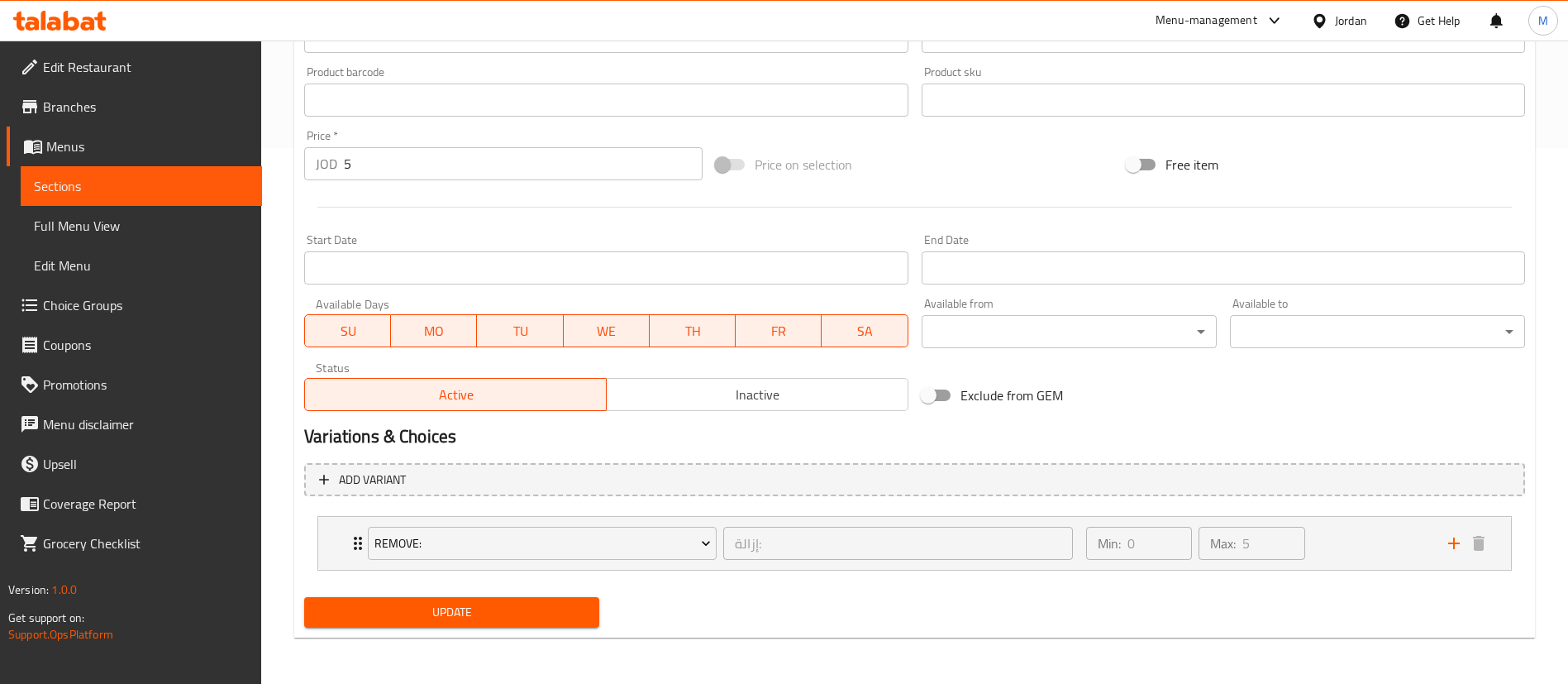
type input "وجبة الموظف - ( فاهيتا )"
click at [512, 599] on button "Update" at bounding box center [452, 613] width 295 height 31
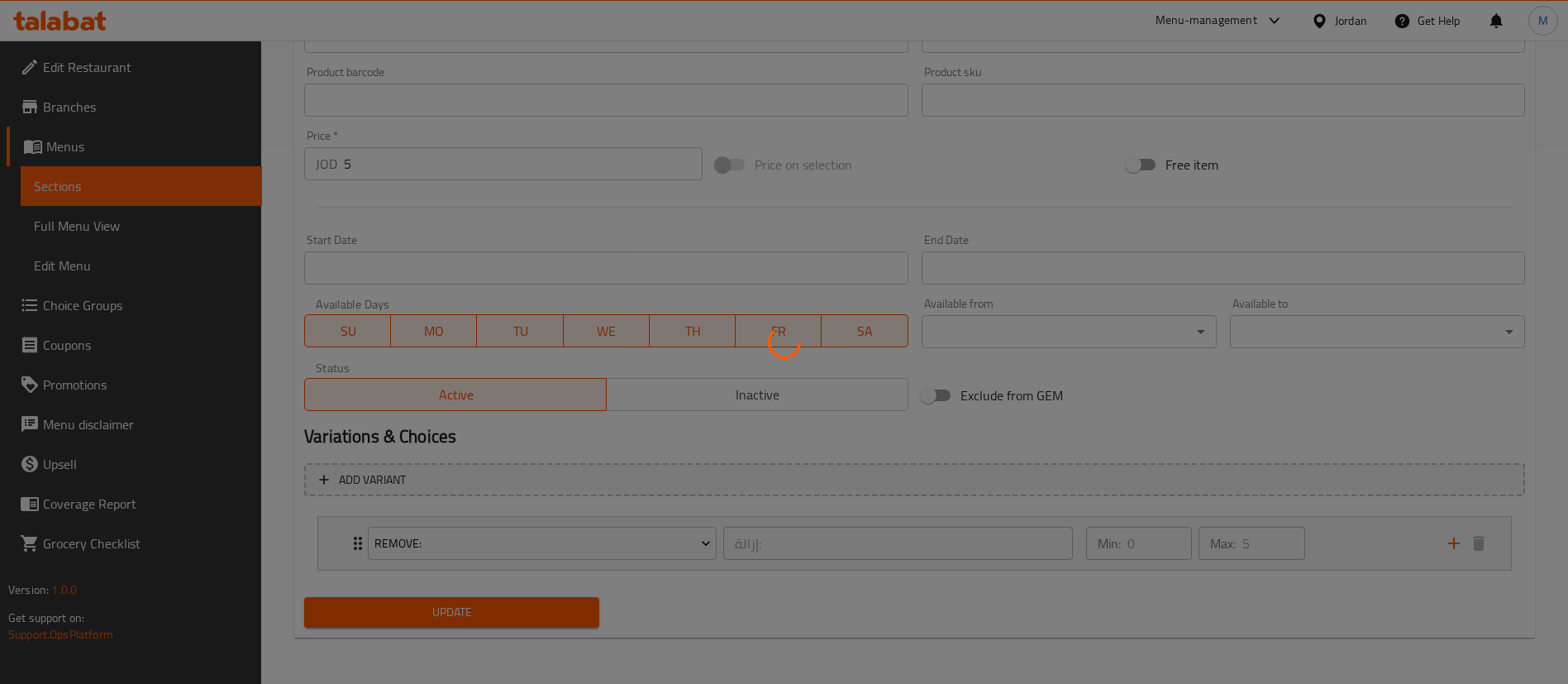
scroll to position [0, 0]
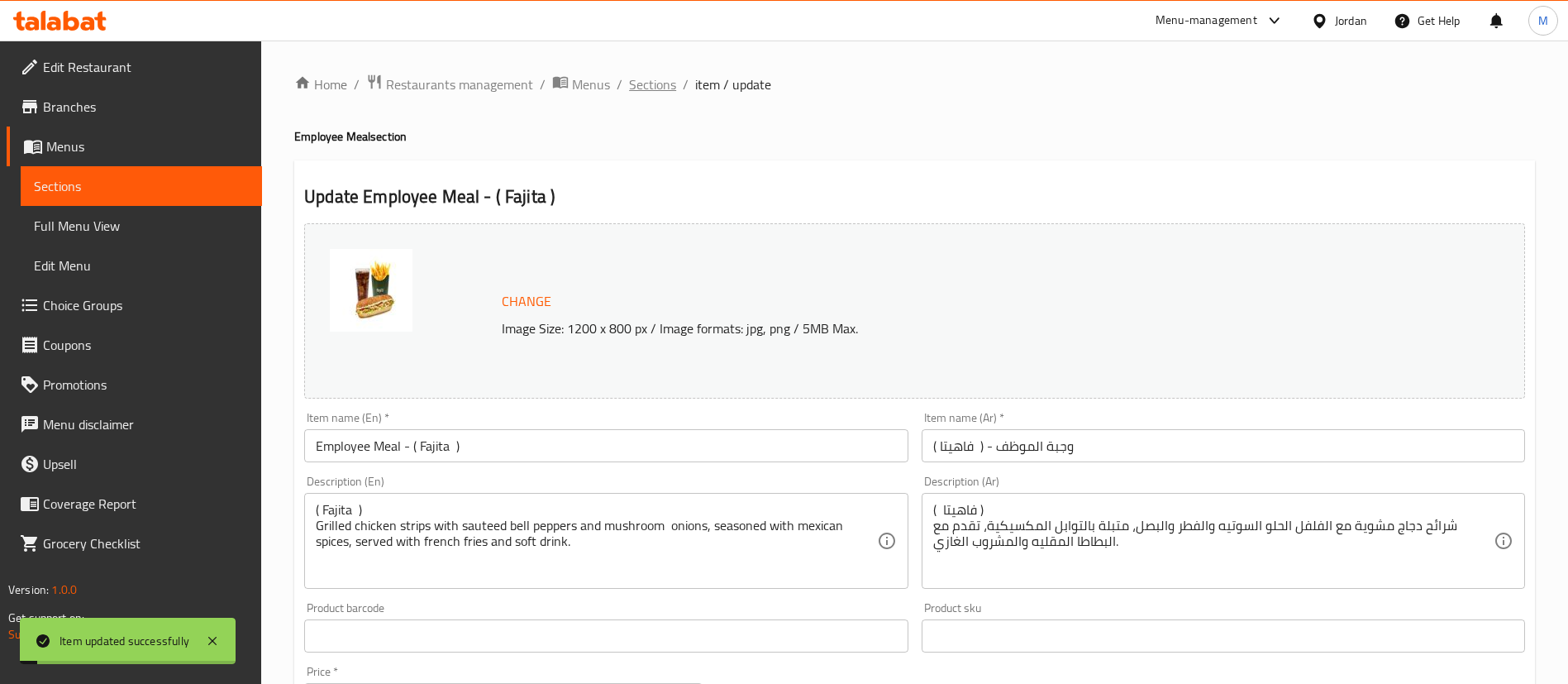
click at [666, 87] on span "Sections" at bounding box center [653, 84] width 47 height 20
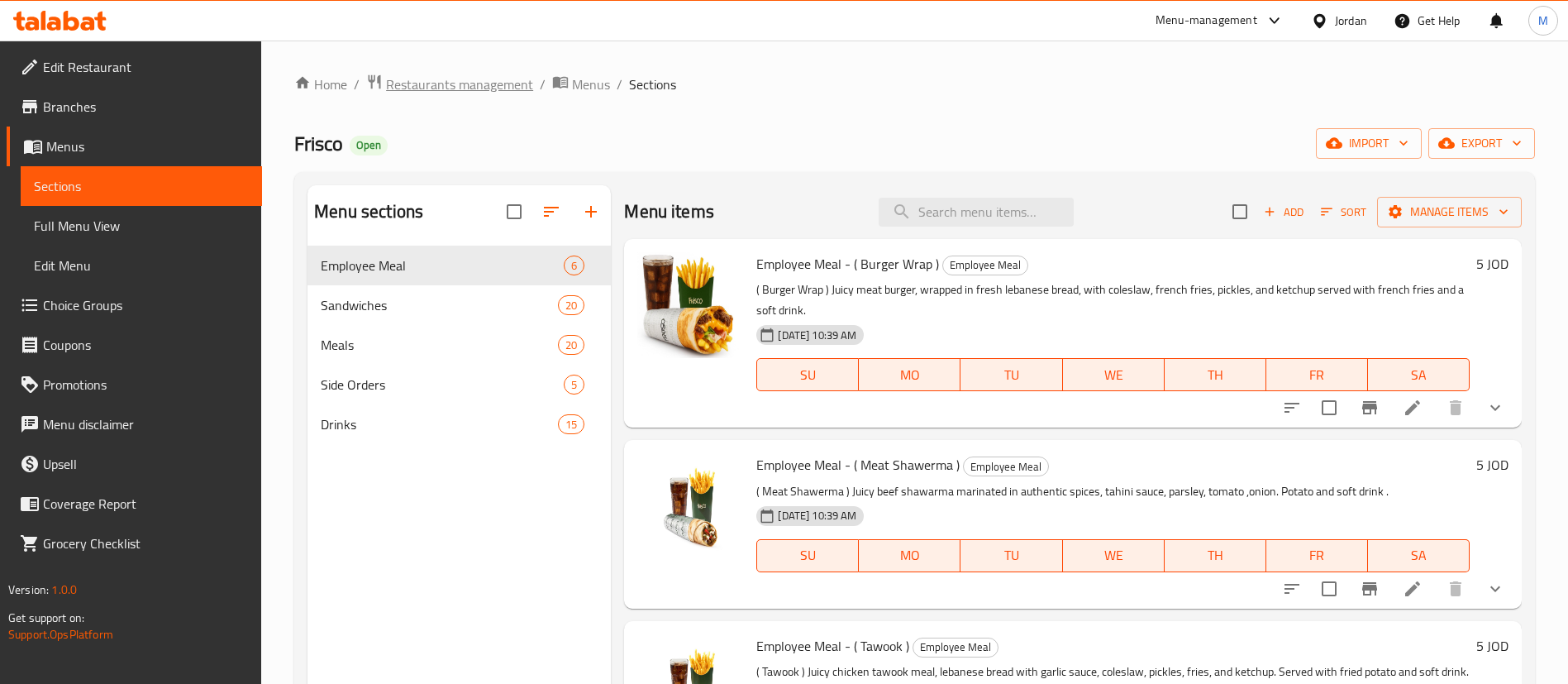
click at [445, 94] on span "Restaurants management" at bounding box center [459, 84] width 147 height 20
